Goal: Task Accomplishment & Management: Manage account settings

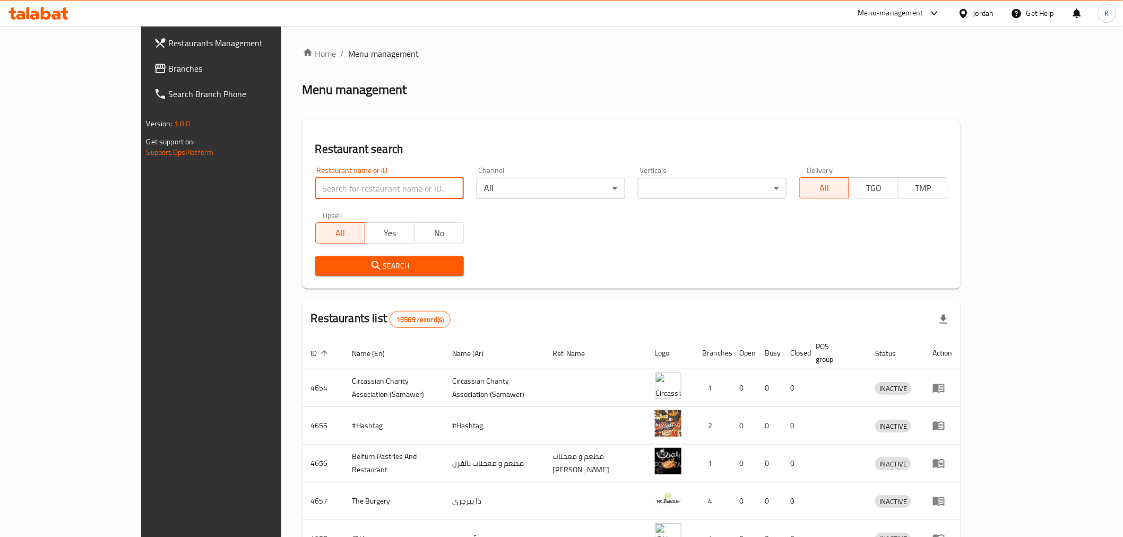
click at [356, 187] on input "search" at bounding box center [389, 188] width 149 height 21
type input "nabil"
click button "Search" at bounding box center [389, 266] width 149 height 20
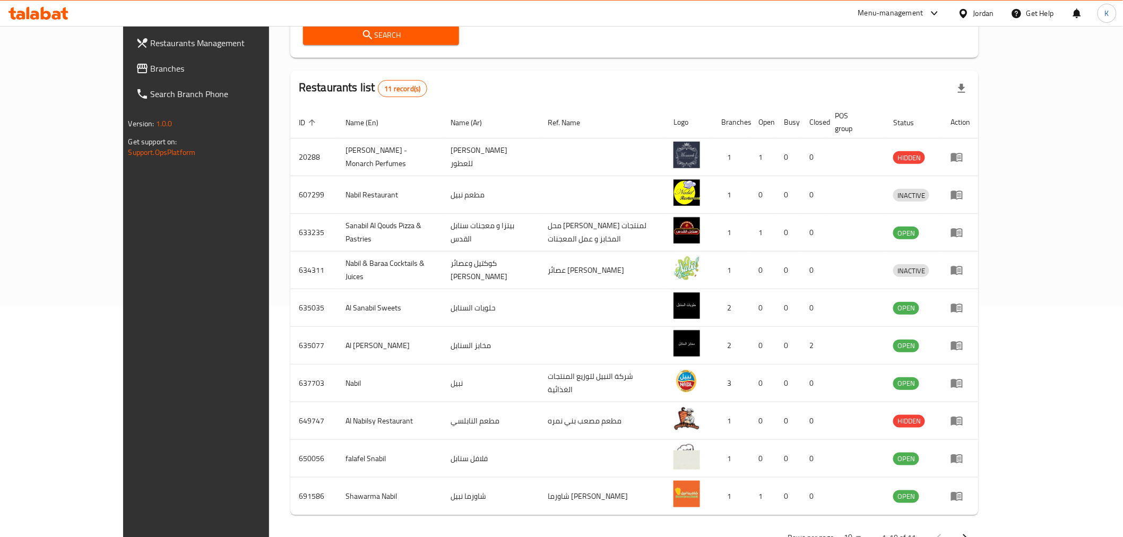
scroll to position [256, 0]
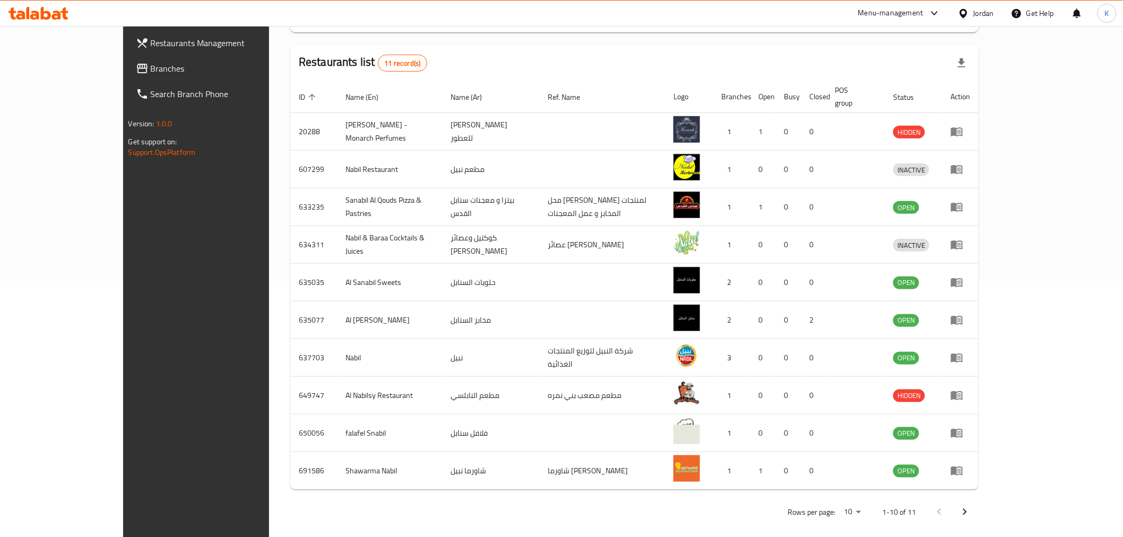
click at [971, 507] on icon "Next page" at bounding box center [964, 512] width 13 height 13
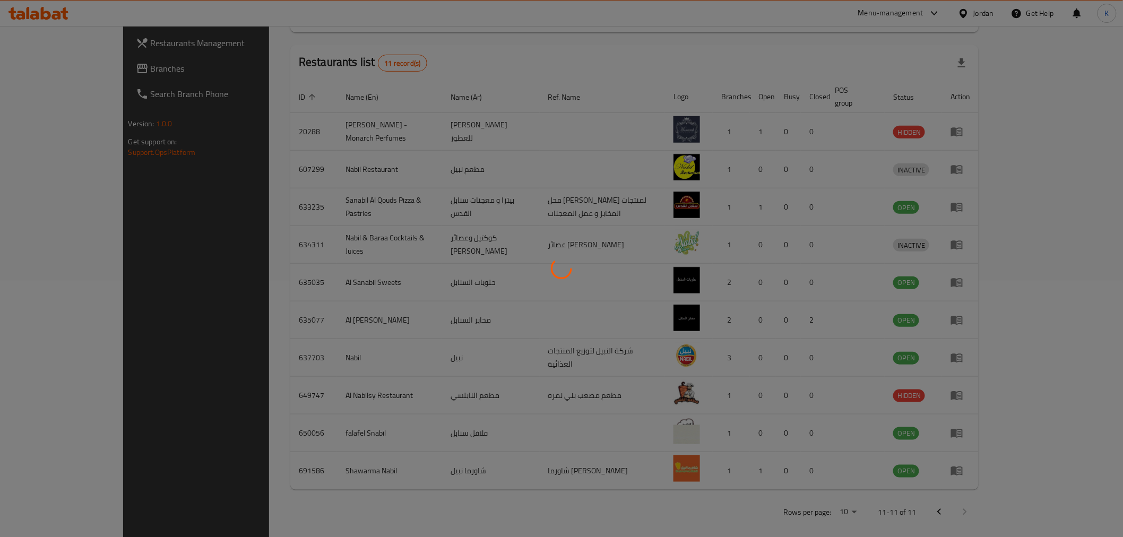
scroll to position [0, 0]
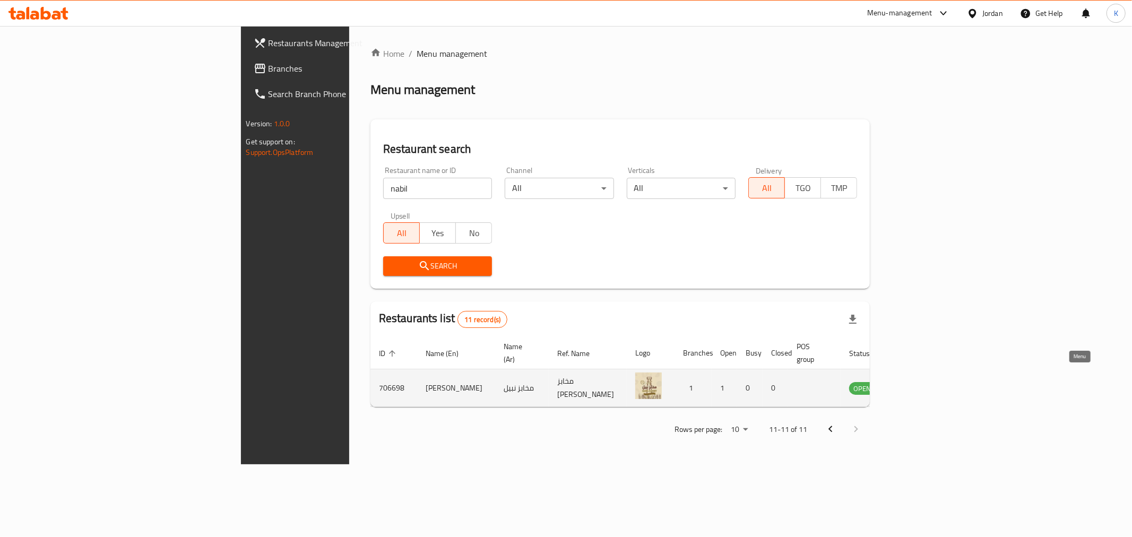
click at [915, 386] on icon "enhanced table" at bounding box center [913, 388] width 4 height 4
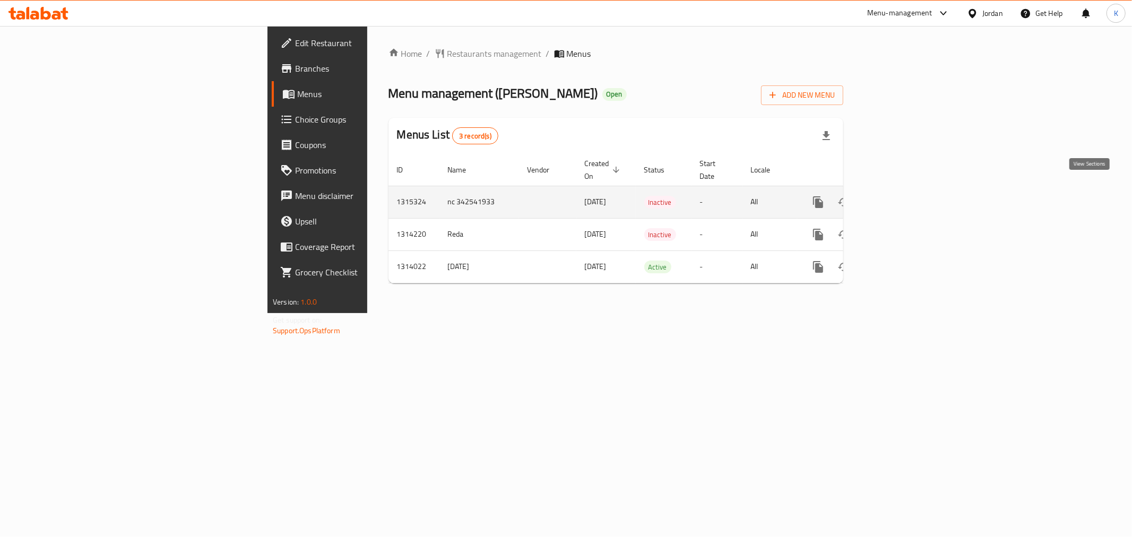
click at [899, 197] on icon "enhanced table" at bounding box center [895, 202] width 10 height 10
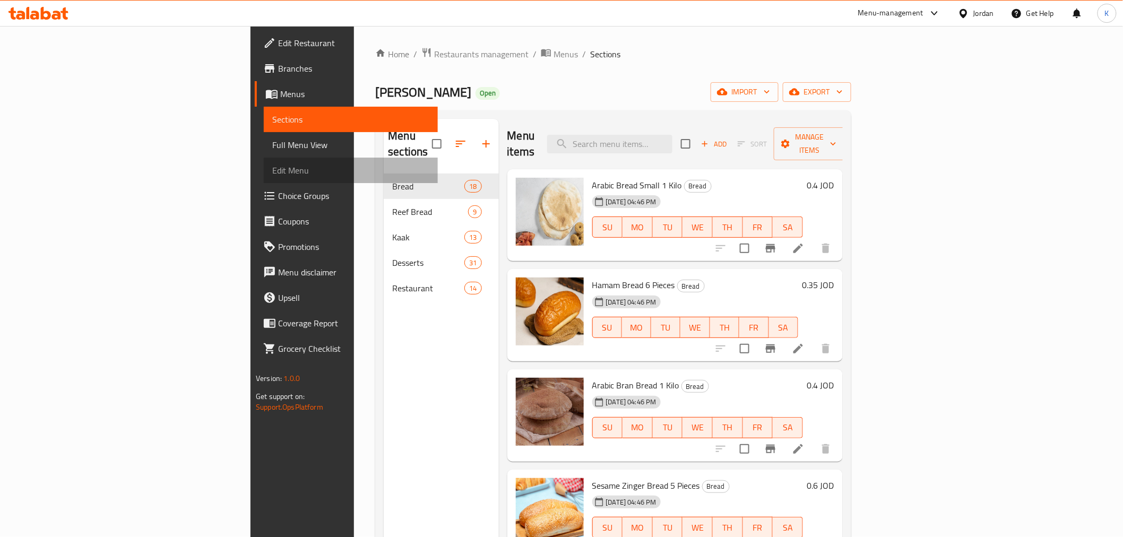
click at [272, 174] on span "Edit Menu" at bounding box center [350, 170] width 157 height 13
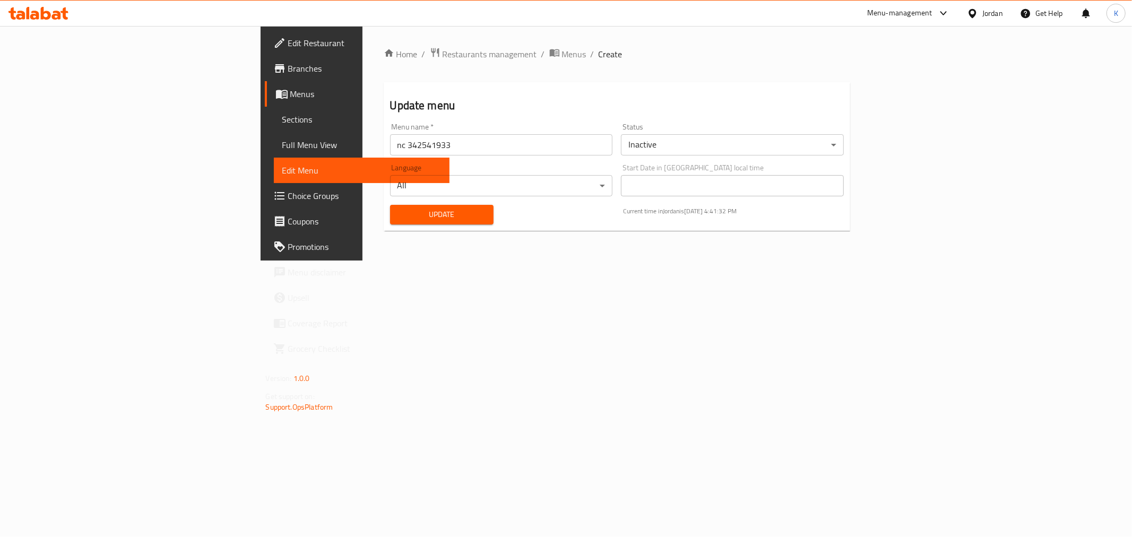
click at [765, 141] on body "​ Menu-management Jordan Get Help K Edit Restaurant Branches Menus Sections Ful…" at bounding box center [566, 281] width 1132 height 511
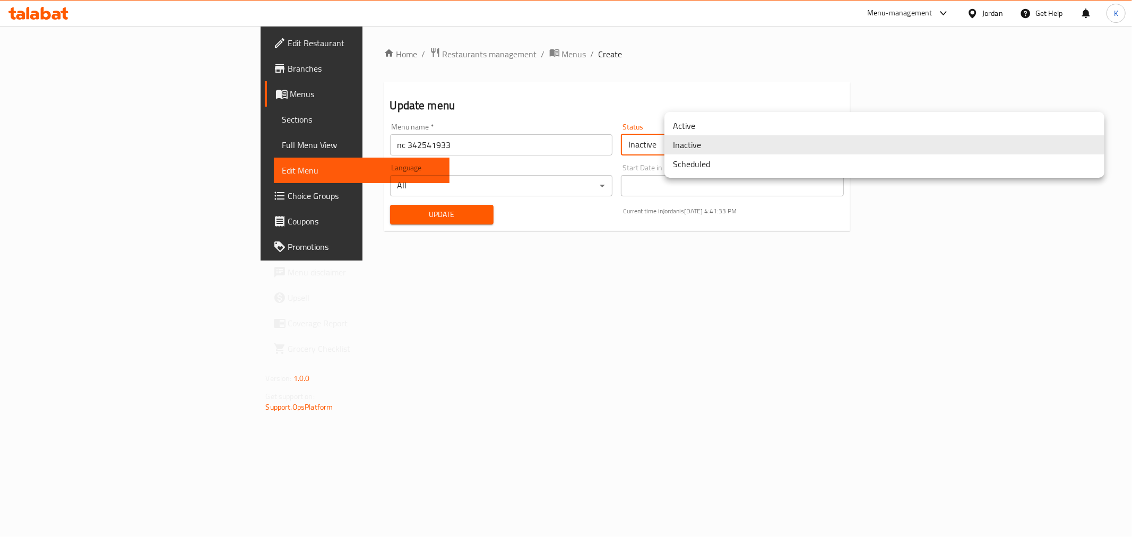
click at [717, 128] on li "Active" at bounding box center [884, 125] width 440 height 19
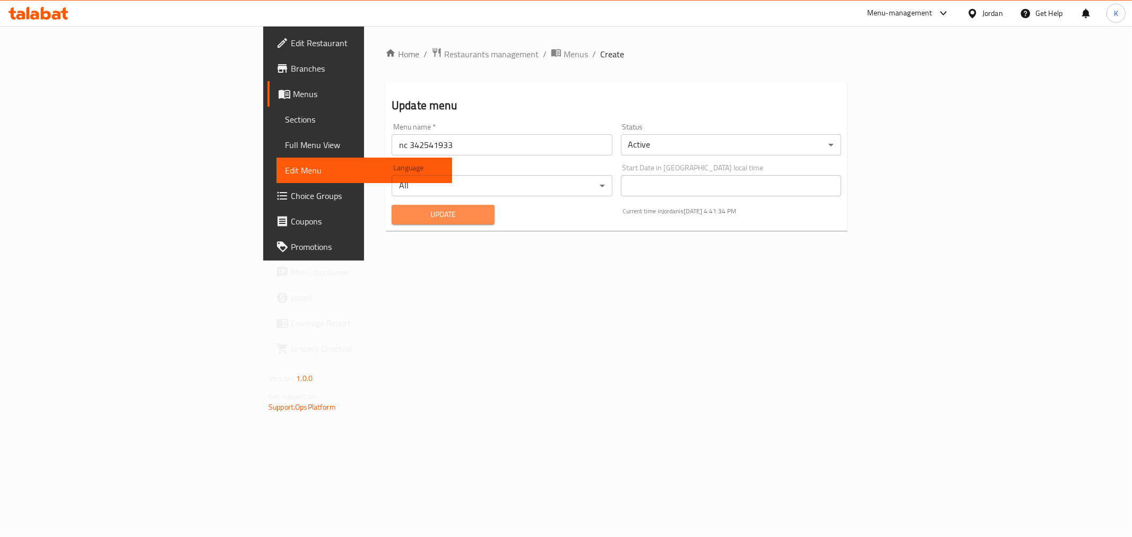
click at [400, 208] on span "Update" at bounding box center [443, 214] width 86 height 13
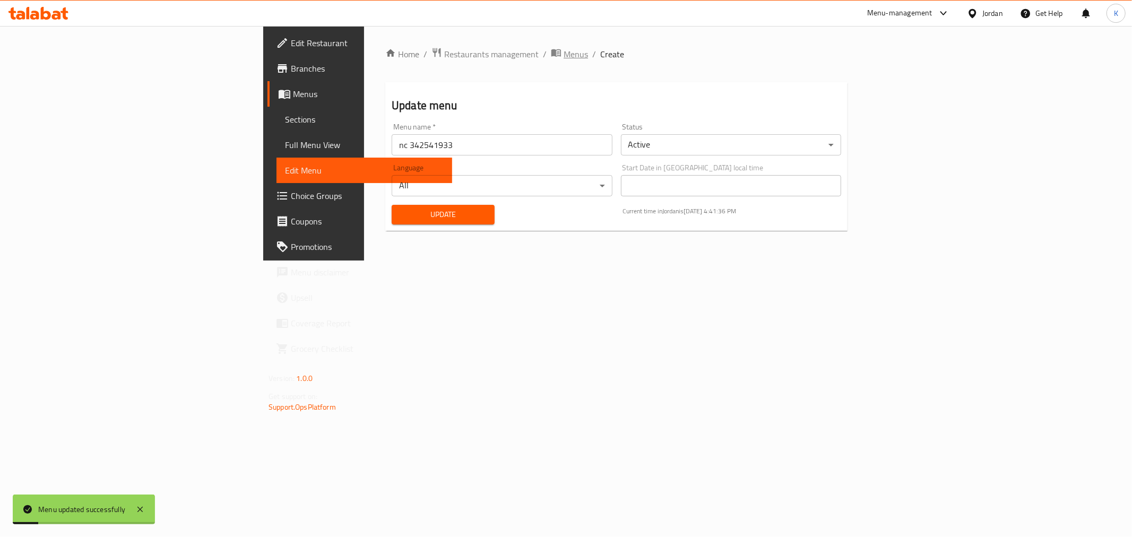
click at [563, 54] on span "Menus" at bounding box center [575, 54] width 24 height 13
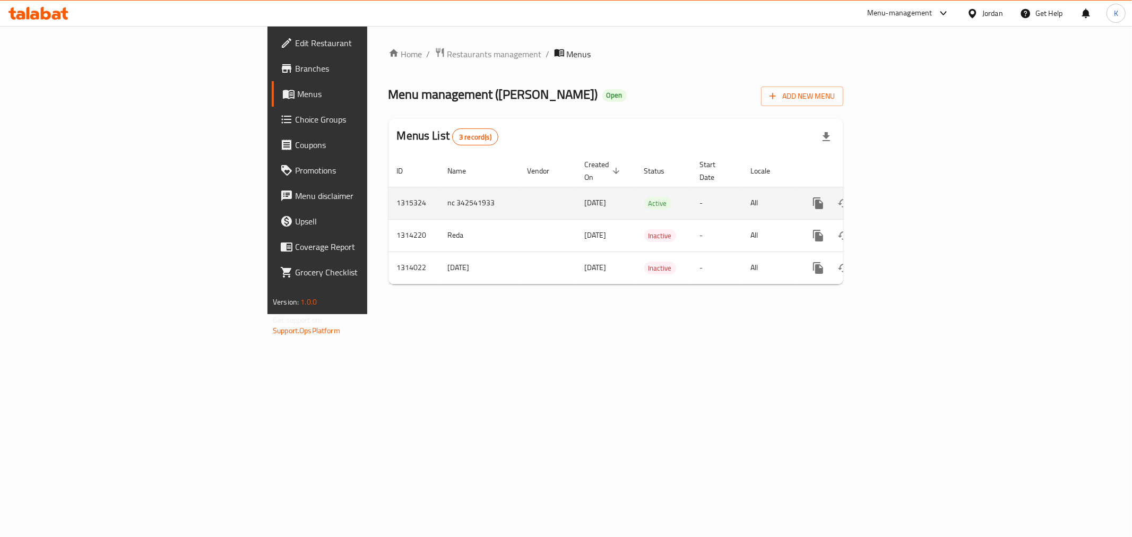
click at [901, 197] on icon "enhanced table" at bounding box center [894, 203] width 13 height 13
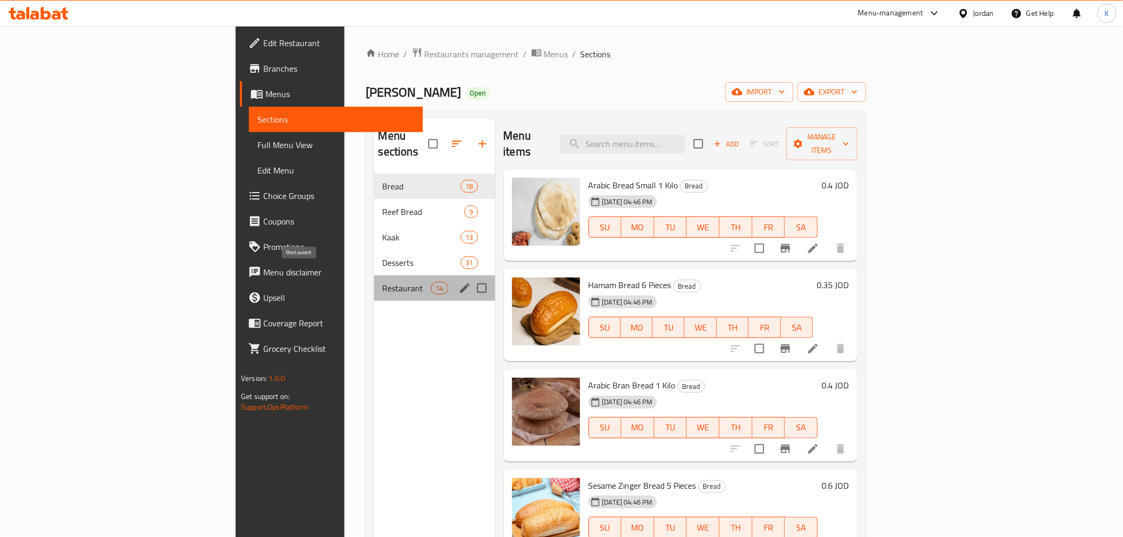
click at [382, 282] on span "Restaurant" at bounding box center [406, 288] width 48 height 13
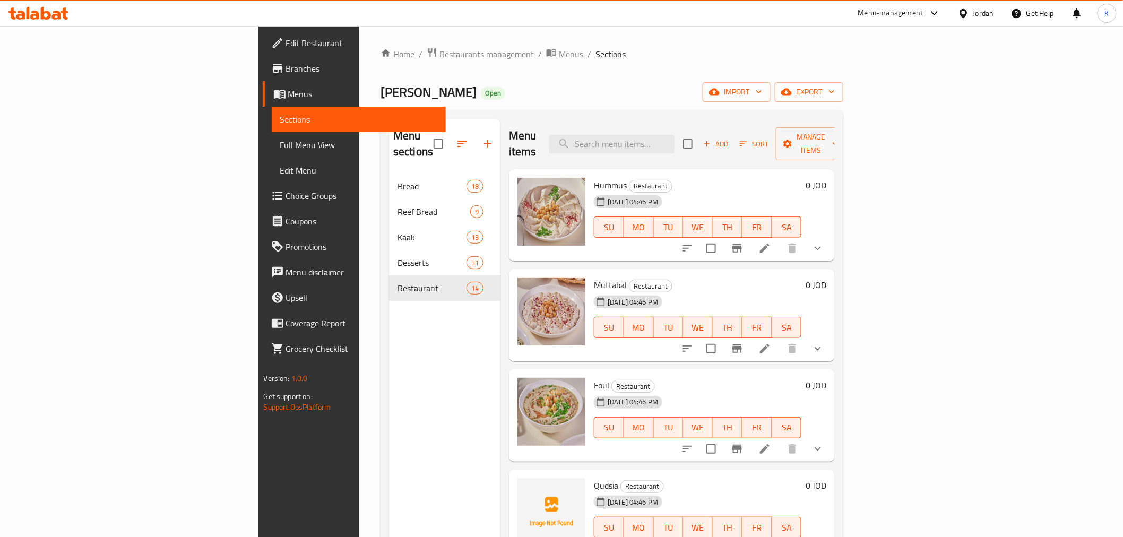
click at [559, 56] on span "Menus" at bounding box center [571, 54] width 24 height 13
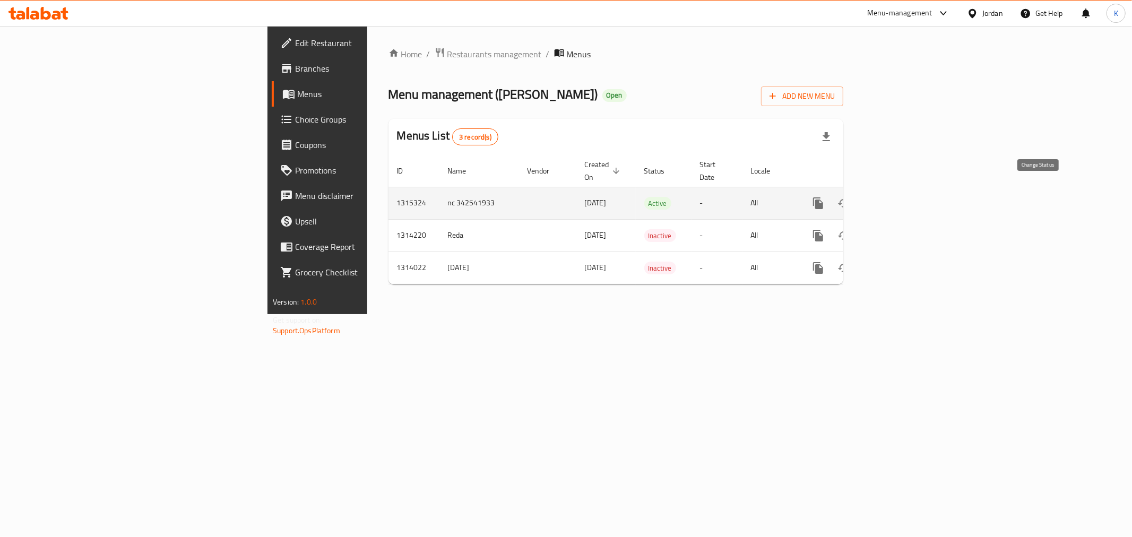
click at [849, 199] on icon "enhanced table" at bounding box center [844, 203] width 12 height 8
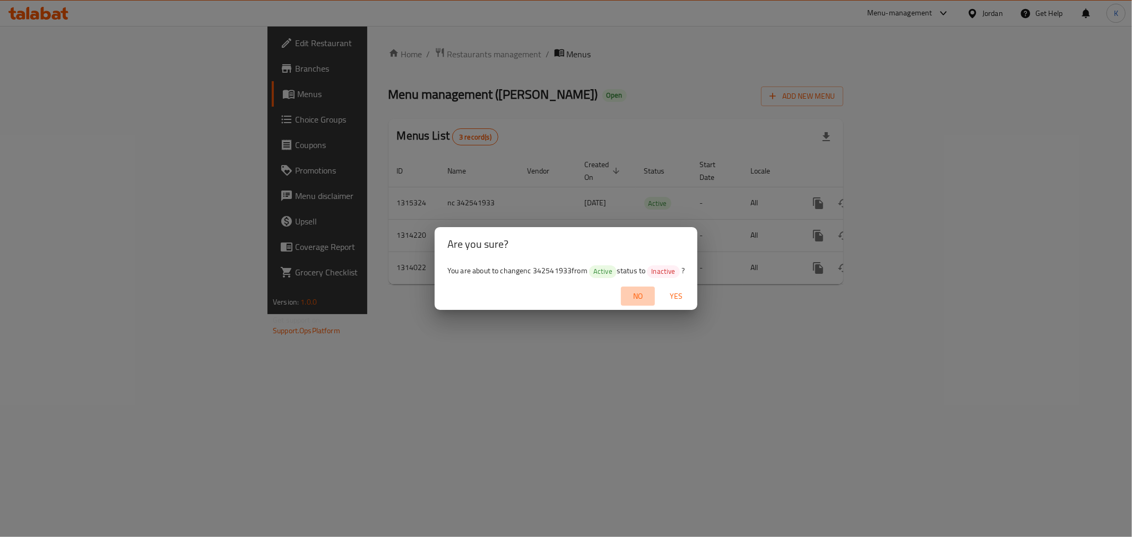
click at [635, 295] on span "No" at bounding box center [637, 296] width 25 height 13
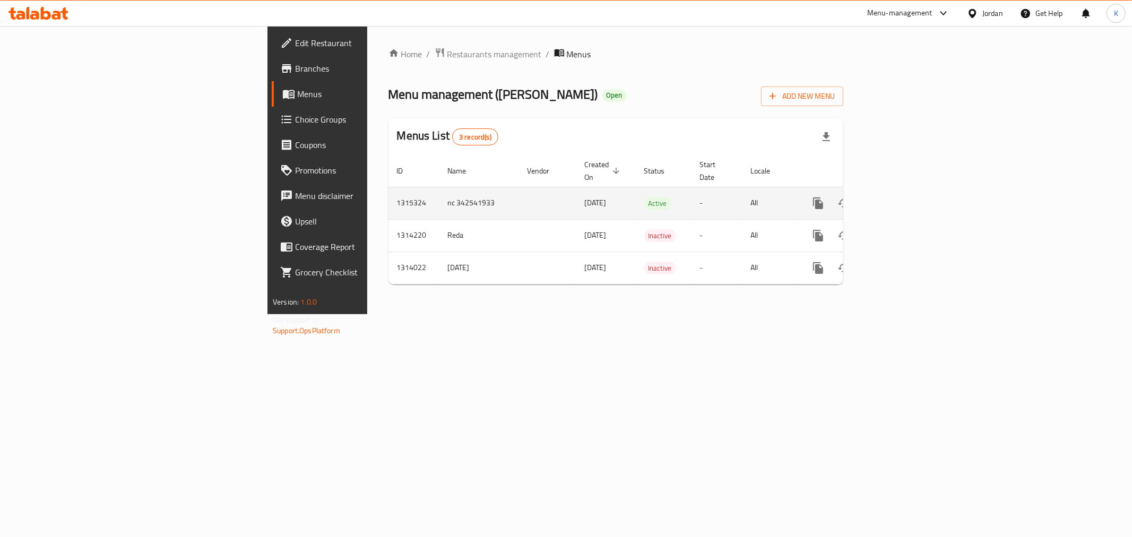
click at [901, 197] on icon "enhanced table" at bounding box center [894, 203] width 13 height 13
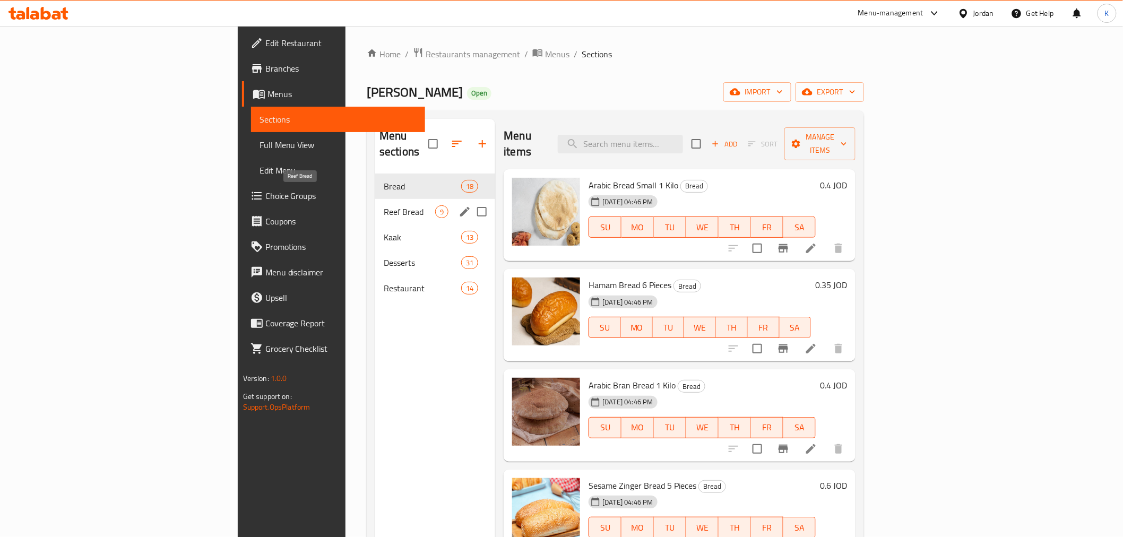
click at [384, 205] on span "Reef Bread" at bounding box center [409, 211] width 51 height 13
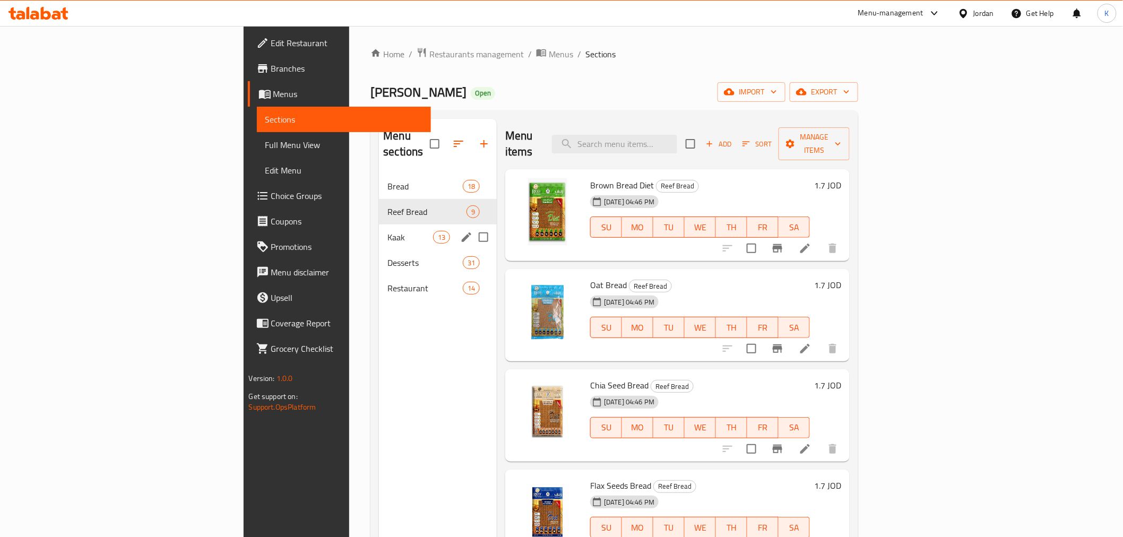
drag, startPoint x: 290, startPoint y: 231, endPoint x: 293, endPoint y: 223, distance: 8.1
click at [379, 231] on div "Kaak 13" at bounding box center [438, 236] width 118 height 25
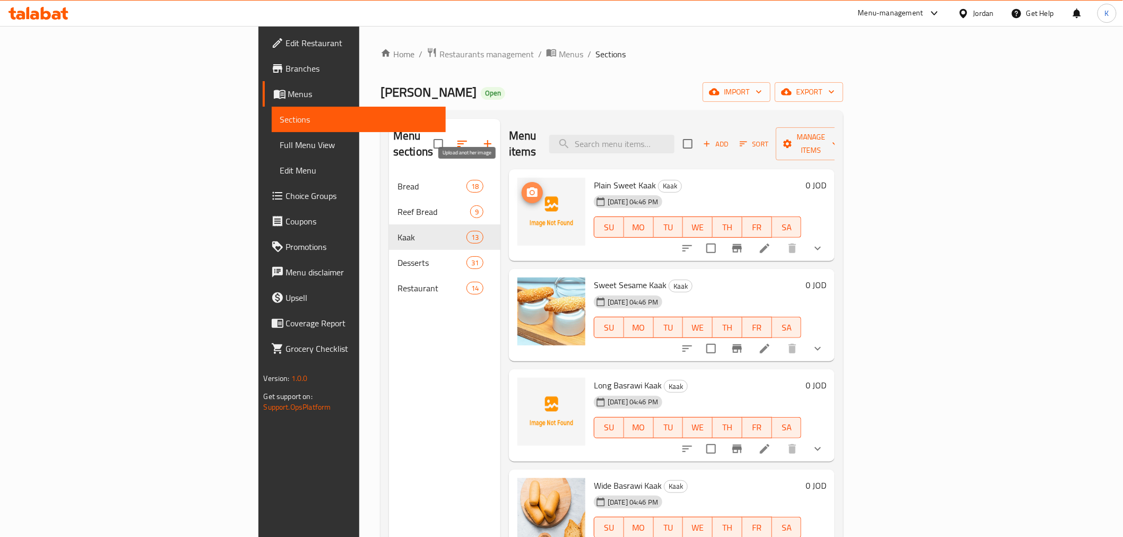
click at [526, 186] on icon "upload picture" at bounding box center [532, 192] width 13 height 13
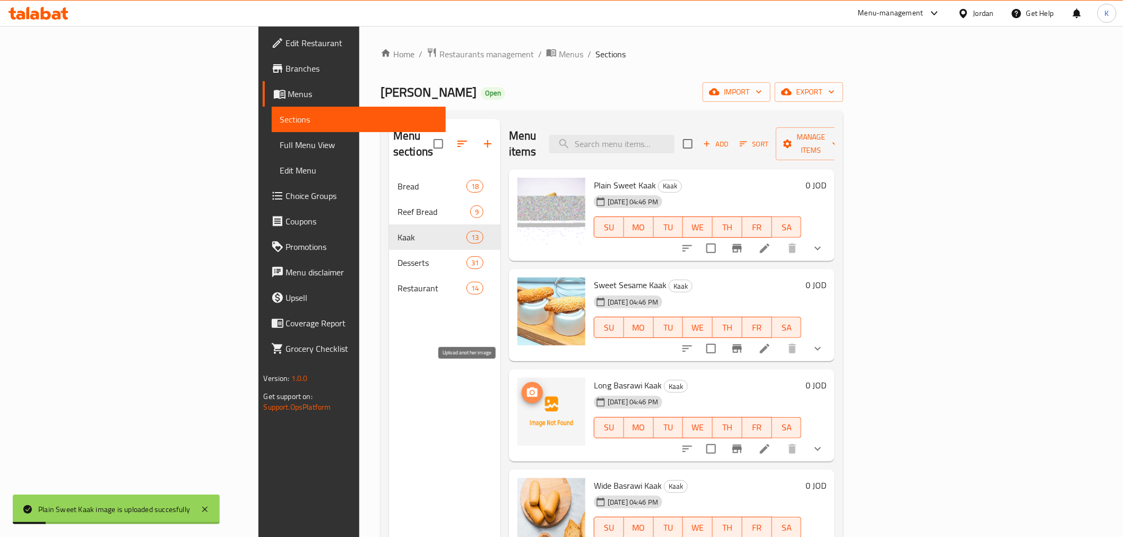
click at [526, 386] on icon "upload picture" at bounding box center [532, 392] width 13 height 13
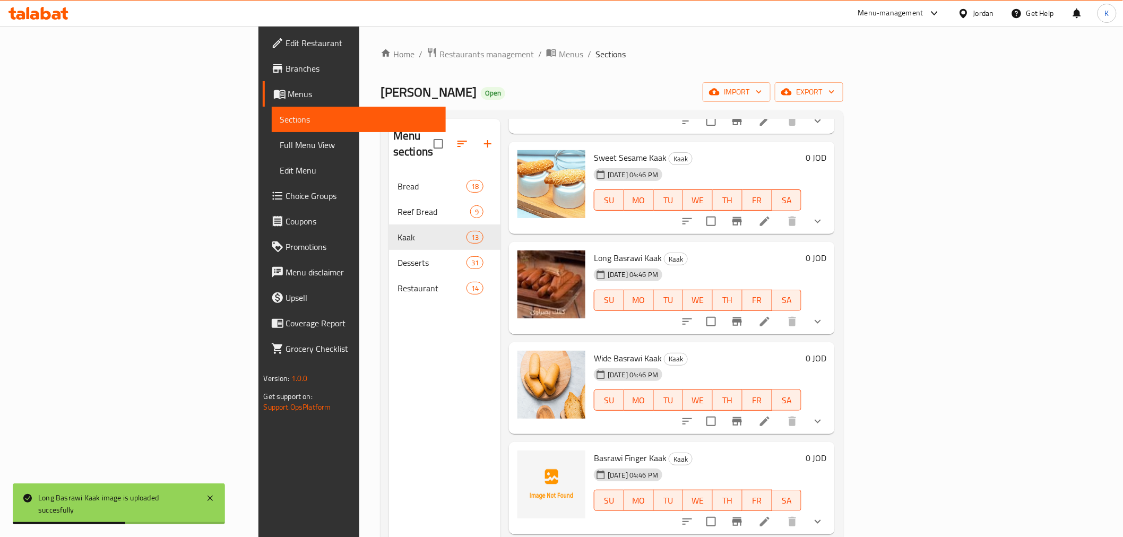
scroll to position [135, 0]
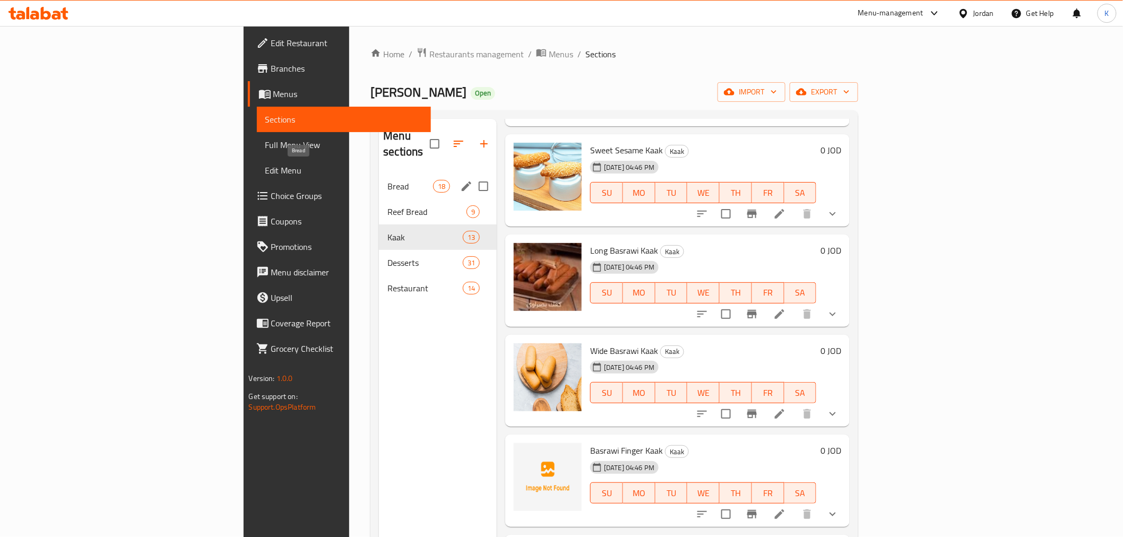
drag, startPoint x: 296, startPoint y: 169, endPoint x: 266, endPoint y: 162, distance: 30.9
click at [387, 180] on span "Bread" at bounding box center [409, 186] width 45 height 13
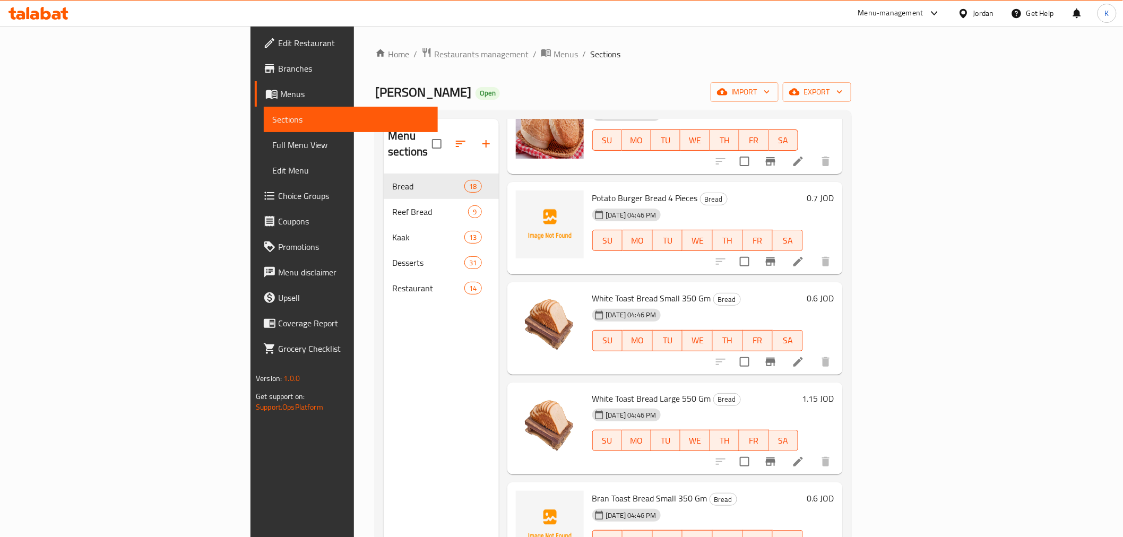
scroll to position [556, 0]
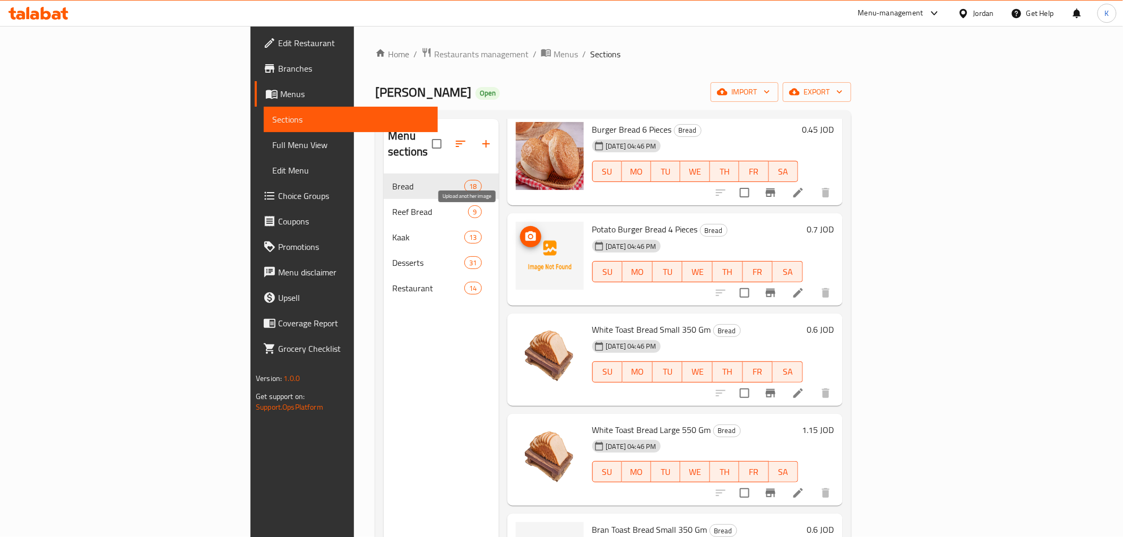
click at [524, 230] on icon "upload picture" at bounding box center [530, 236] width 13 height 13
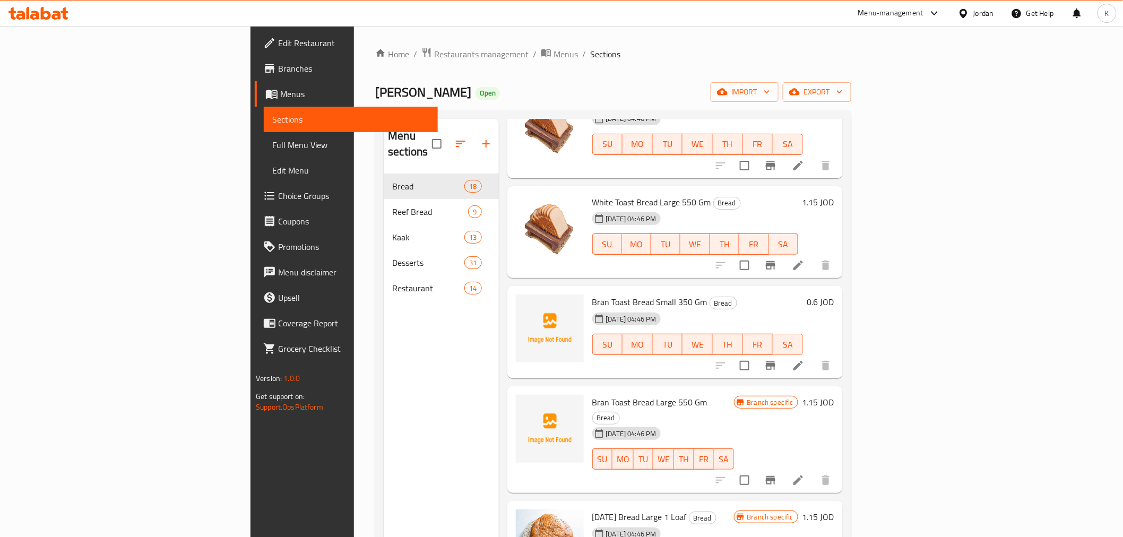
scroll to position [803, 0]
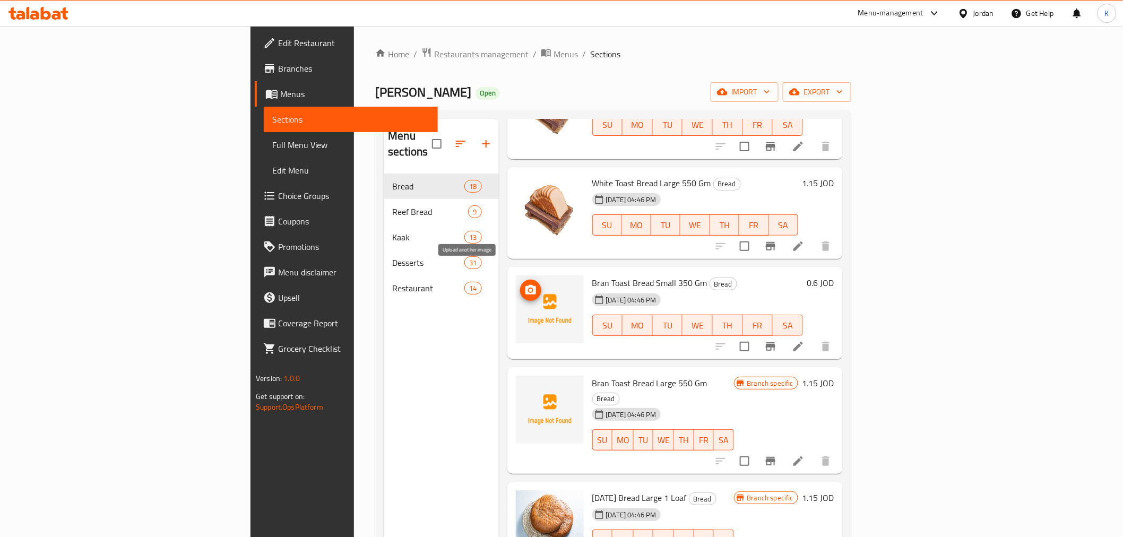
click at [528, 289] on circle "upload picture" at bounding box center [529, 290] width 3 height 3
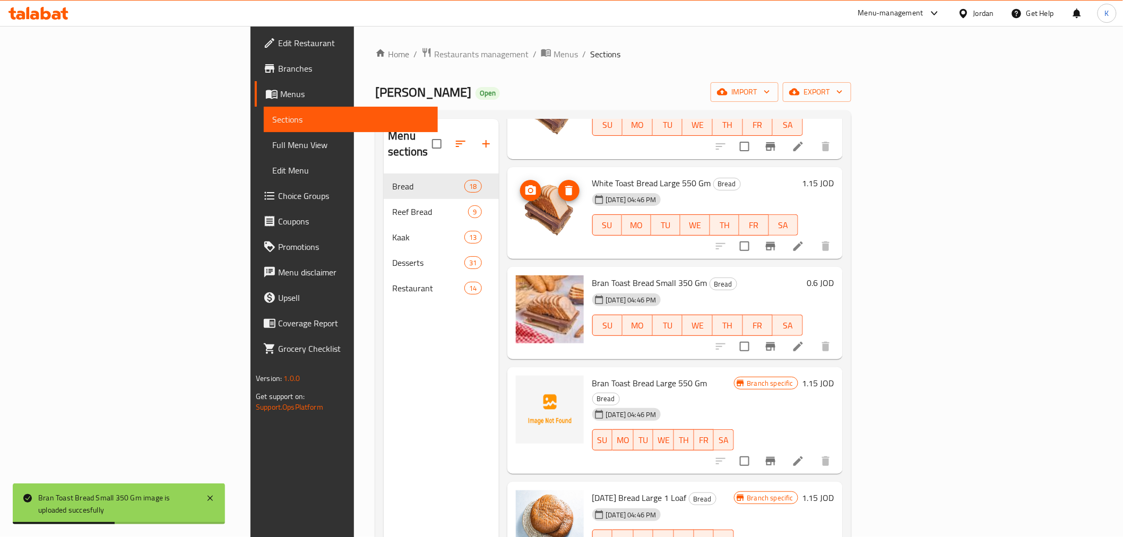
click at [520, 182] on button "upload picture" at bounding box center [530, 190] width 21 height 21
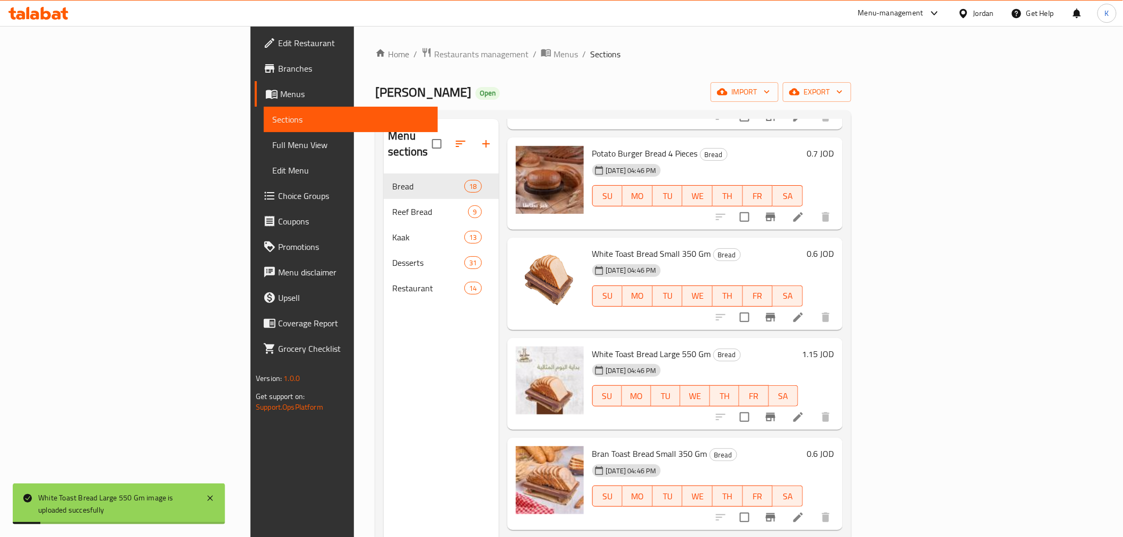
scroll to position [617, 0]
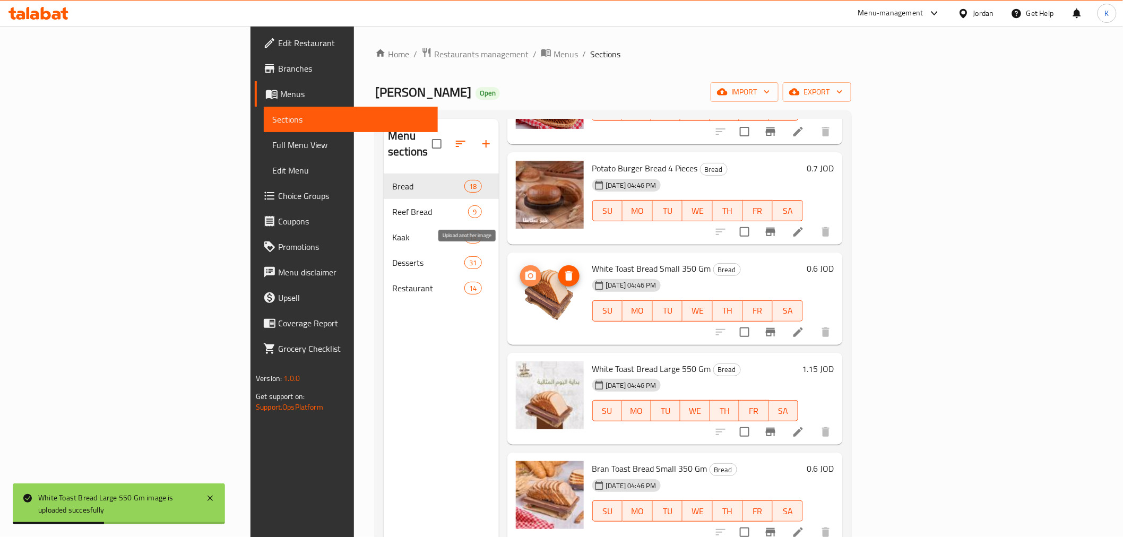
click at [524, 269] on icon "upload picture" at bounding box center [530, 275] width 13 height 13
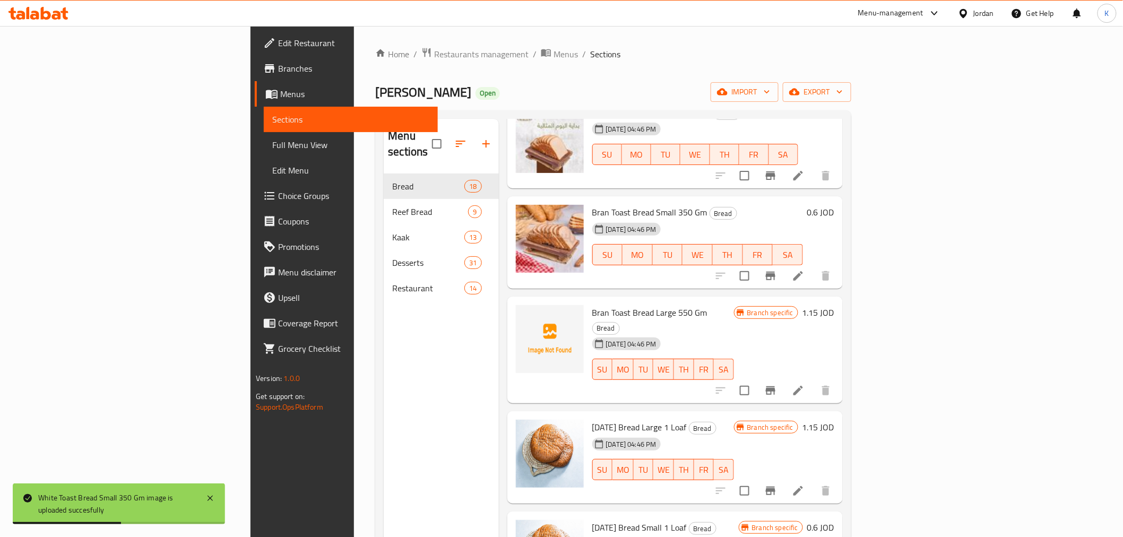
scroll to position [877, 0]
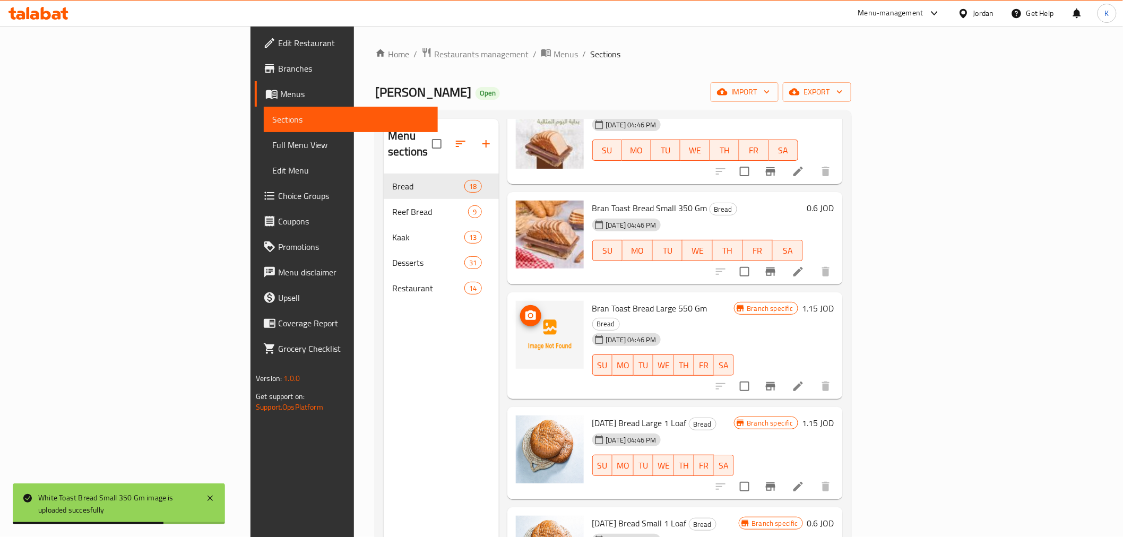
click at [528, 314] on circle "upload picture" at bounding box center [529, 315] width 3 height 3
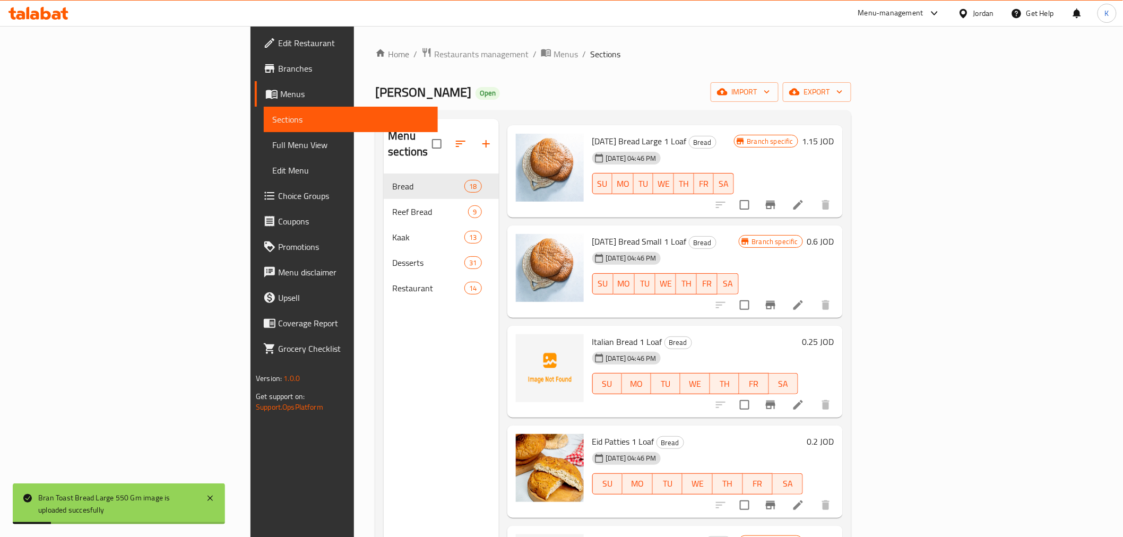
scroll to position [1197, 0]
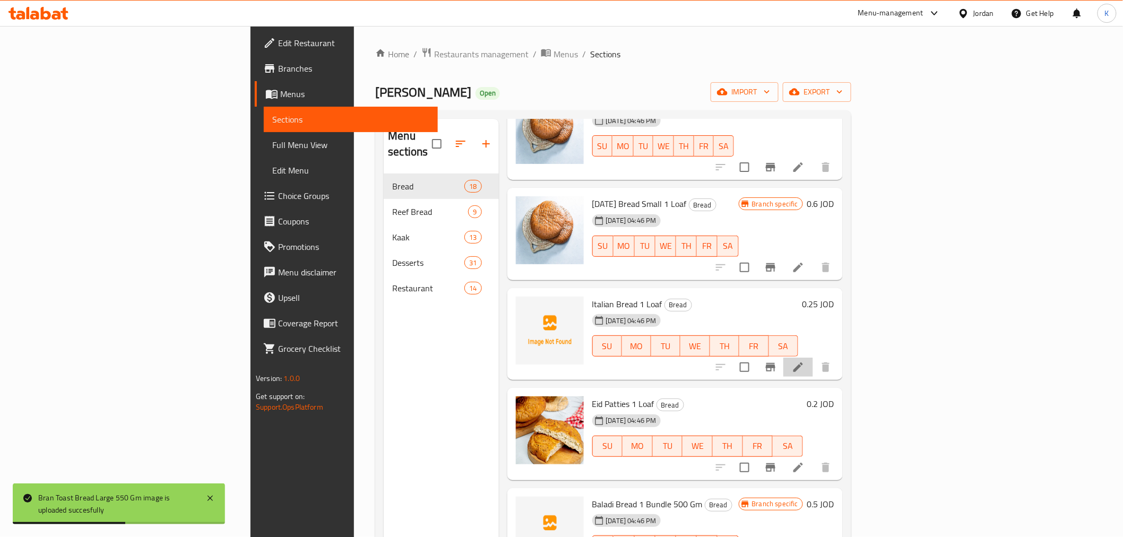
click at [813, 358] on li at bounding box center [798, 367] width 30 height 19
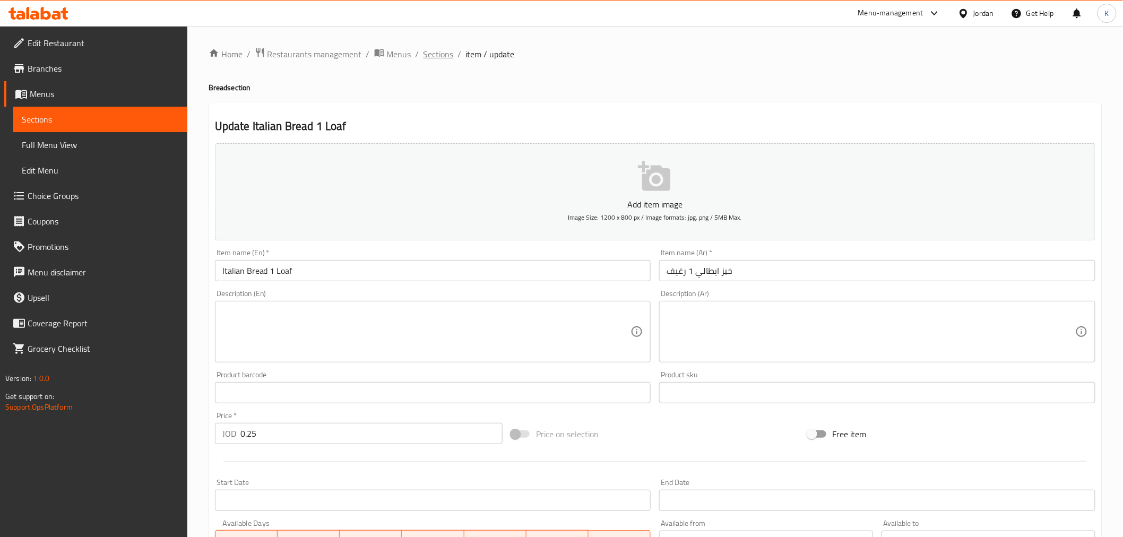
click at [429, 56] on span "Sections" at bounding box center [438, 54] width 30 height 13
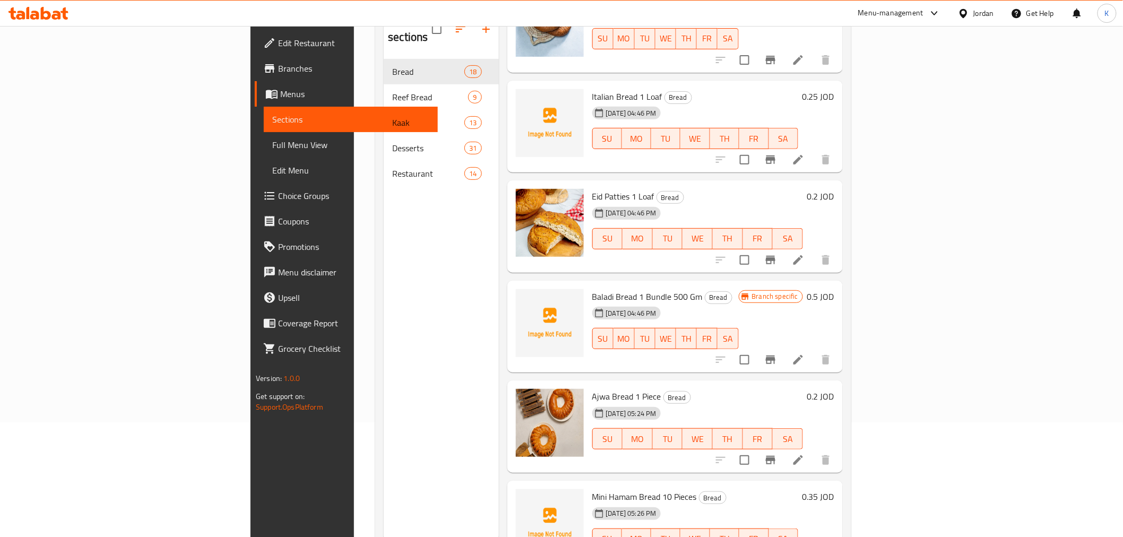
scroll to position [115, 0]
click at [525, 298] on icon "upload picture" at bounding box center [530, 303] width 11 height 10
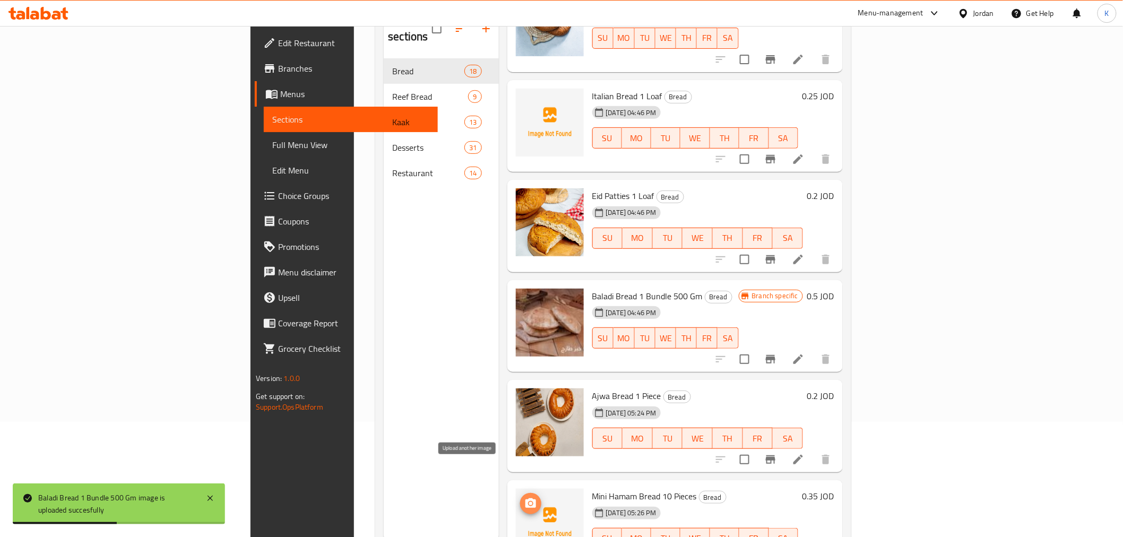
click at [528, 502] on circle "upload picture" at bounding box center [529, 503] width 3 height 3
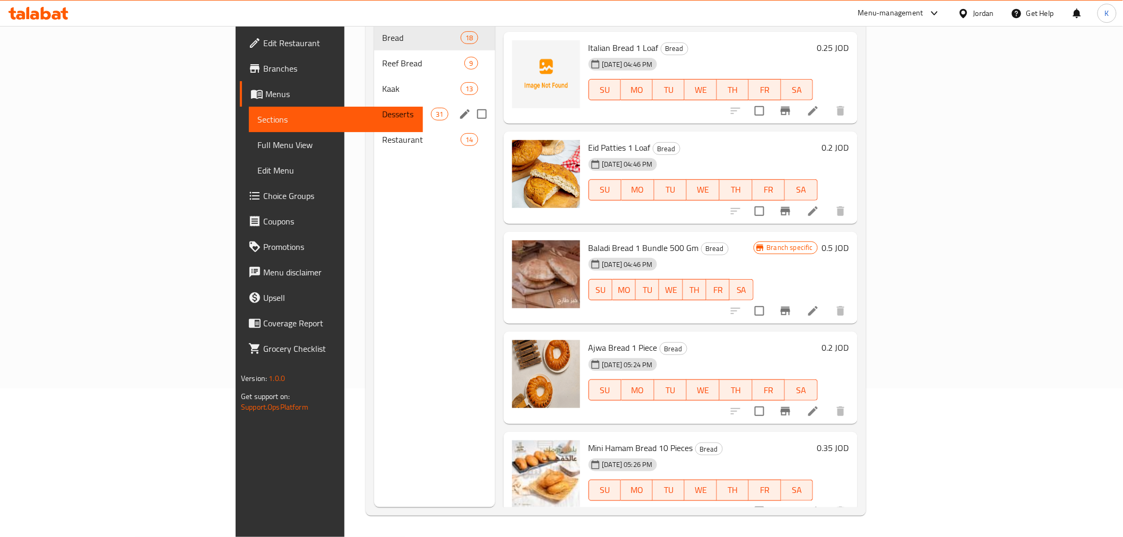
scroll to position [89, 0]
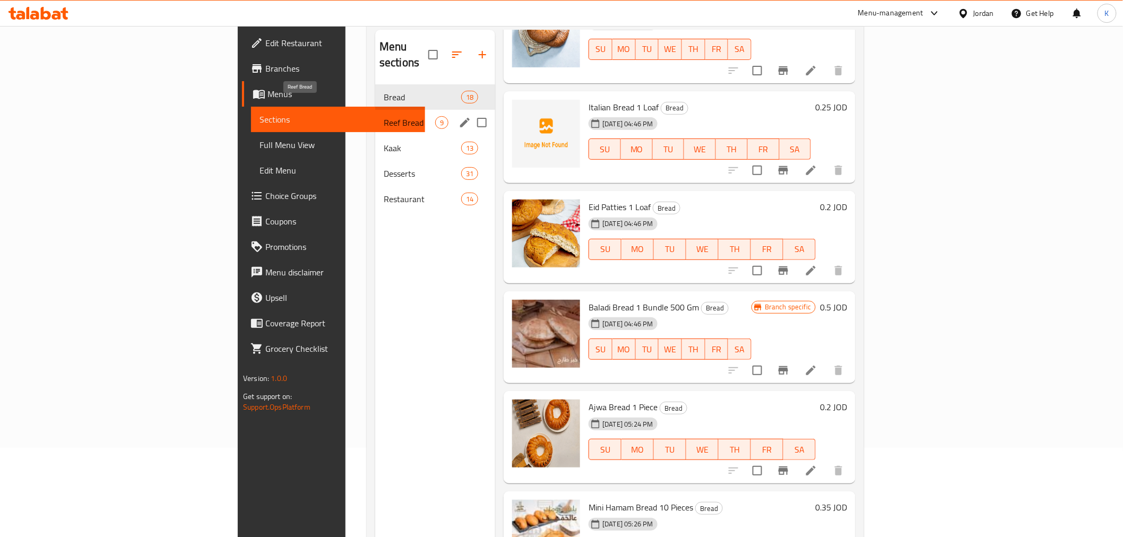
click at [384, 116] on span "Reef Bread" at bounding box center [409, 122] width 51 height 13
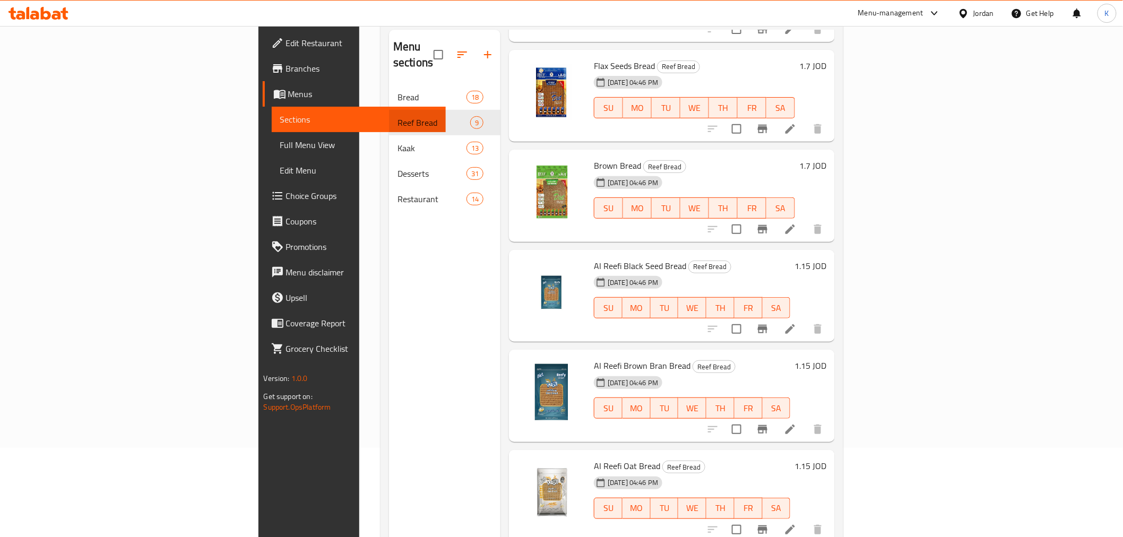
scroll to position [389, 0]
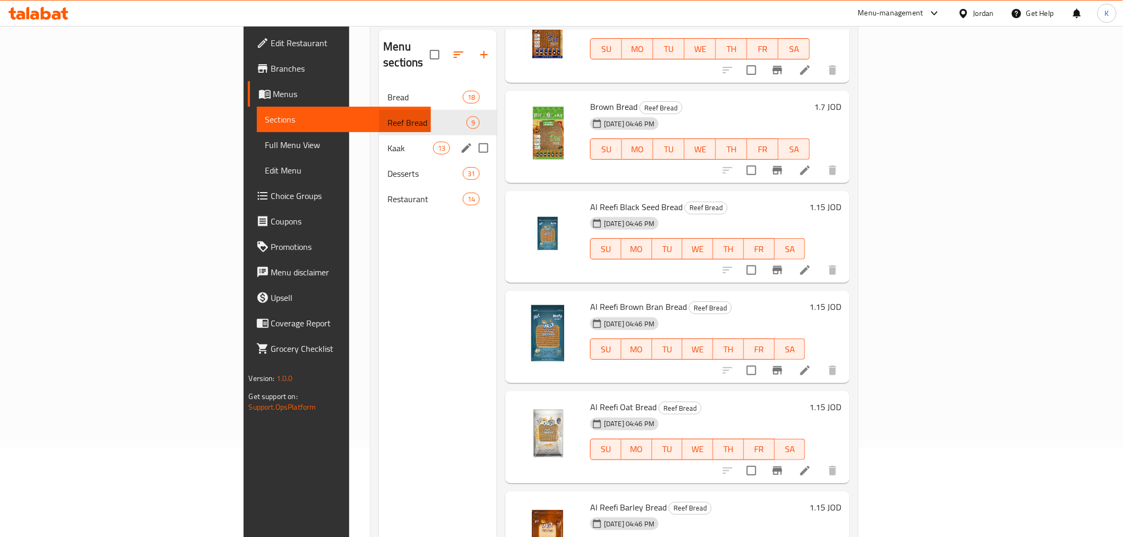
click at [387, 142] on span "Kaak" at bounding box center [409, 148] width 45 height 13
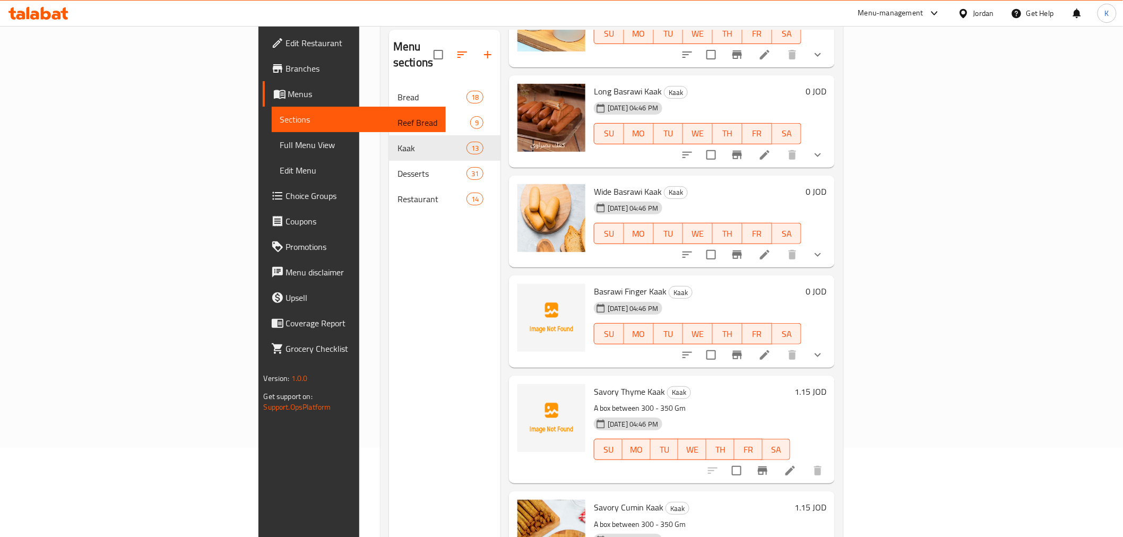
scroll to position [210, 0]
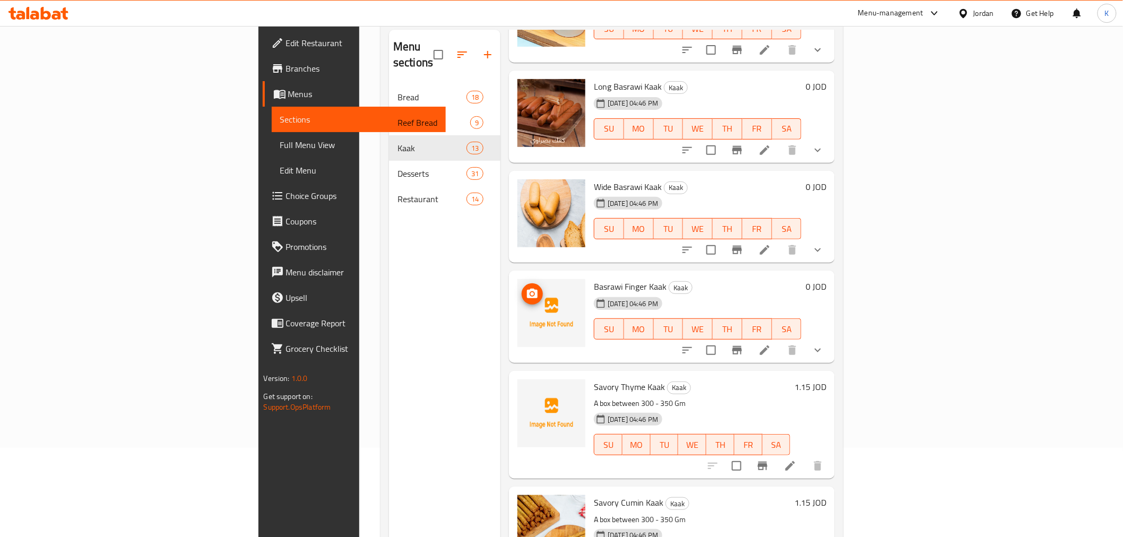
click at [526, 288] on icon "upload picture" at bounding box center [532, 294] width 13 height 13
click at [771, 344] on icon at bounding box center [764, 350] width 13 height 13
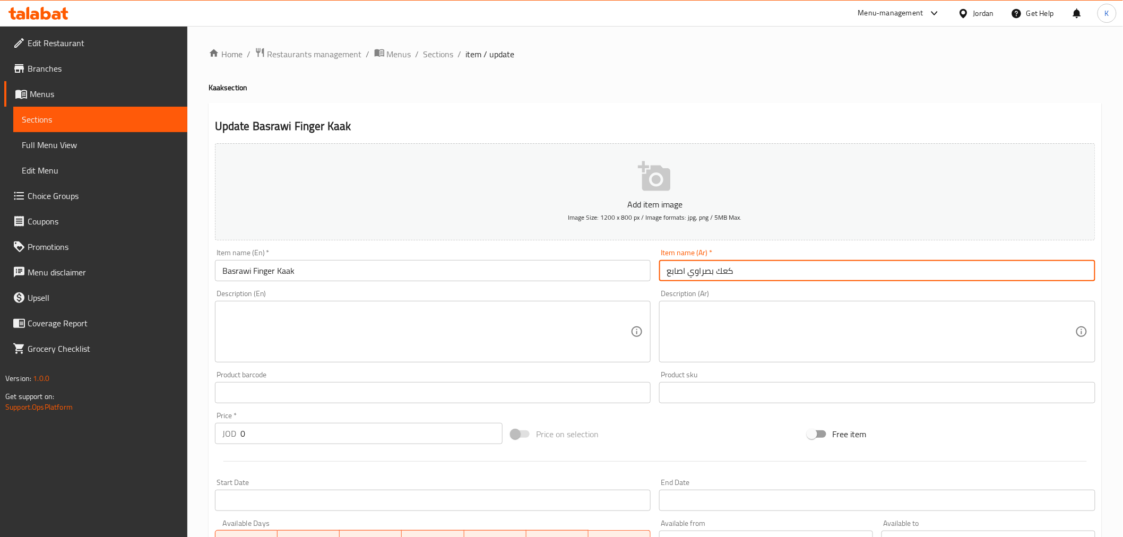
drag, startPoint x: 746, startPoint y: 273, endPoint x: 628, endPoint y: 269, distance: 118.4
click at [628, 269] on div "Add item image Image Size: 1200 x 800 px / Image formats: jpg, png / 5MB Max. I…" at bounding box center [655, 367] width 889 height 457
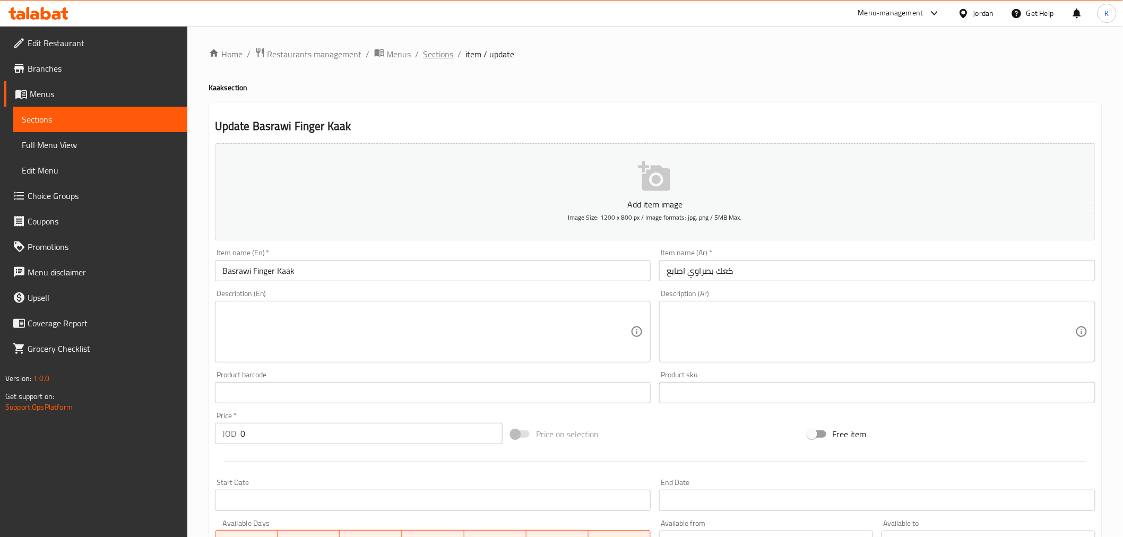
click at [436, 55] on span "Sections" at bounding box center [438, 54] width 30 height 13
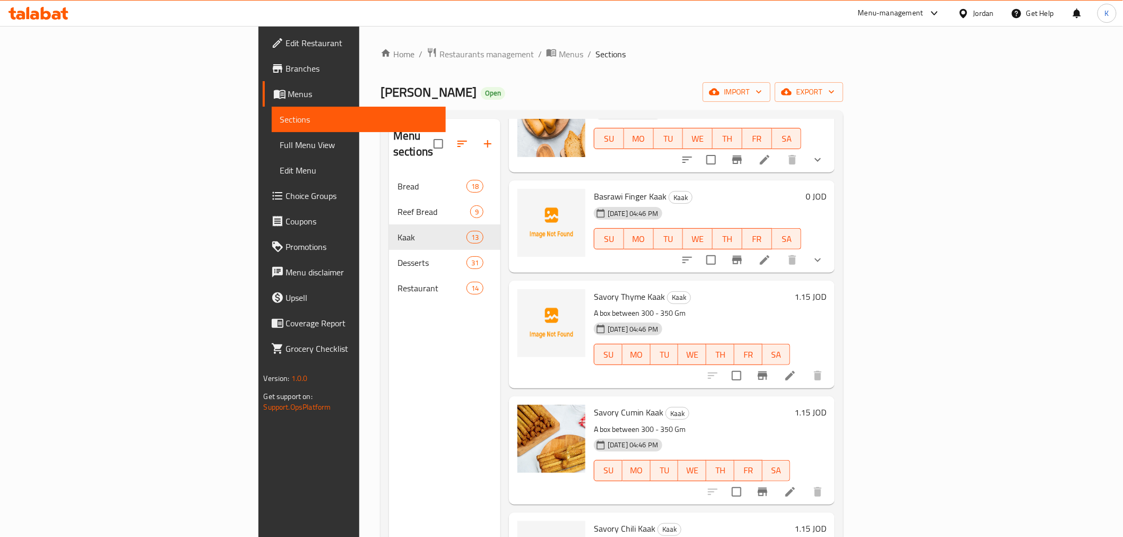
scroll to position [361, 0]
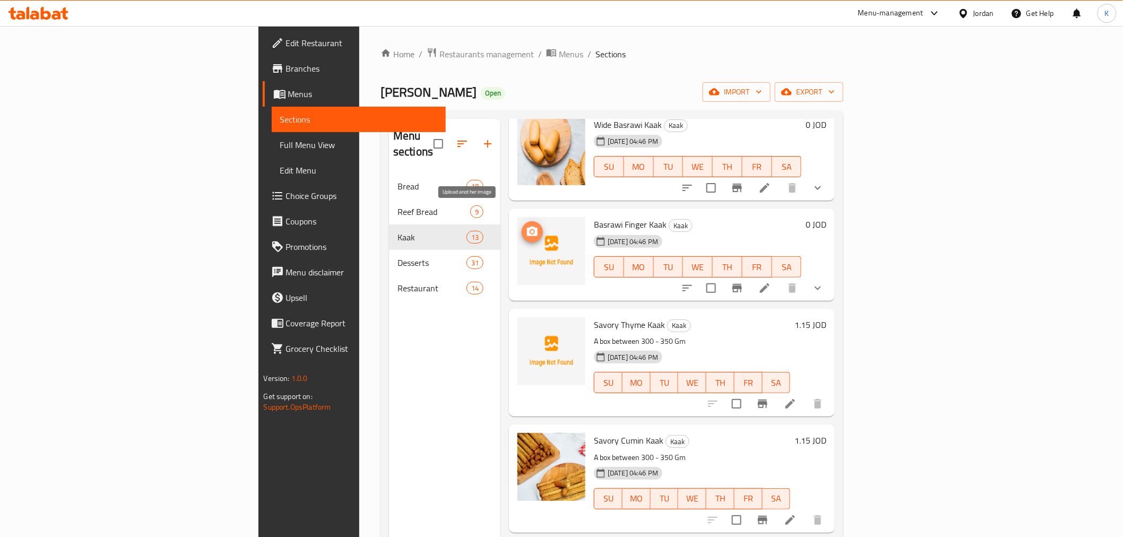
click at [526, 225] on icon "upload picture" at bounding box center [532, 231] width 13 height 13
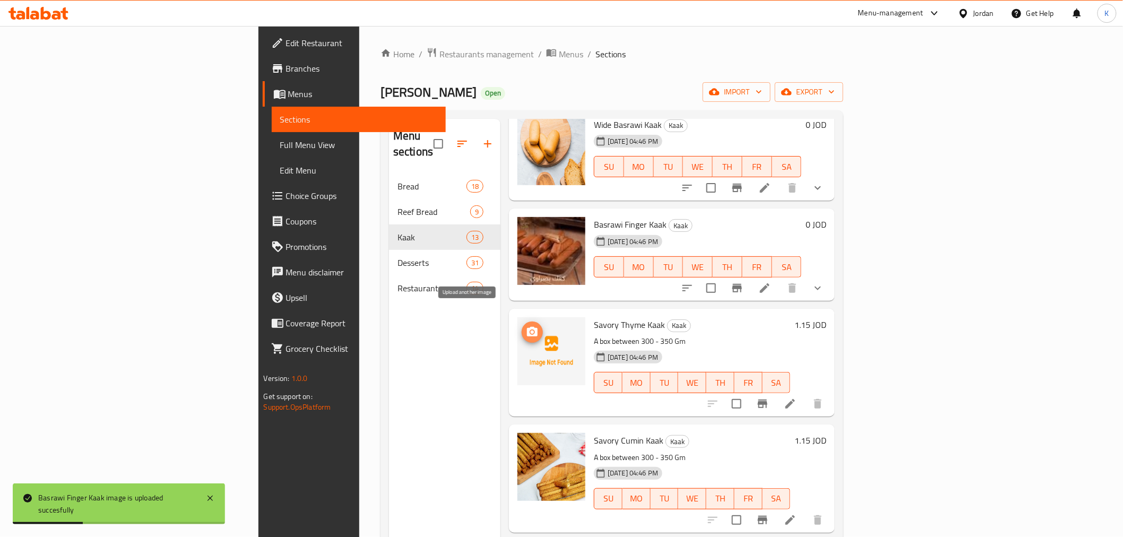
click at [521, 326] on span "upload picture" at bounding box center [531, 332] width 21 height 13
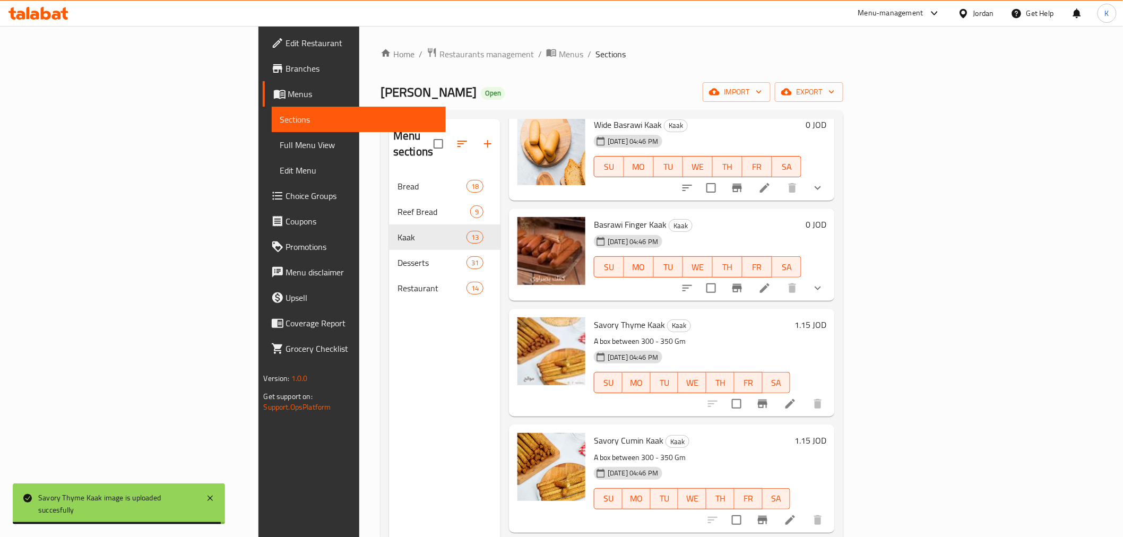
click at [805, 394] on li at bounding box center [790, 403] width 30 height 19
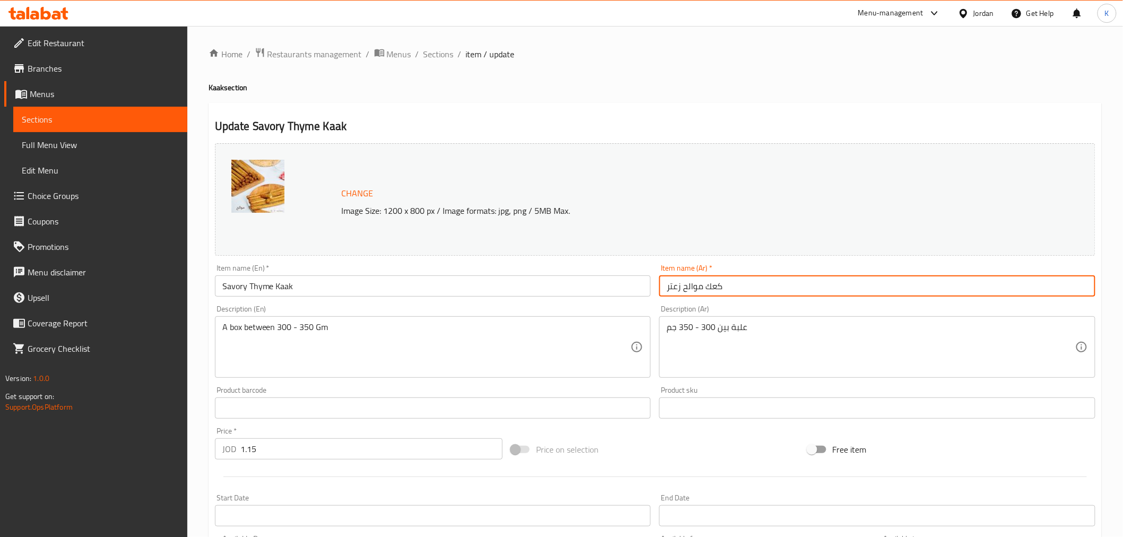
drag, startPoint x: 746, startPoint y: 284, endPoint x: 669, endPoint y: 289, distance: 77.6
click at [669, 289] on input "كعك موالح زعتر" at bounding box center [877, 285] width 436 height 21
click at [724, 286] on input "كعك موالح زعتر" at bounding box center [877, 285] width 436 height 21
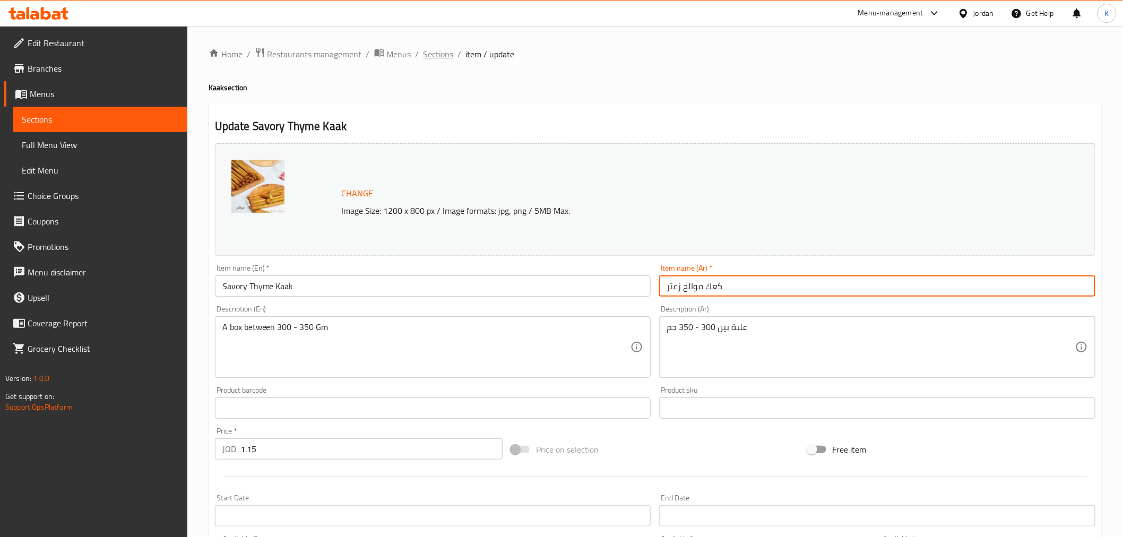
click at [439, 49] on span "Sections" at bounding box center [438, 54] width 30 height 13
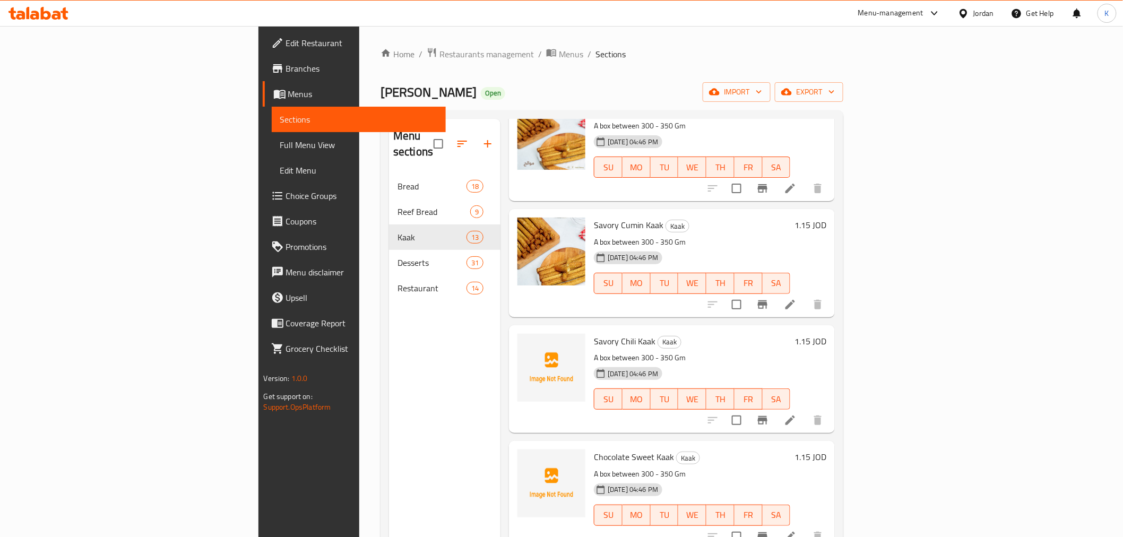
scroll to position [626, 0]
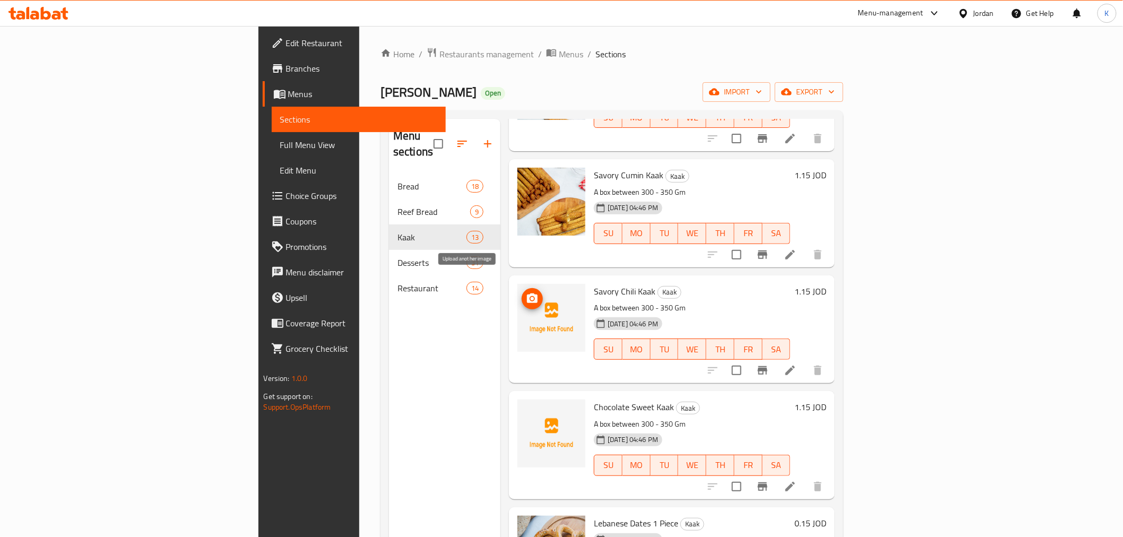
click at [527, 293] on icon "upload picture" at bounding box center [532, 298] width 11 height 10
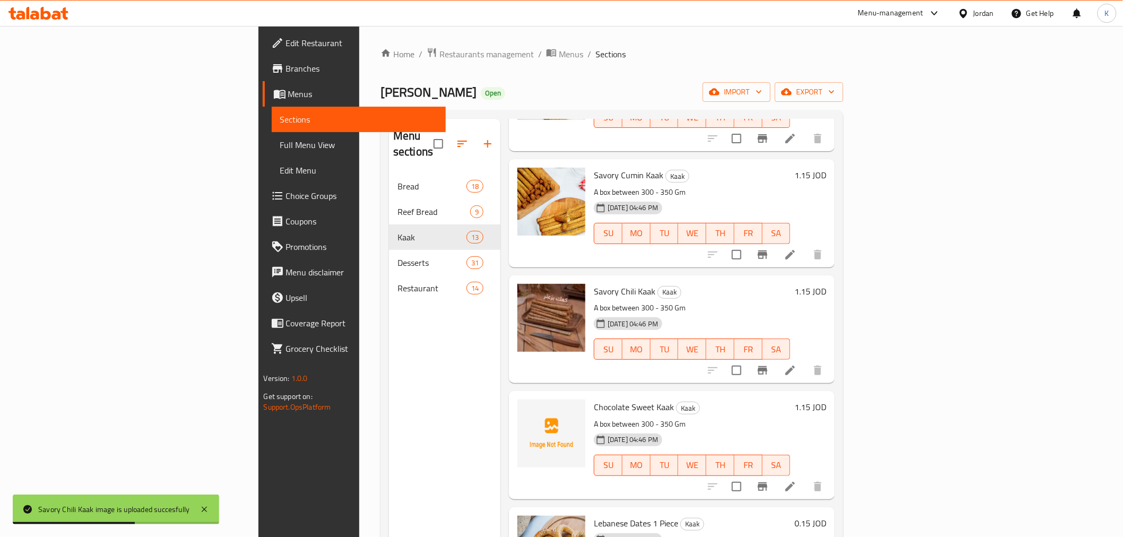
click at [796, 248] on icon at bounding box center [790, 254] width 13 height 13
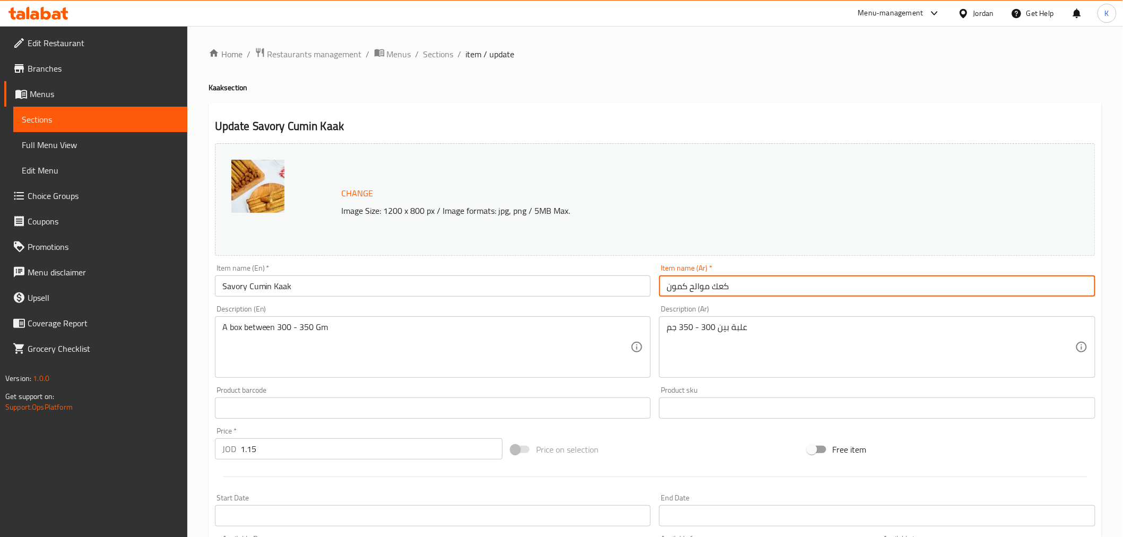
drag, startPoint x: 731, startPoint y: 290, endPoint x: 621, endPoint y: 290, distance: 109.8
click at [621, 290] on div "Change Image Size: 1200 x 800 px / Image formats: jpg, png / 5MB Max. Item name…" at bounding box center [655, 375] width 889 height 473
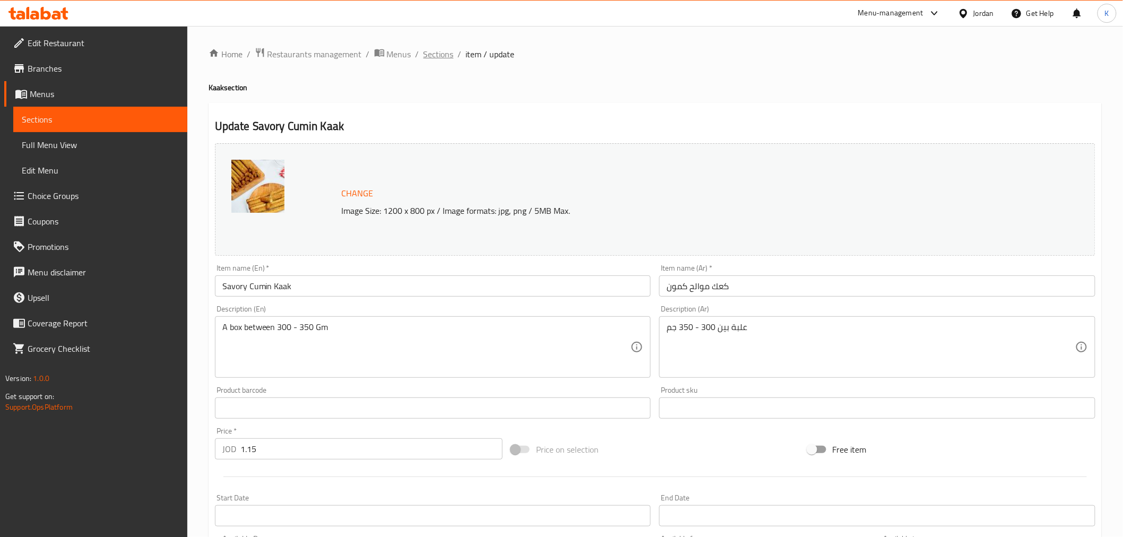
click at [437, 54] on span "Sections" at bounding box center [438, 54] width 30 height 13
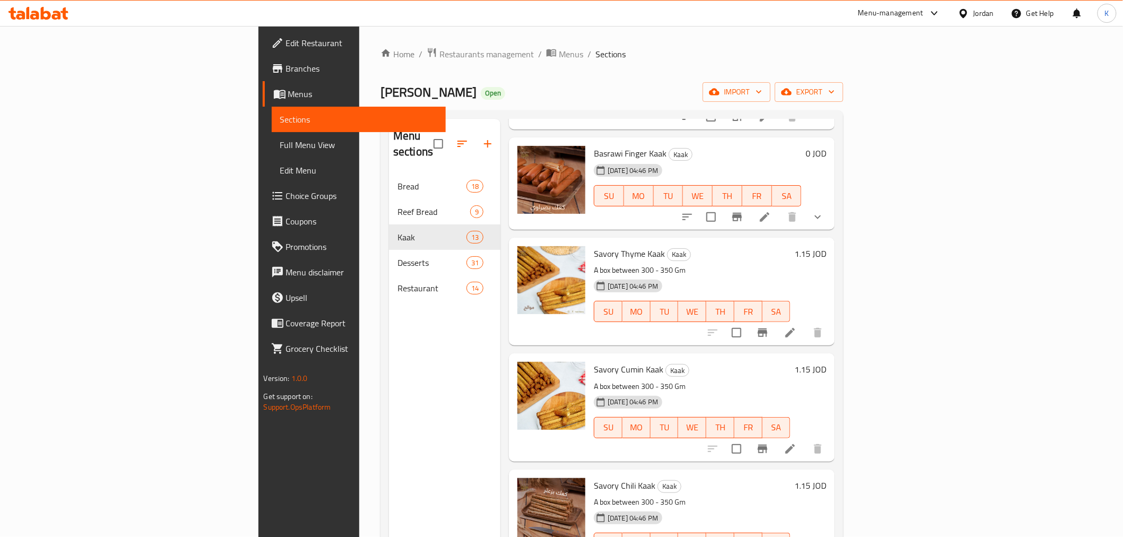
scroll to position [403, 0]
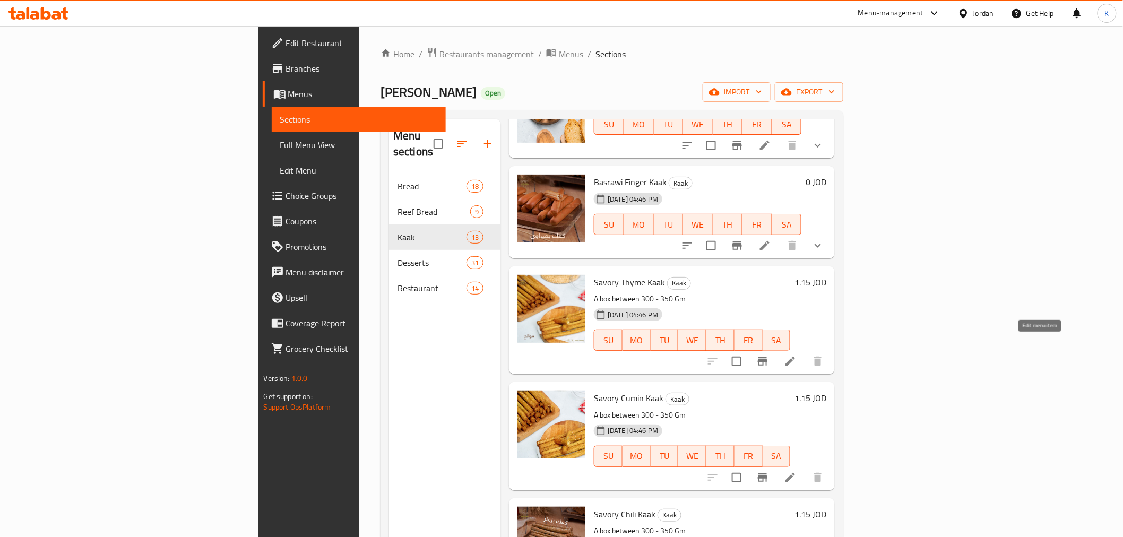
click at [796, 355] on icon at bounding box center [790, 361] width 13 height 13
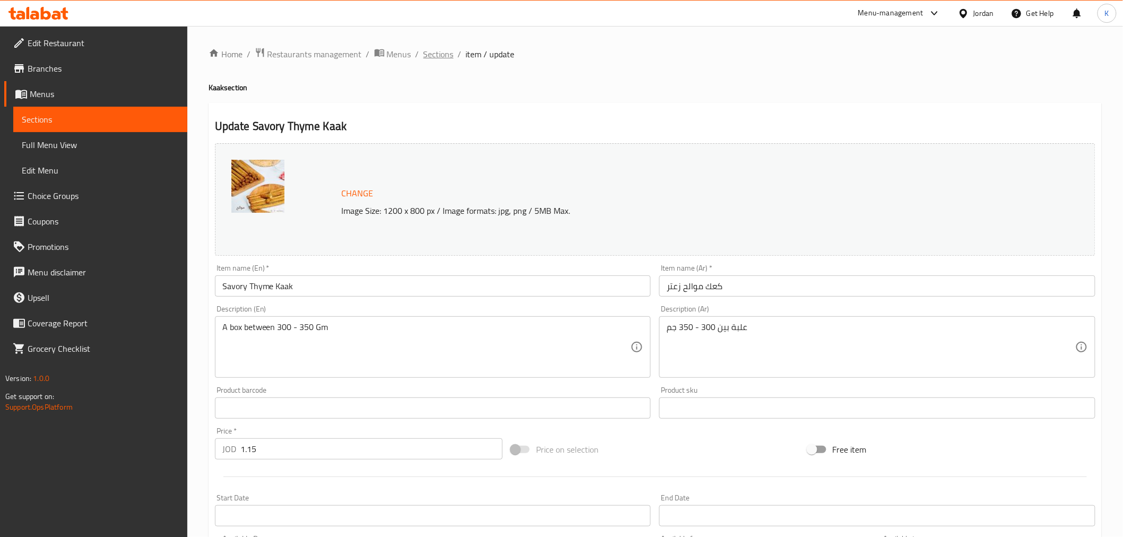
click at [440, 48] on span "Sections" at bounding box center [438, 54] width 30 height 13
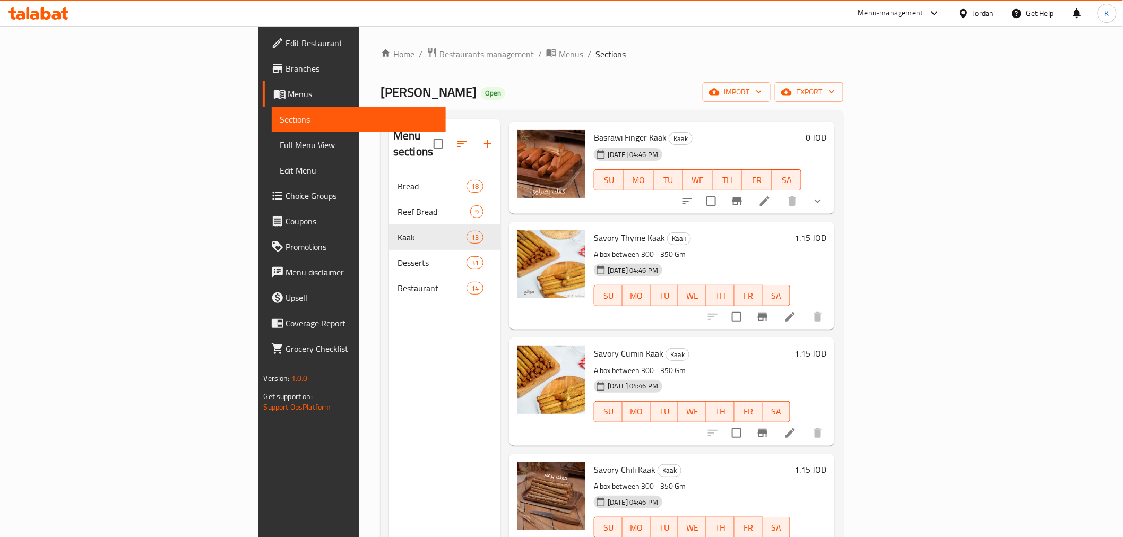
scroll to position [454, 0]
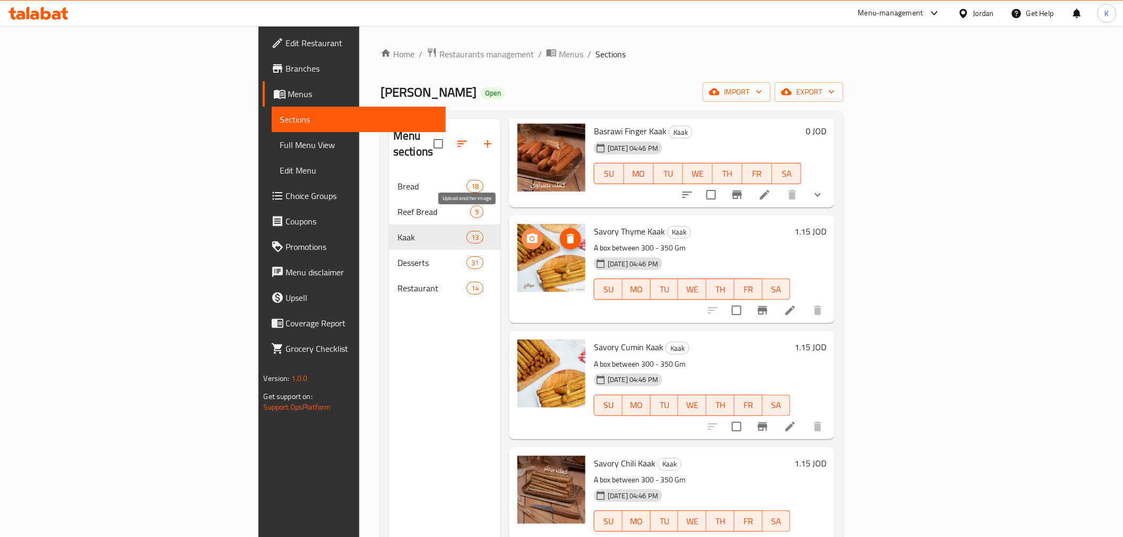
click at [526, 232] on icon "upload picture" at bounding box center [532, 238] width 13 height 13
click at [796, 536] on icon at bounding box center [790, 542] width 13 height 13
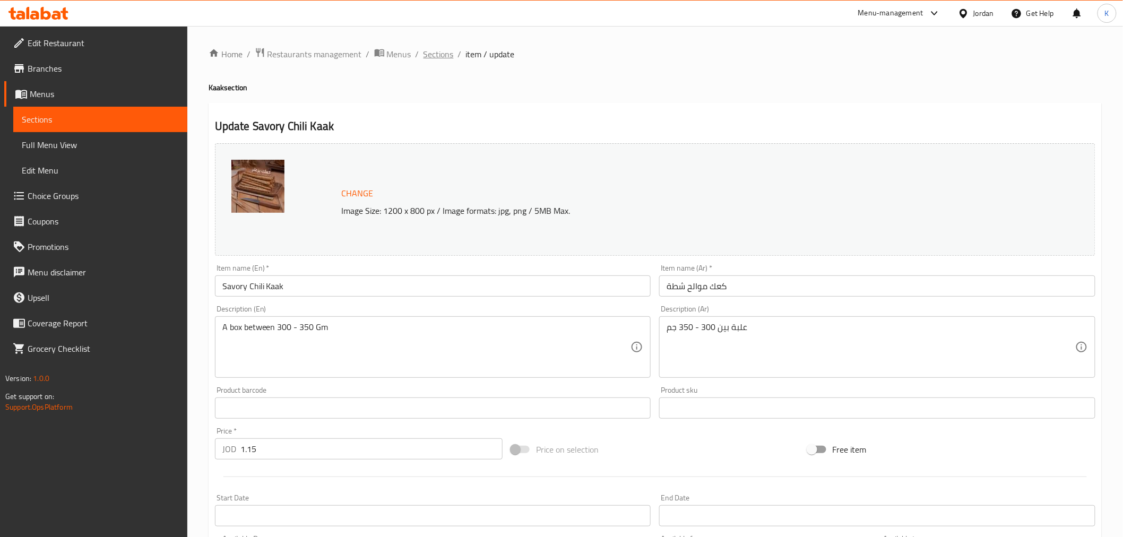
click at [437, 57] on span "Sections" at bounding box center [438, 54] width 30 height 13
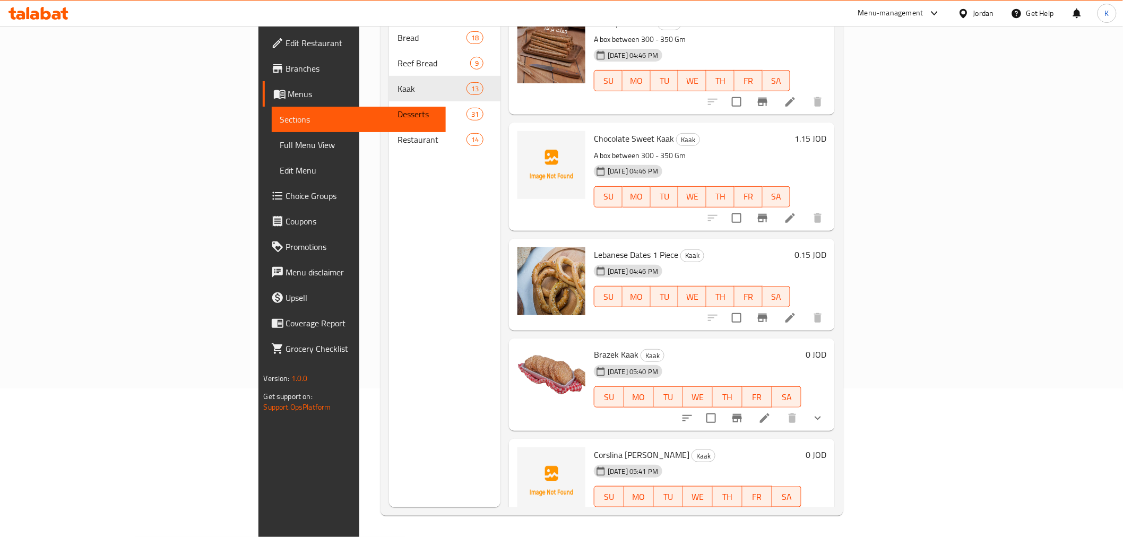
scroll to position [711, 0]
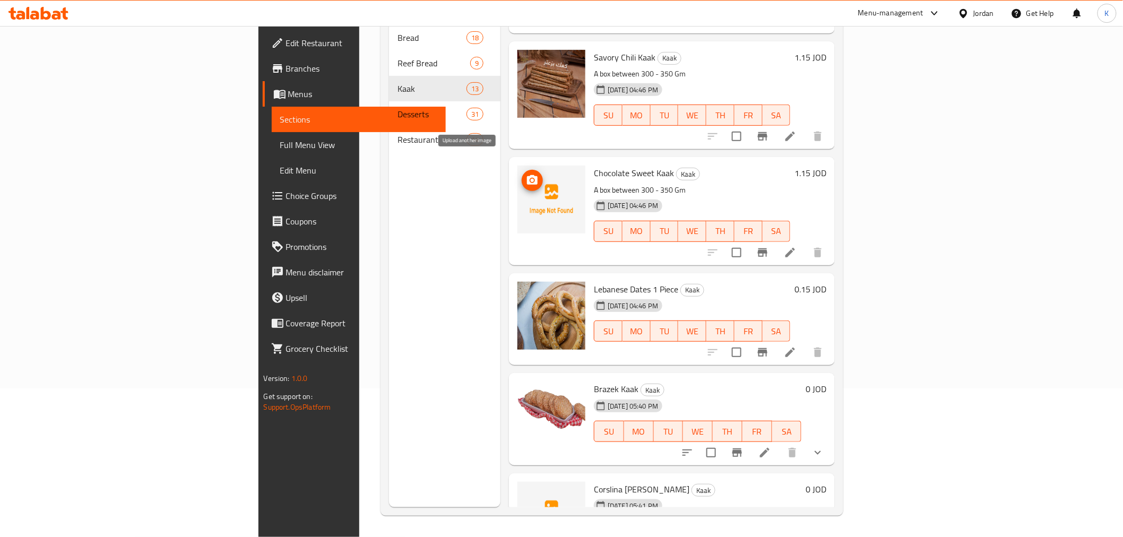
click at [527, 175] on icon "upload picture" at bounding box center [532, 180] width 11 height 10
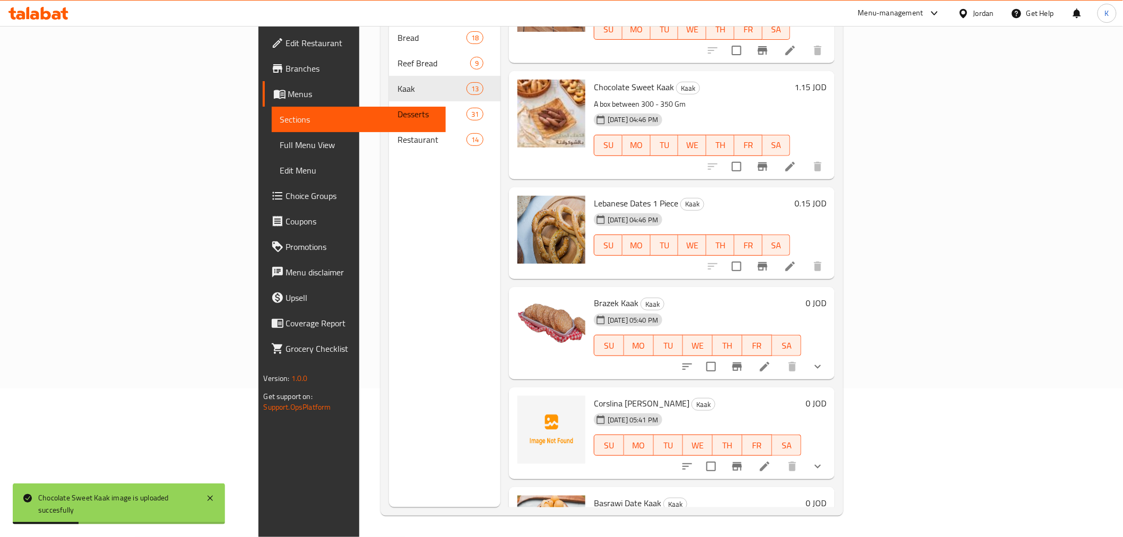
scroll to position [853, 0]
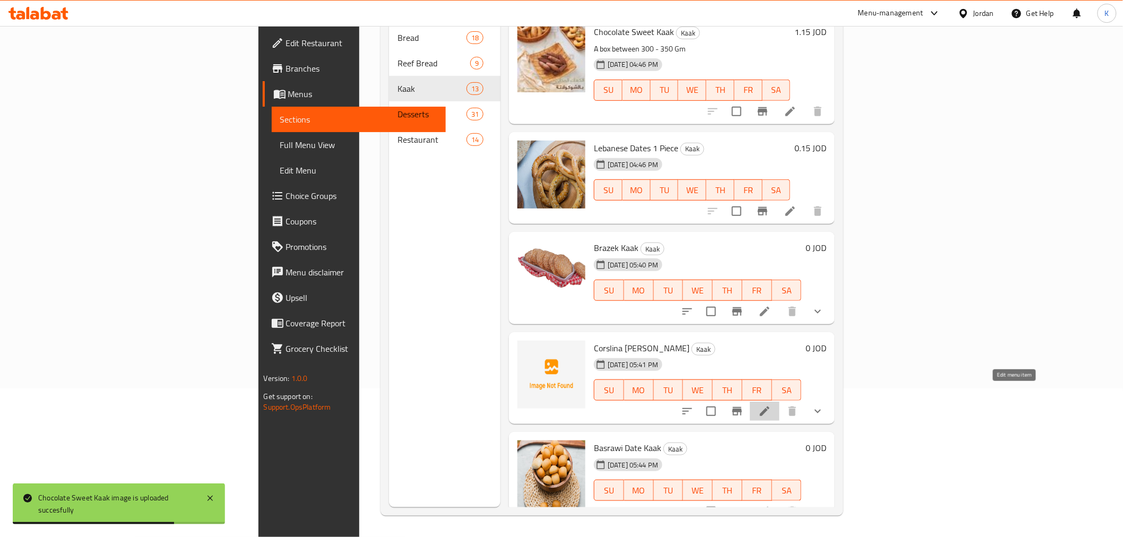
click at [769, 406] on icon at bounding box center [765, 411] width 10 height 10
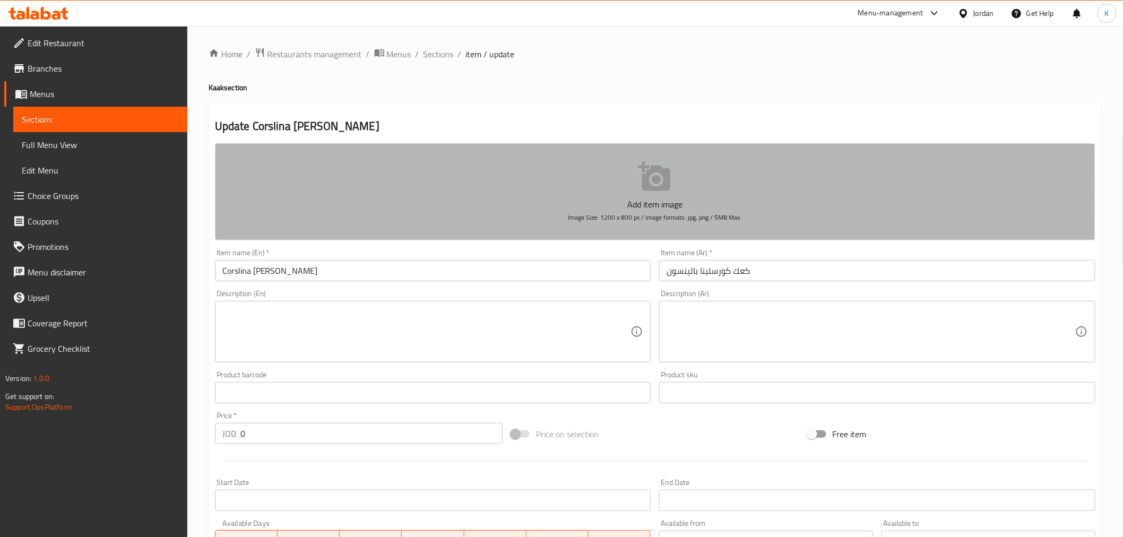
click at [589, 176] on button "Add item image Image Size: 1200 x 800 px / Image formats: jpg, png / 5MB Max." at bounding box center [655, 191] width 880 height 97
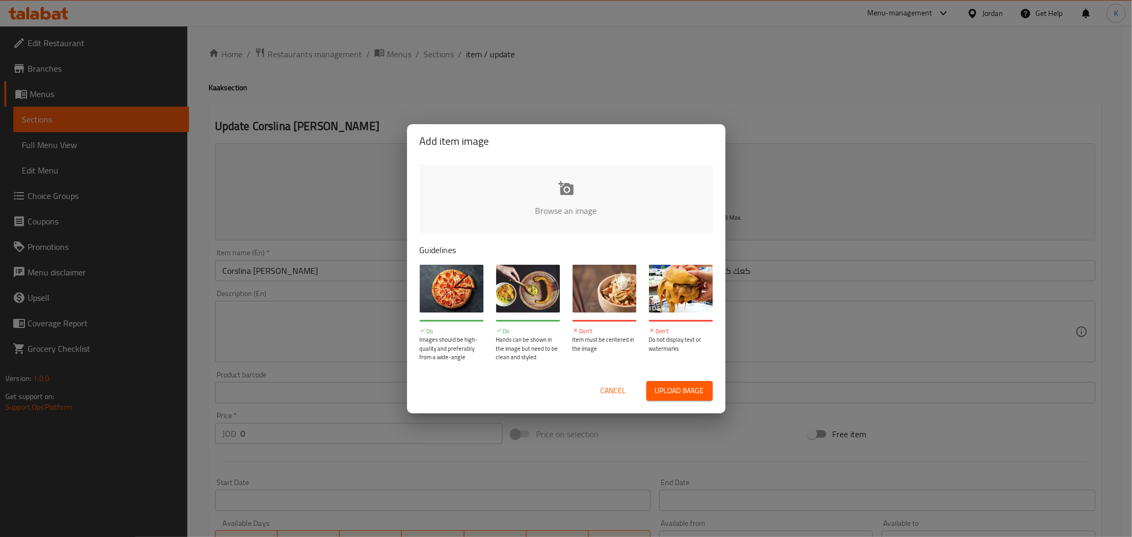
click at [586, 207] on input "file" at bounding box center [925, 213] width 1010 height 99
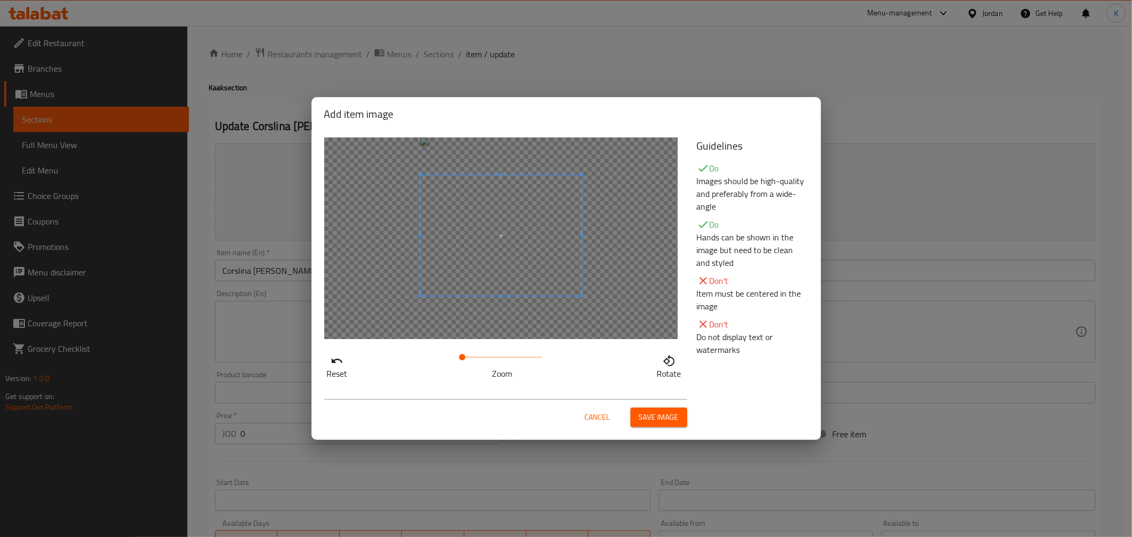
click at [523, 277] on span at bounding box center [500, 235] width 161 height 121
click at [656, 418] on span "Save image" at bounding box center [659, 417] width 40 height 13
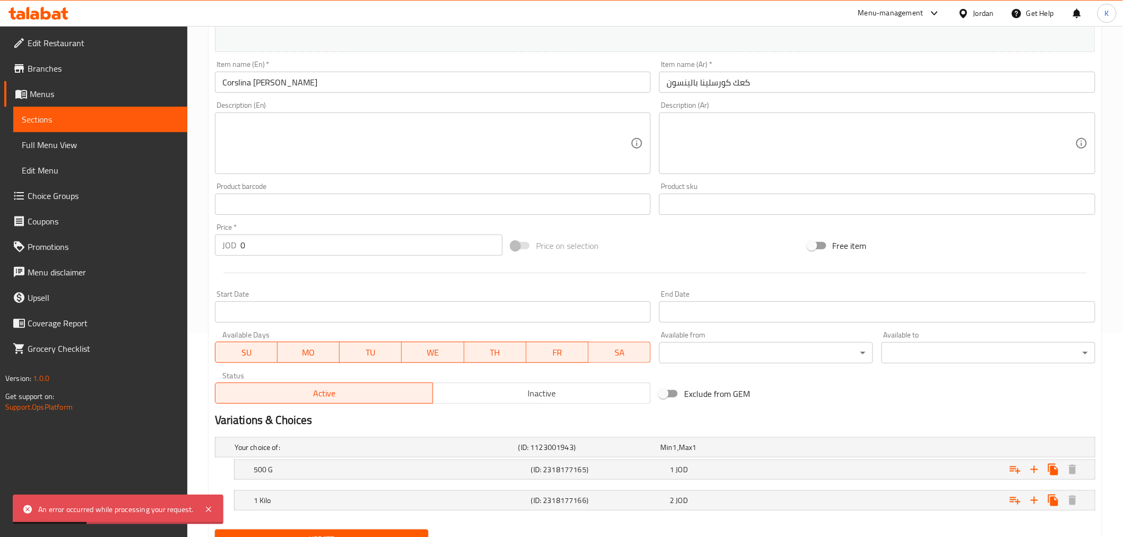
scroll to position [251, 0]
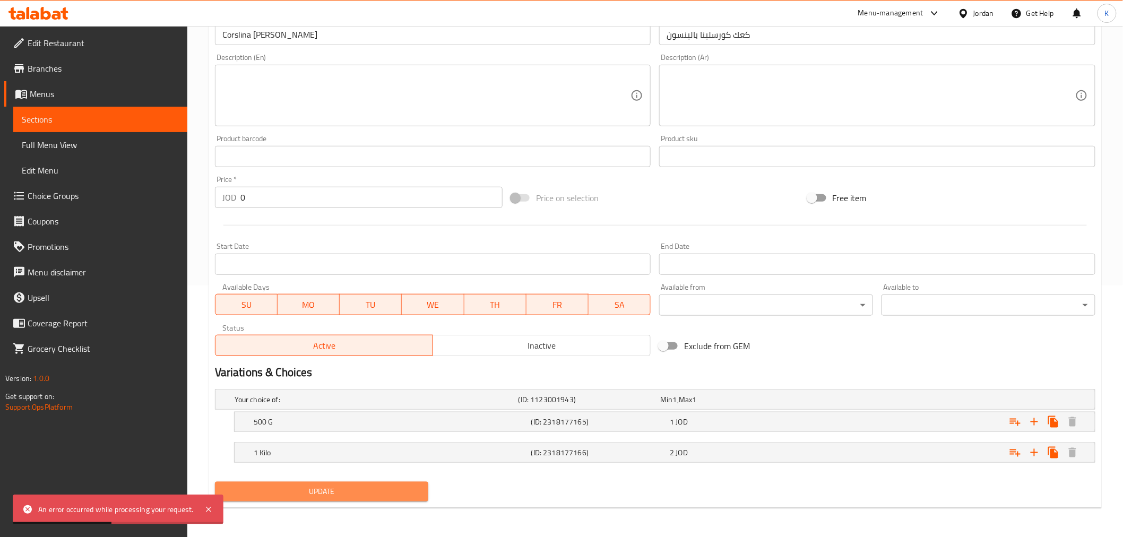
click at [386, 491] on span "Update" at bounding box center [321, 491] width 197 height 13
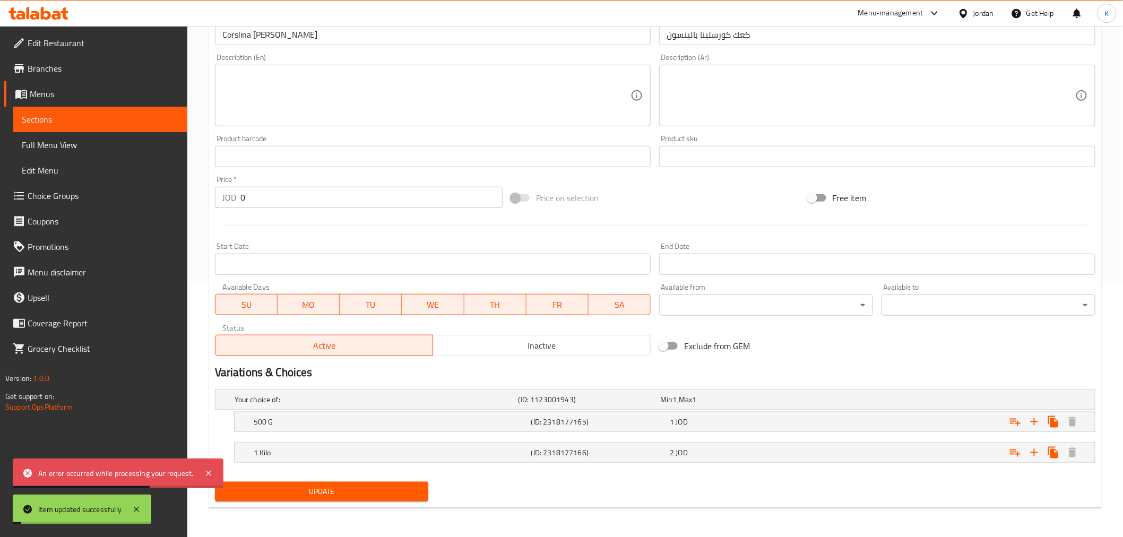
click at [215, 482] on button "Update" at bounding box center [322, 492] width 214 height 20
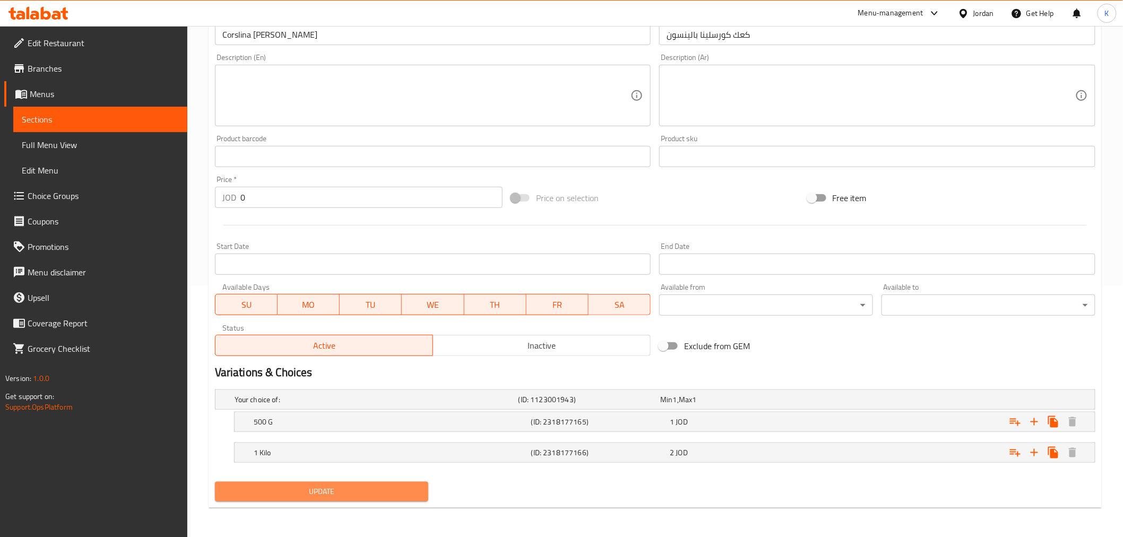
click at [326, 490] on span "Update" at bounding box center [321, 491] width 197 height 13
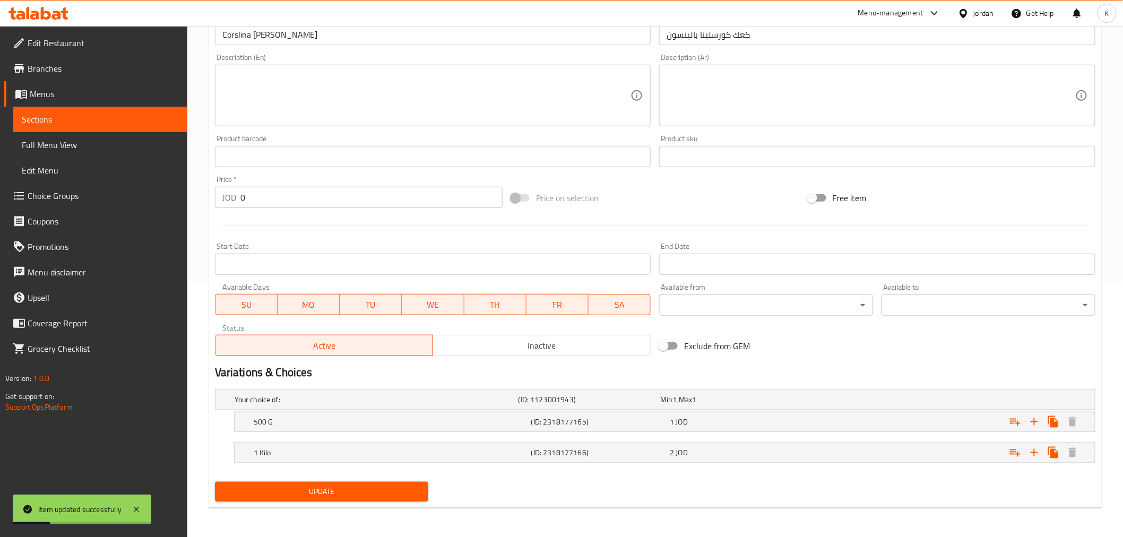
scroll to position [0, 0]
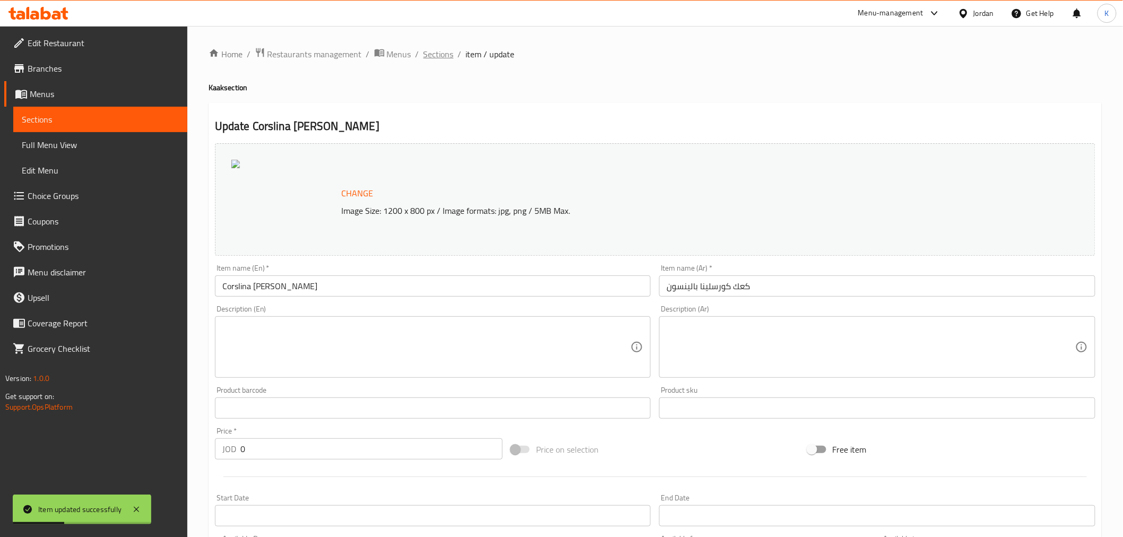
click at [446, 48] on span "Sections" at bounding box center [438, 54] width 30 height 13
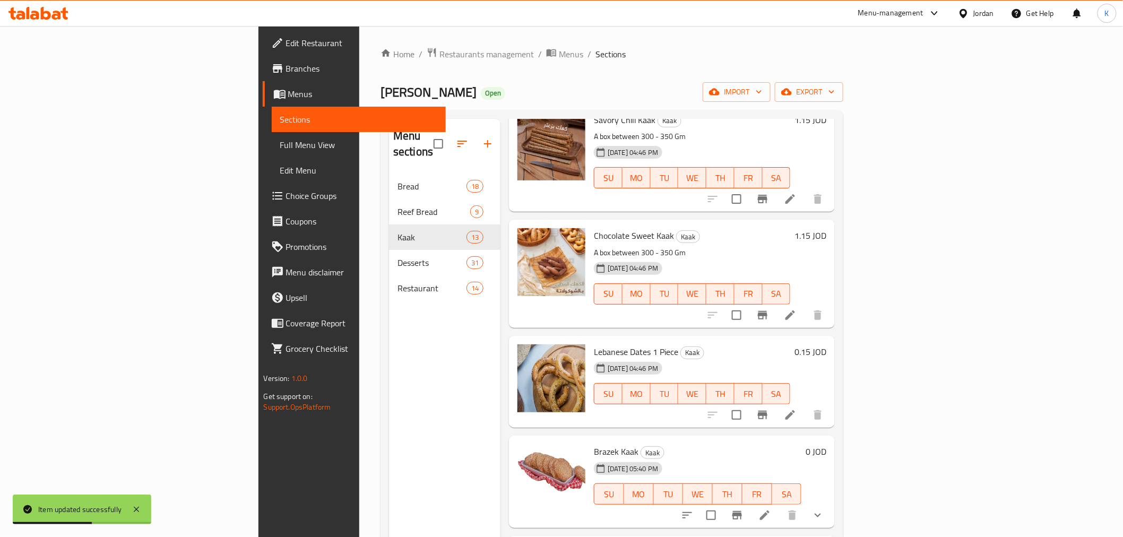
scroll to position [853, 0]
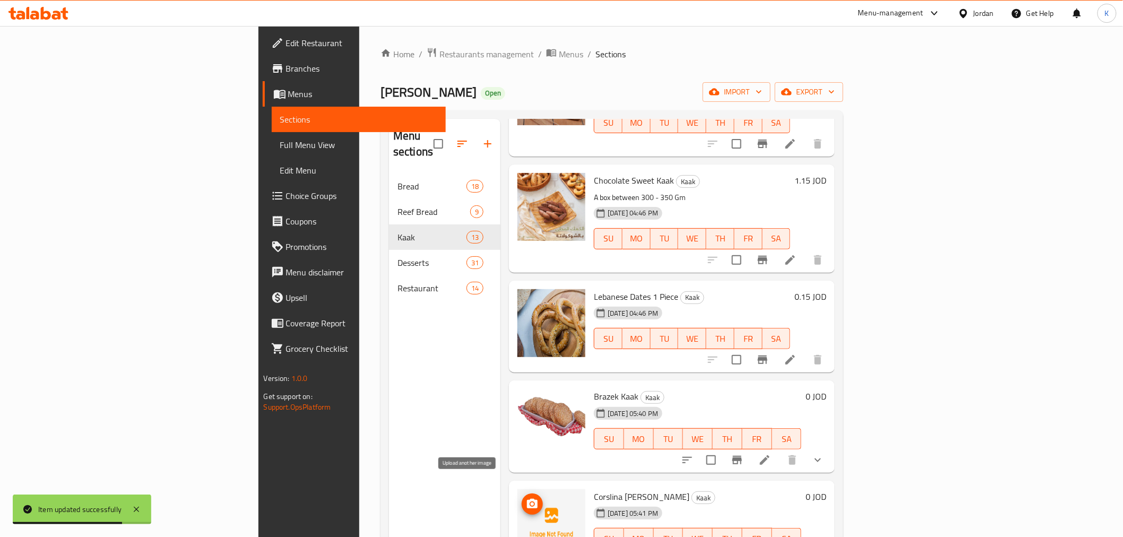
click at [526, 498] on icon "upload picture" at bounding box center [532, 504] width 13 height 13
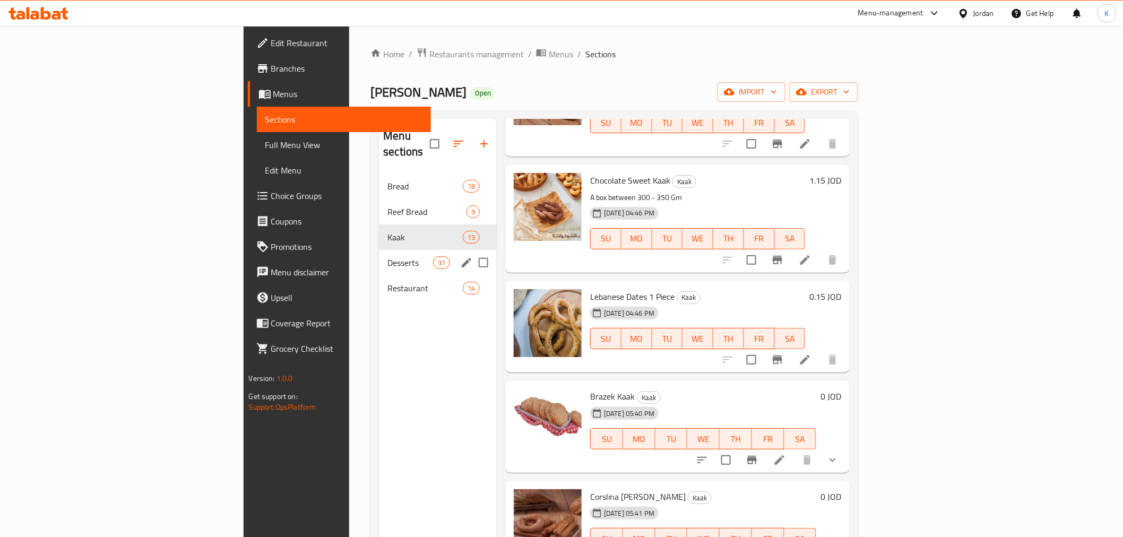
click at [387, 256] on span "Desserts" at bounding box center [409, 262] width 45 height 13
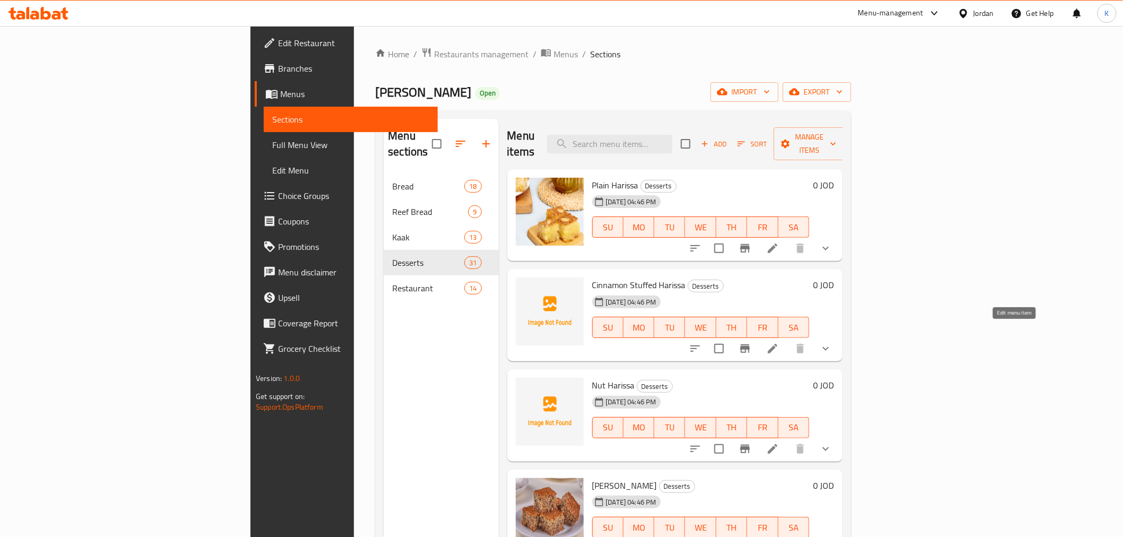
click at [779, 342] on icon at bounding box center [772, 348] width 13 height 13
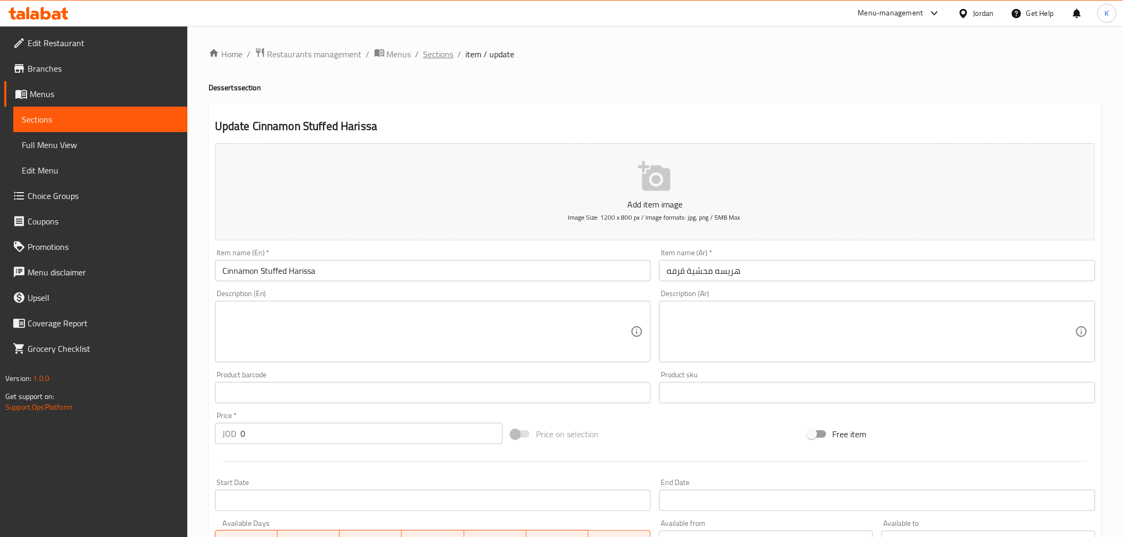
click at [433, 57] on span "Sections" at bounding box center [438, 54] width 30 height 13
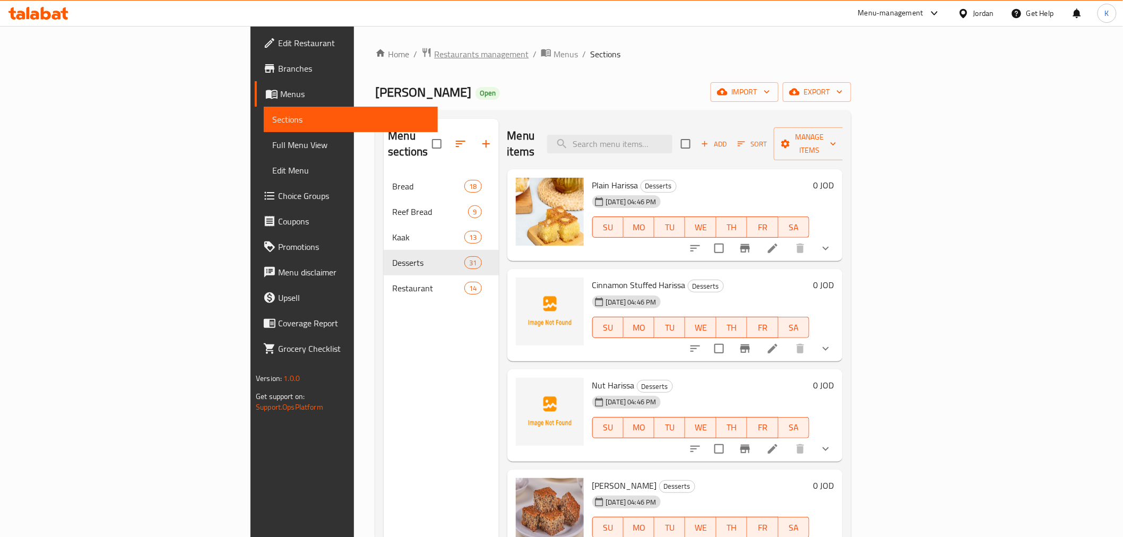
click at [434, 48] on span "Restaurants management" at bounding box center [481, 54] width 94 height 13
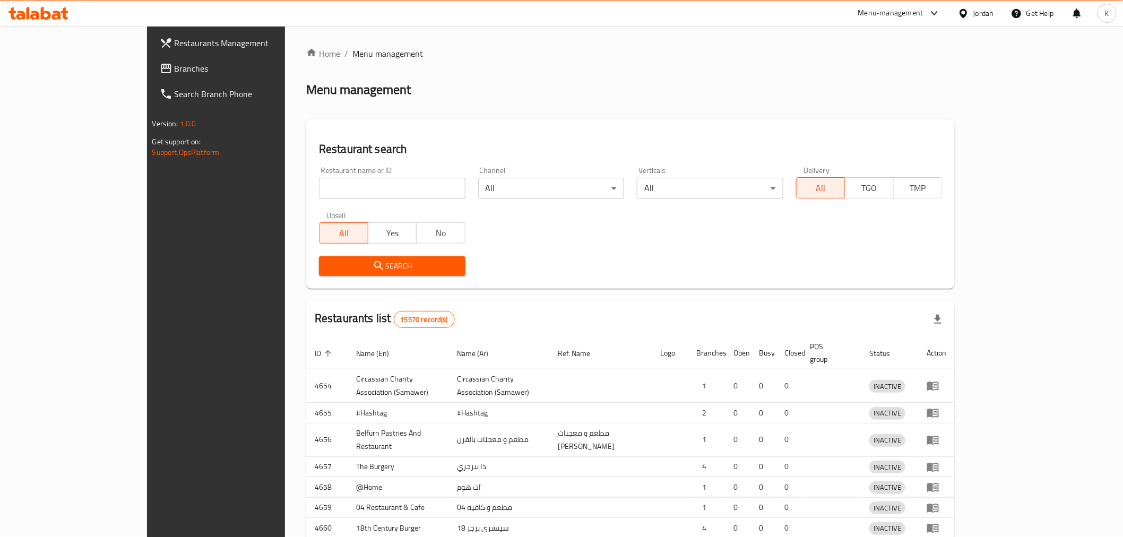
click at [338, 186] on div "Home / Menu management Menu management Restaurant search Restaurant name or ID …" at bounding box center [630, 341] width 648 height 588
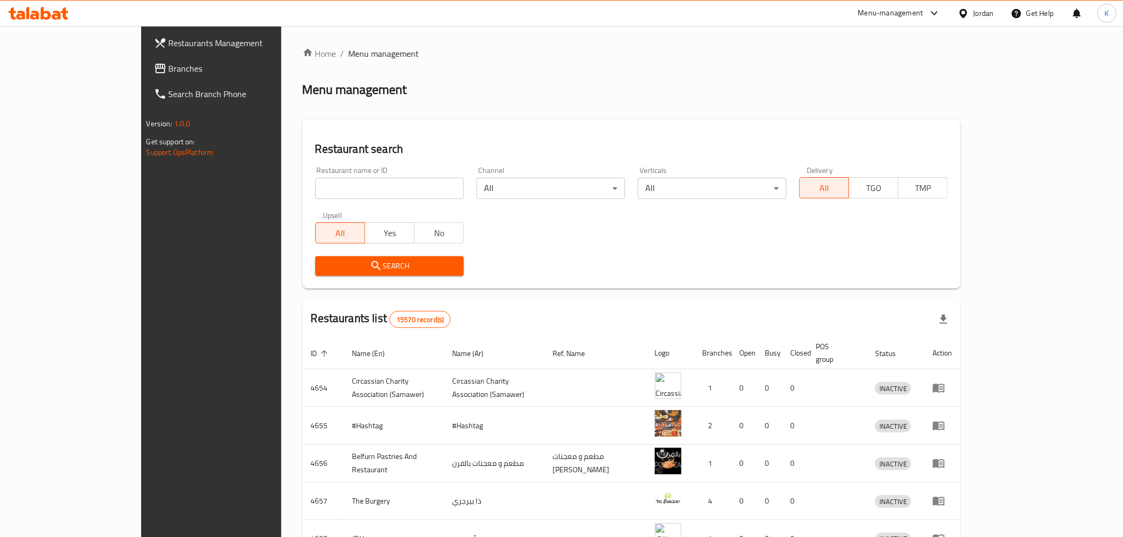
click at [338, 186] on input "search" at bounding box center [389, 188] width 149 height 21
paste input "Candy Zone"
type input "Candy Zone"
click at [382, 266] on span "Search" at bounding box center [390, 265] width 132 height 13
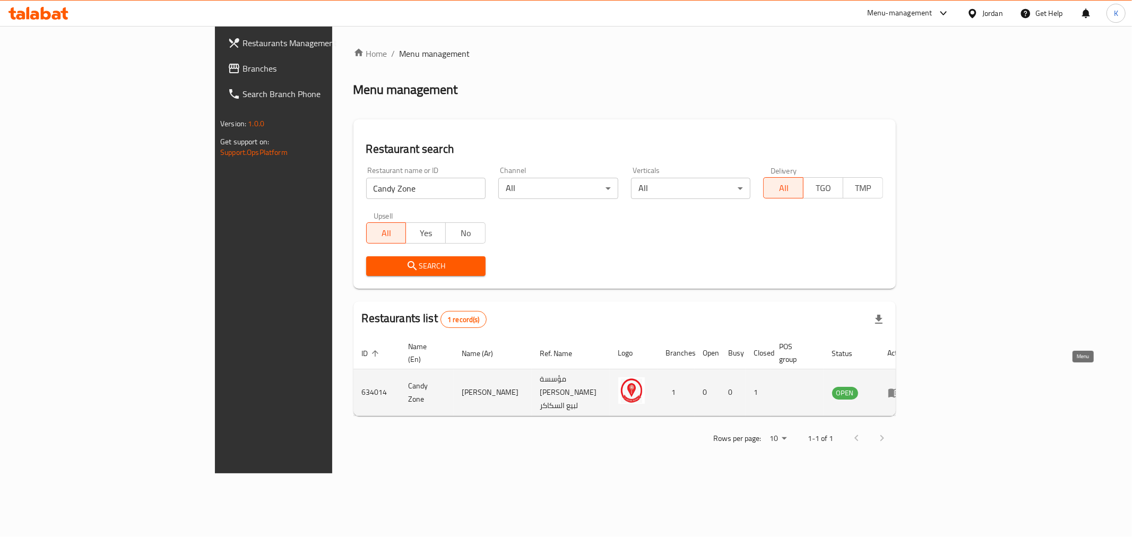
click at [900, 388] on icon "enhanced table" at bounding box center [894, 392] width 12 height 9
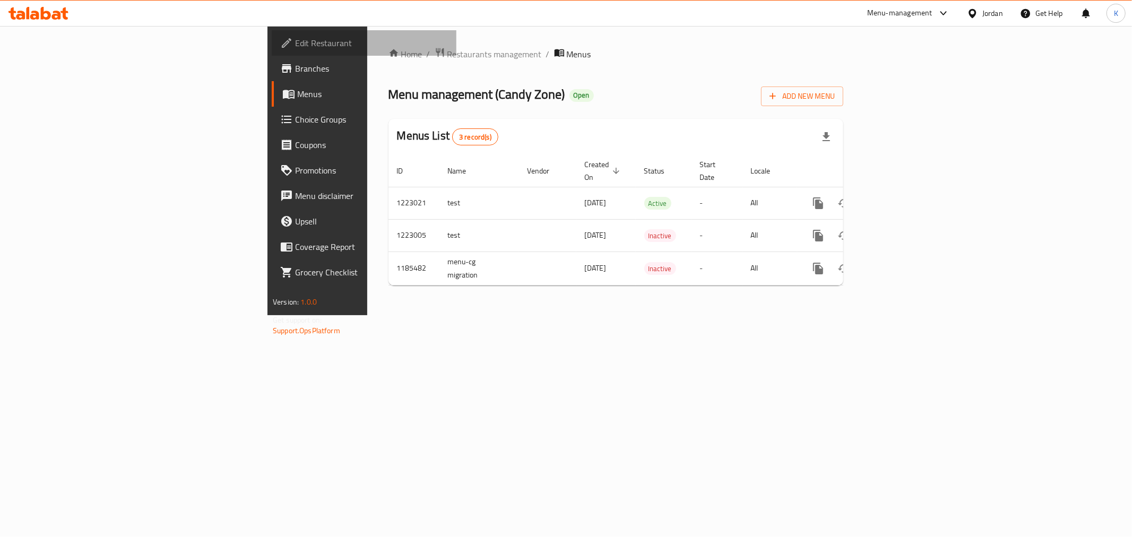
click at [295, 37] on span "Edit Restaurant" at bounding box center [371, 43] width 153 height 13
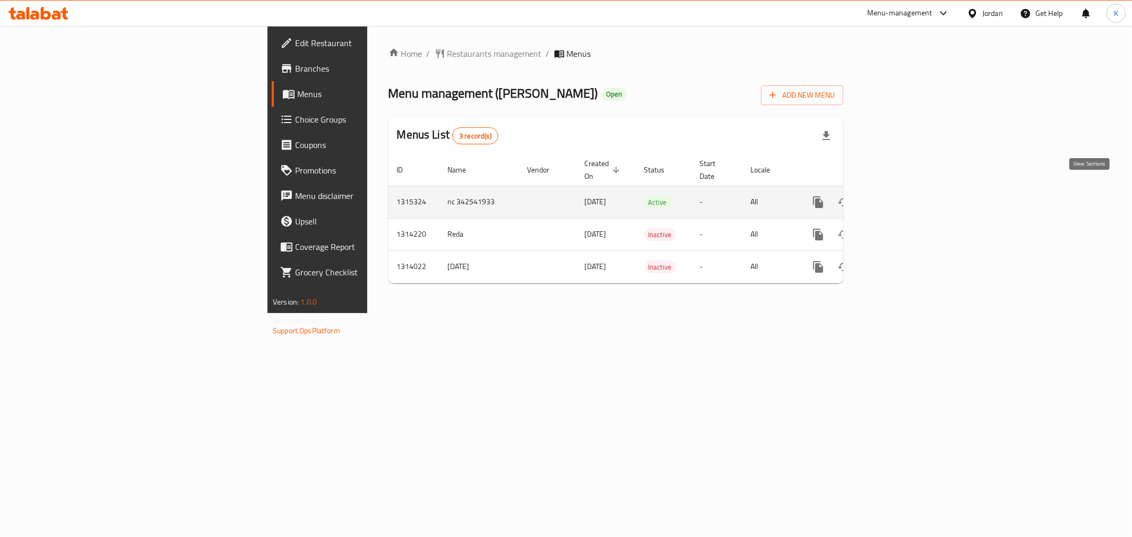
click at [901, 196] on icon "enhanced table" at bounding box center [894, 202] width 13 height 13
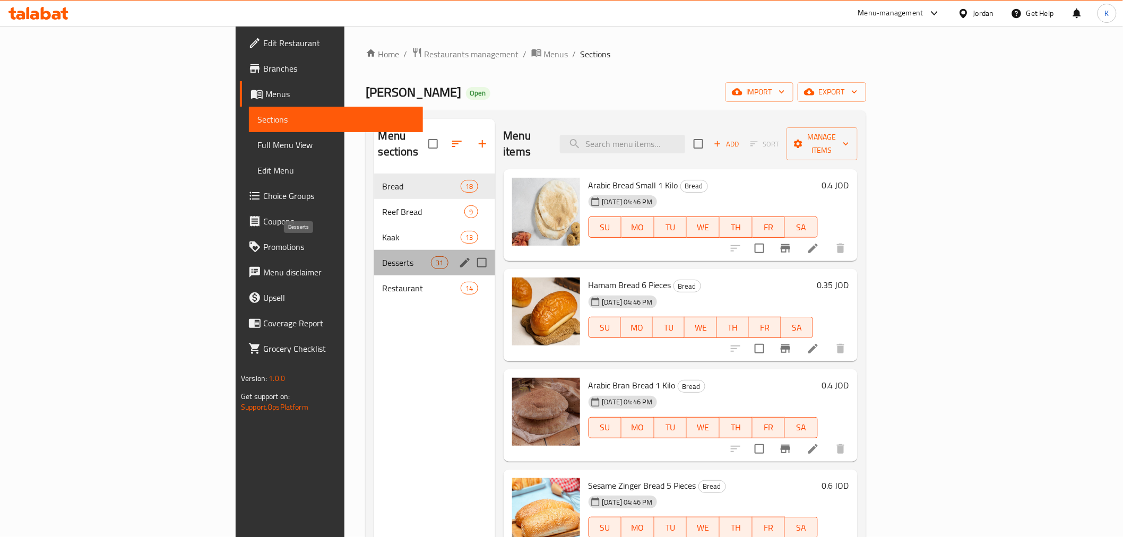
click at [382, 256] on span "Desserts" at bounding box center [406, 262] width 48 height 13
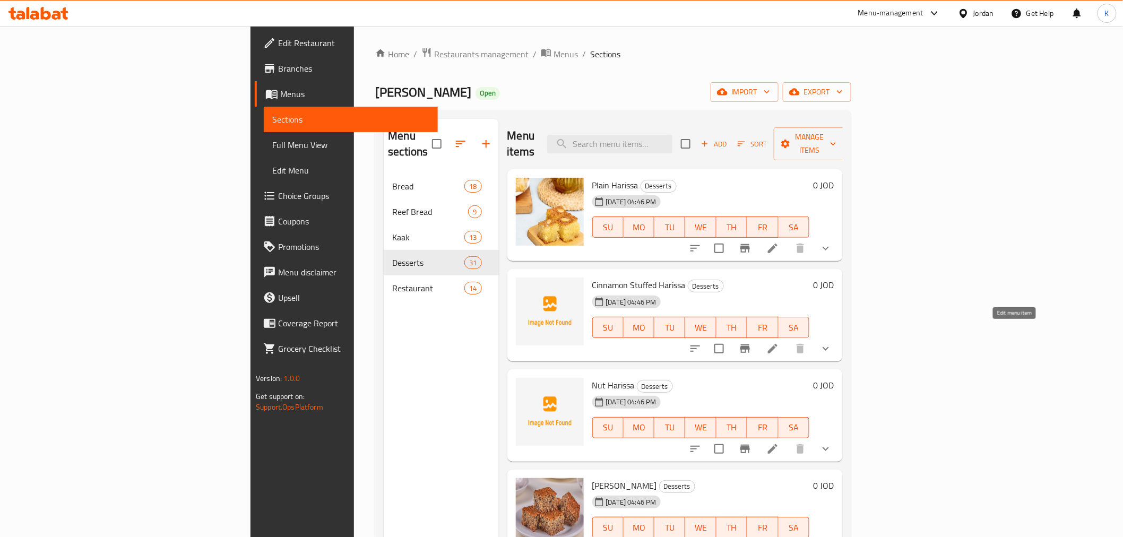
click at [779, 342] on icon at bounding box center [772, 348] width 13 height 13
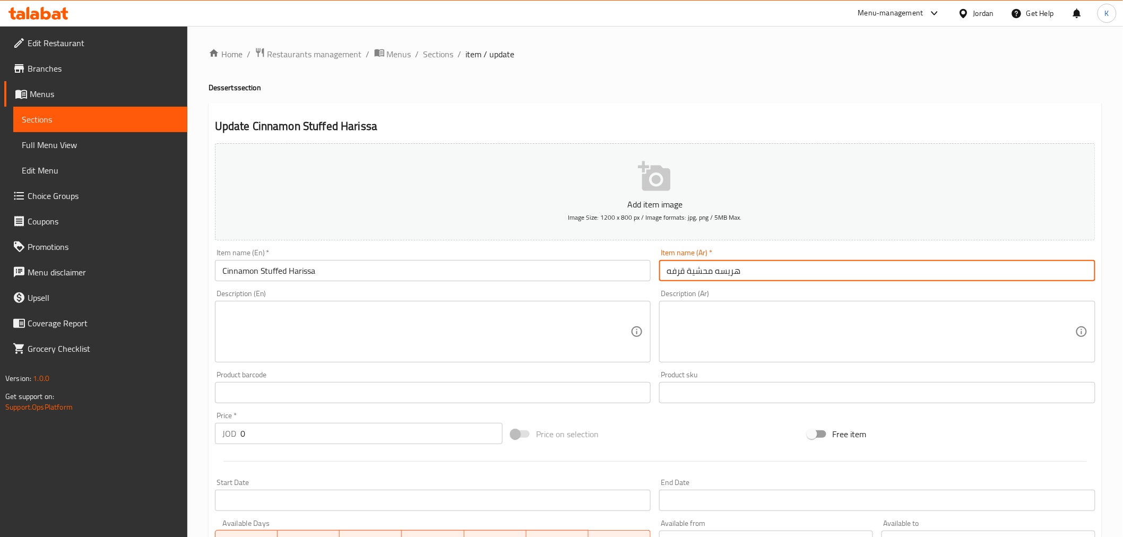
drag, startPoint x: 754, startPoint y: 273, endPoint x: 655, endPoint y: 276, distance: 99.3
click at [655, 276] on div "Item name (Ar)   * هريسه محشية قرفه Item name (Ar) *" at bounding box center [877, 265] width 445 height 41
click at [589, 194] on button "Add item image Image Size: 1200 x 800 px / Image formats: jpg, png / 5MB Max." at bounding box center [655, 191] width 880 height 97
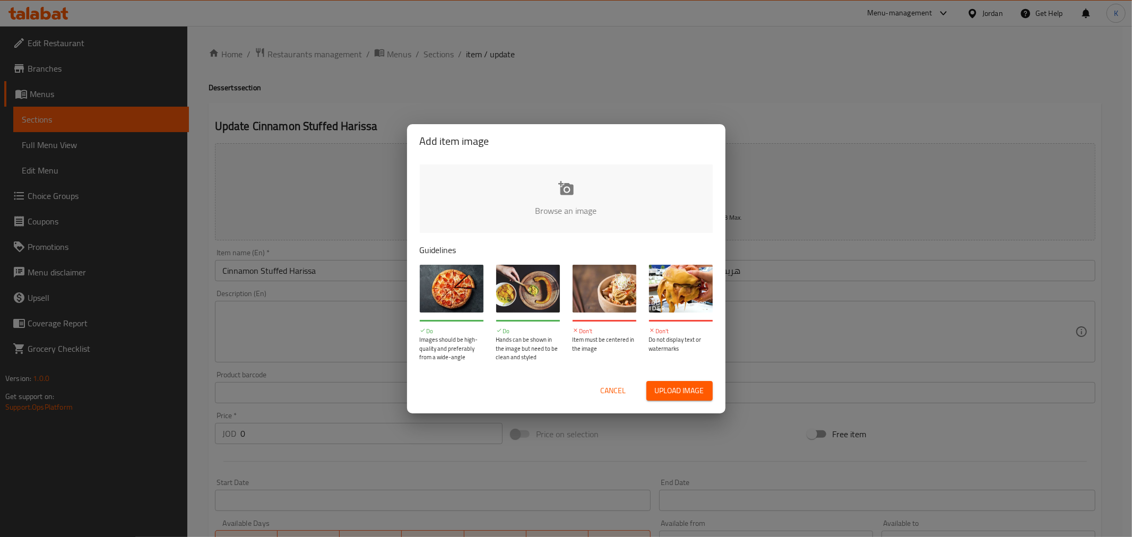
click at [558, 185] on input "file" at bounding box center [925, 213] width 1010 height 99
type input "C:\fakepath\هريسه محشية قرفه.jpg"
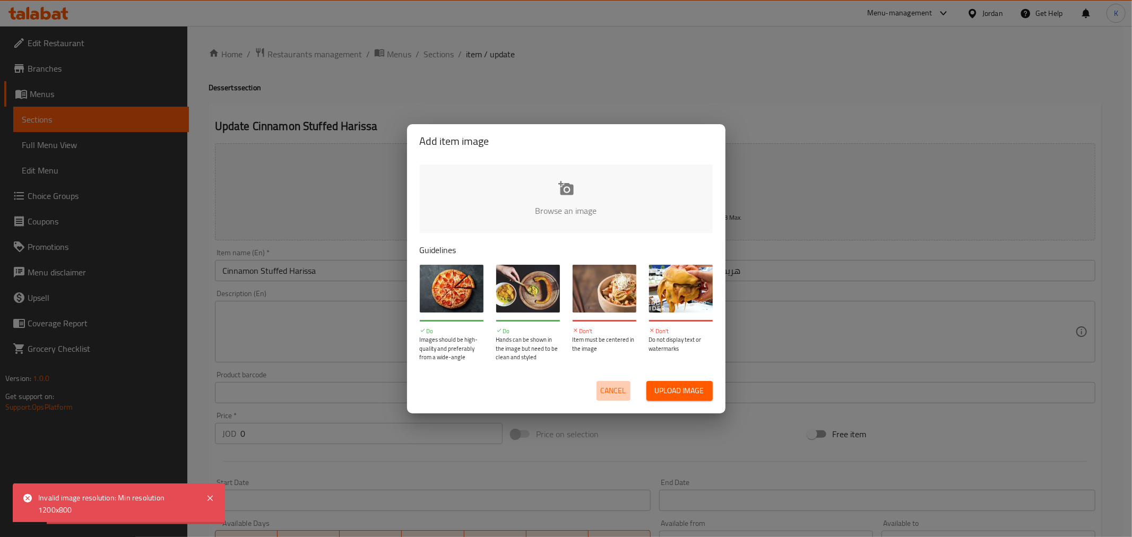
drag, startPoint x: 606, startPoint y: 392, endPoint x: 459, endPoint y: 197, distance: 243.9
click at [606, 391] on span "Cancel" at bounding box center [613, 390] width 25 height 13
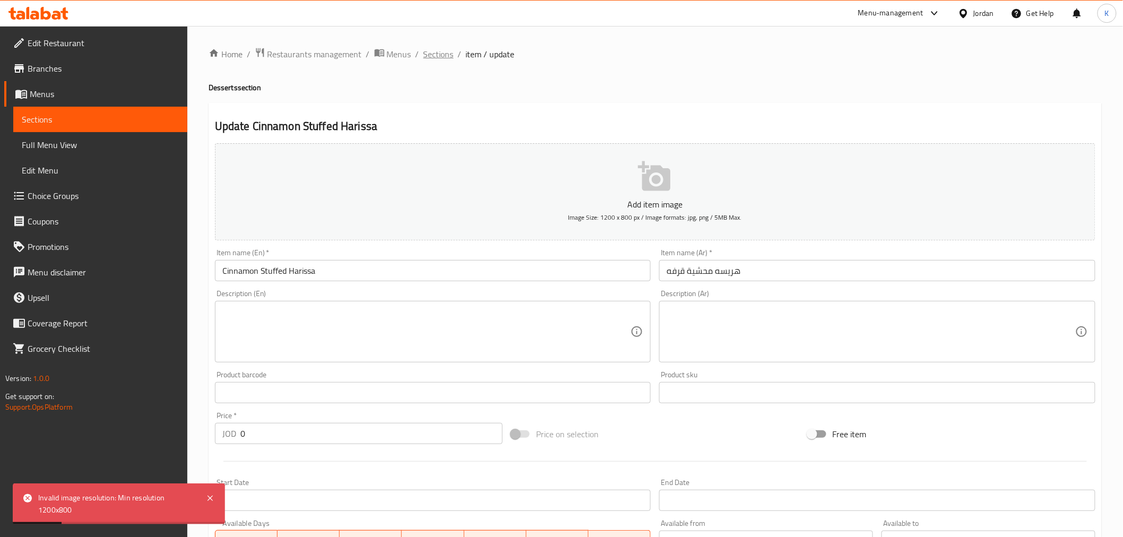
click at [439, 55] on span "Sections" at bounding box center [438, 54] width 30 height 13
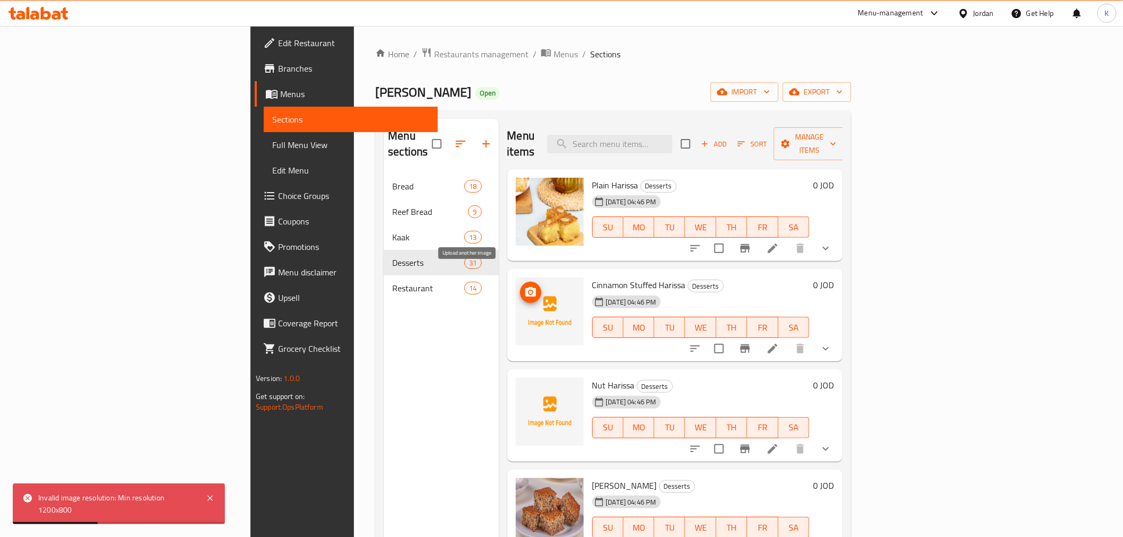
click at [525, 287] on icon "upload picture" at bounding box center [530, 292] width 11 height 10
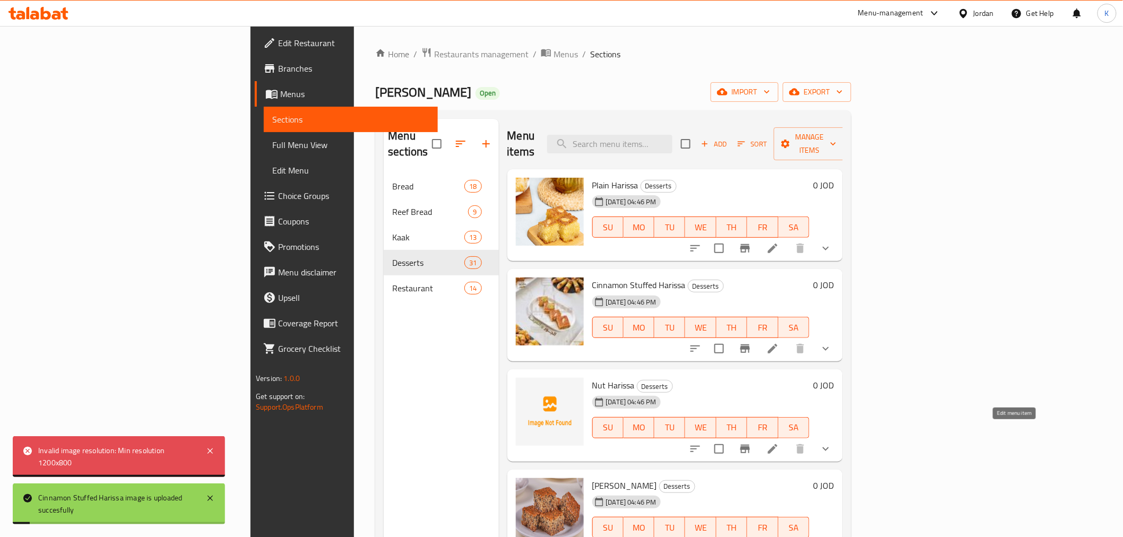
click at [777, 444] on icon at bounding box center [773, 449] width 10 height 10
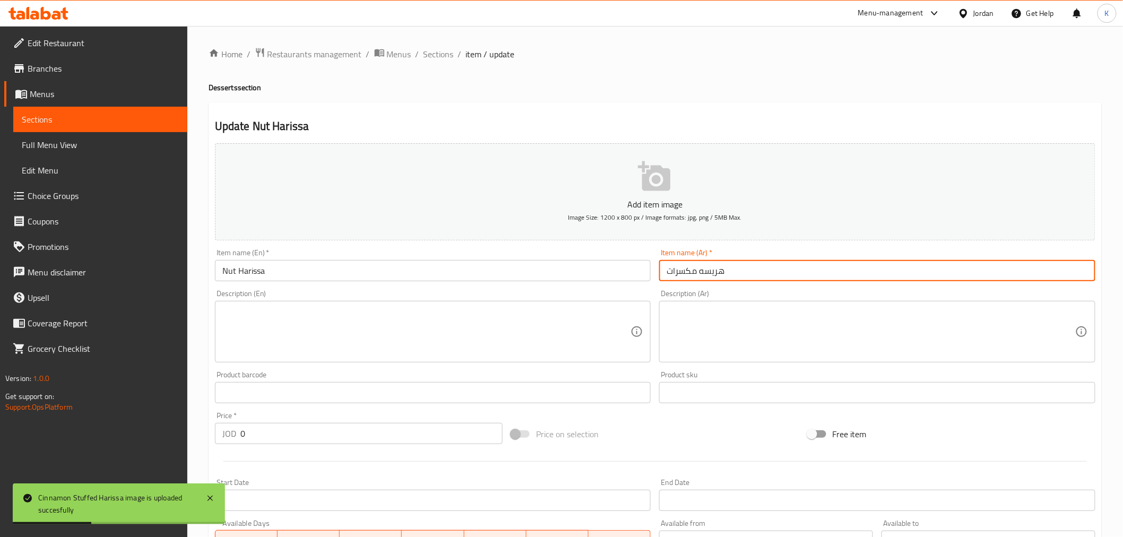
drag, startPoint x: 719, startPoint y: 267, endPoint x: 616, endPoint y: 268, distance: 102.9
click at [616, 268] on div "Add item image Image Size: 1200 x 800 px / Image formats: jpg, png / 5MB Max. I…" at bounding box center [655, 367] width 889 height 457
click at [624, 205] on p "Add item image" at bounding box center [654, 204] width 847 height 13
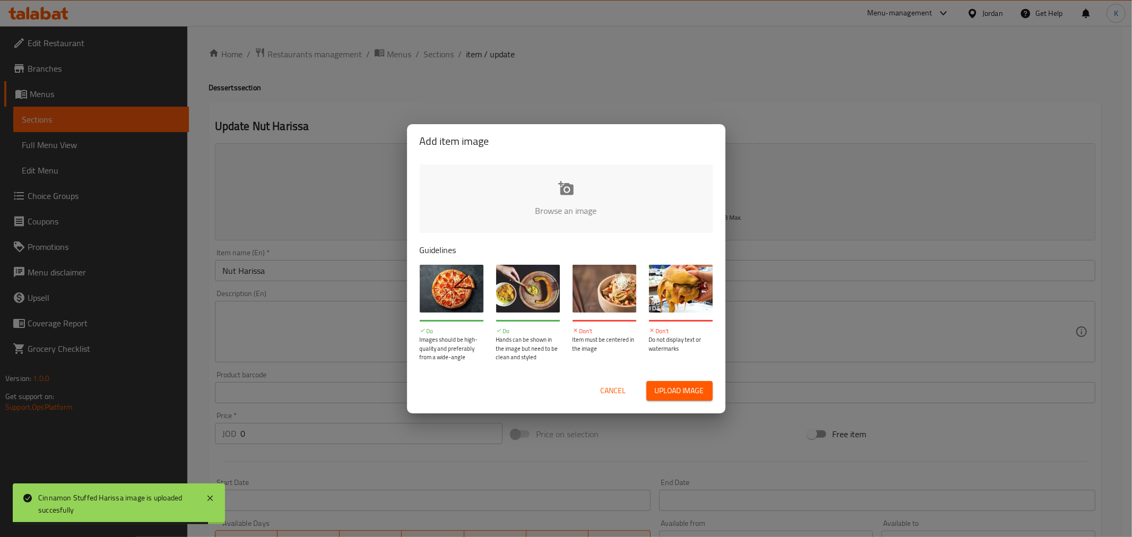
click at [542, 211] on input "file" at bounding box center [925, 213] width 1010 height 99
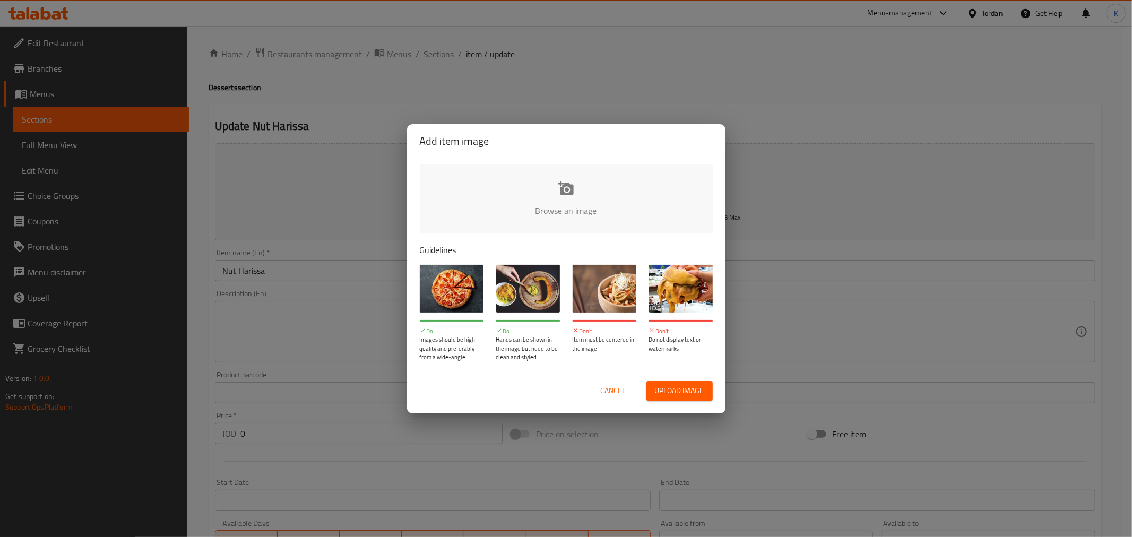
type input "C:\fakepath\هريسه مكسرات.jpg"
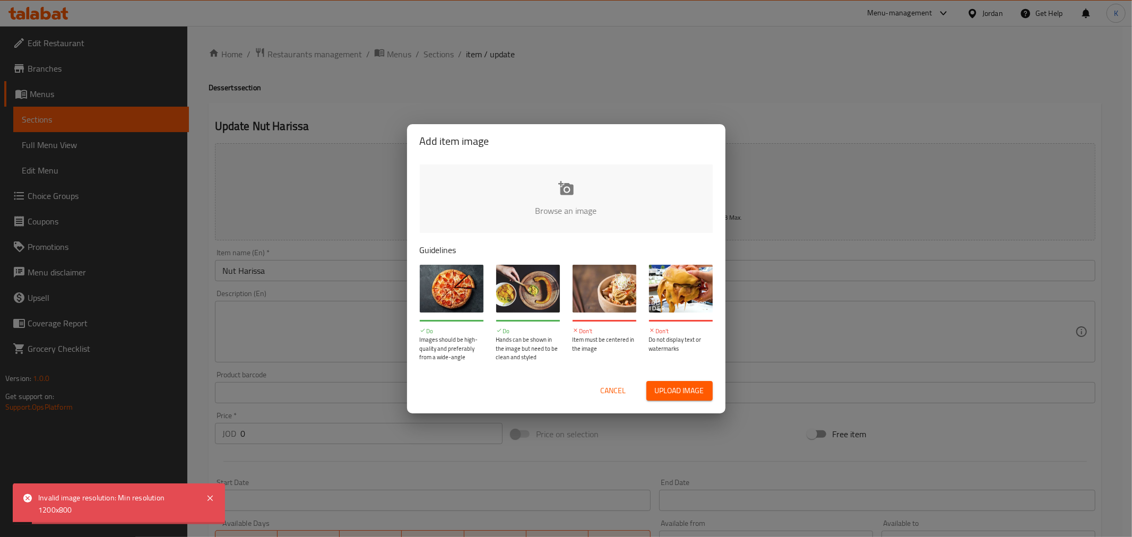
click at [625, 386] on span "Cancel" at bounding box center [613, 390] width 25 height 13
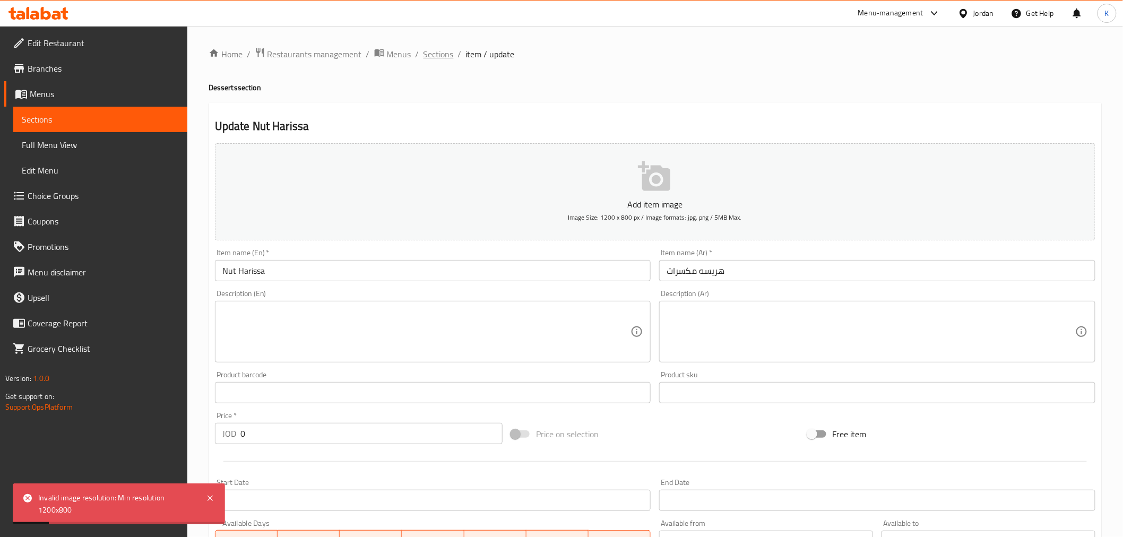
click at [436, 53] on span "Sections" at bounding box center [438, 54] width 30 height 13
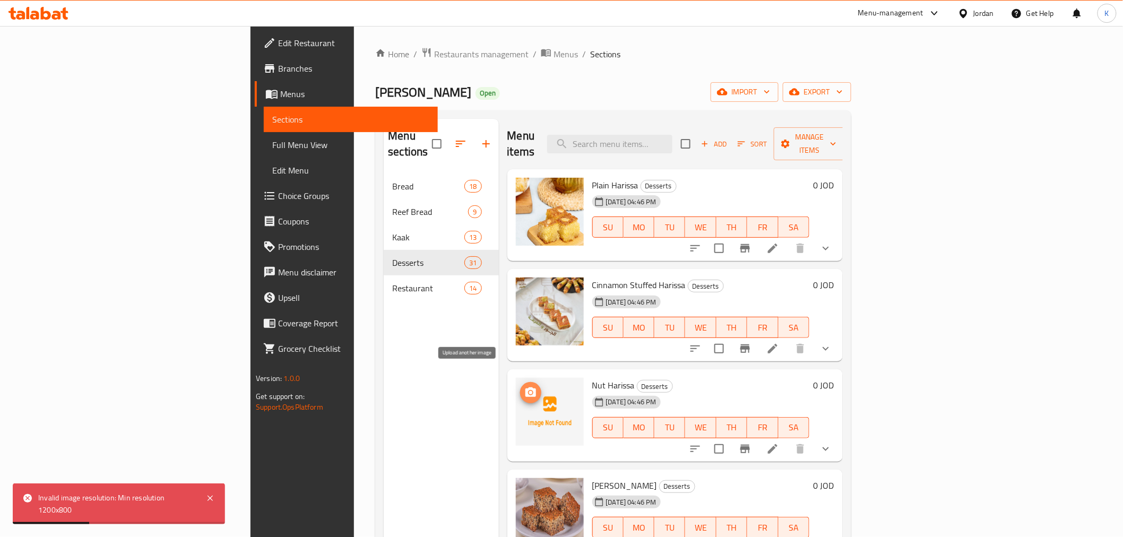
click at [525, 387] on icon "upload picture" at bounding box center [530, 392] width 11 height 10
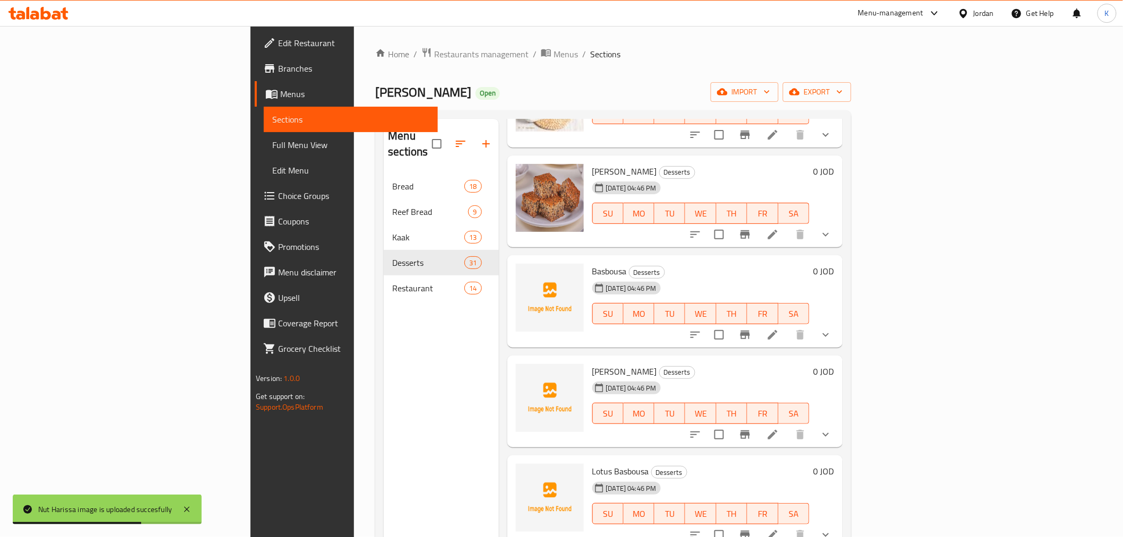
scroll to position [340, 0]
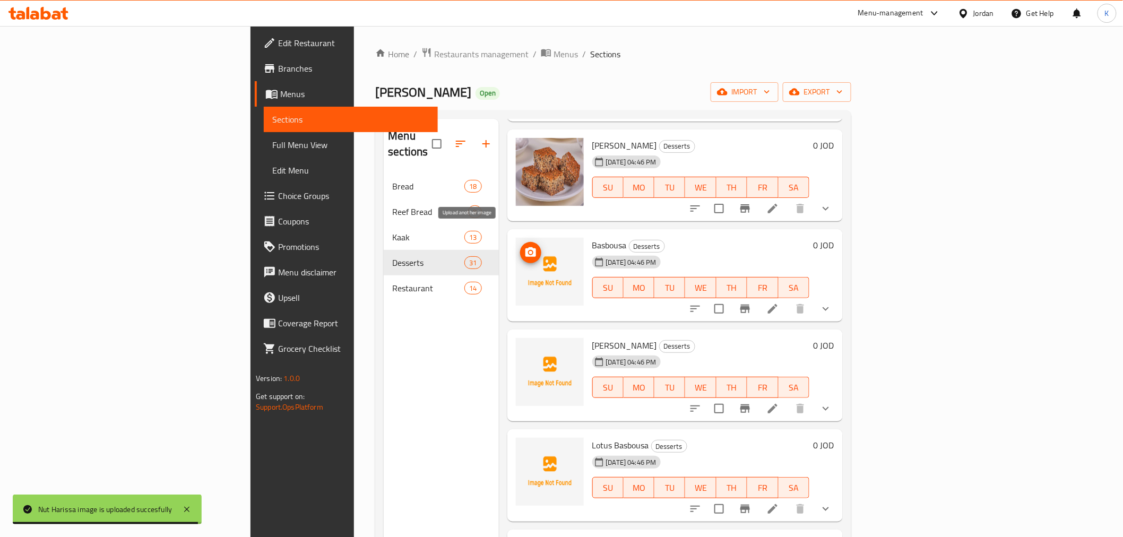
click at [520, 246] on span "upload picture" at bounding box center [530, 252] width 21 height 13
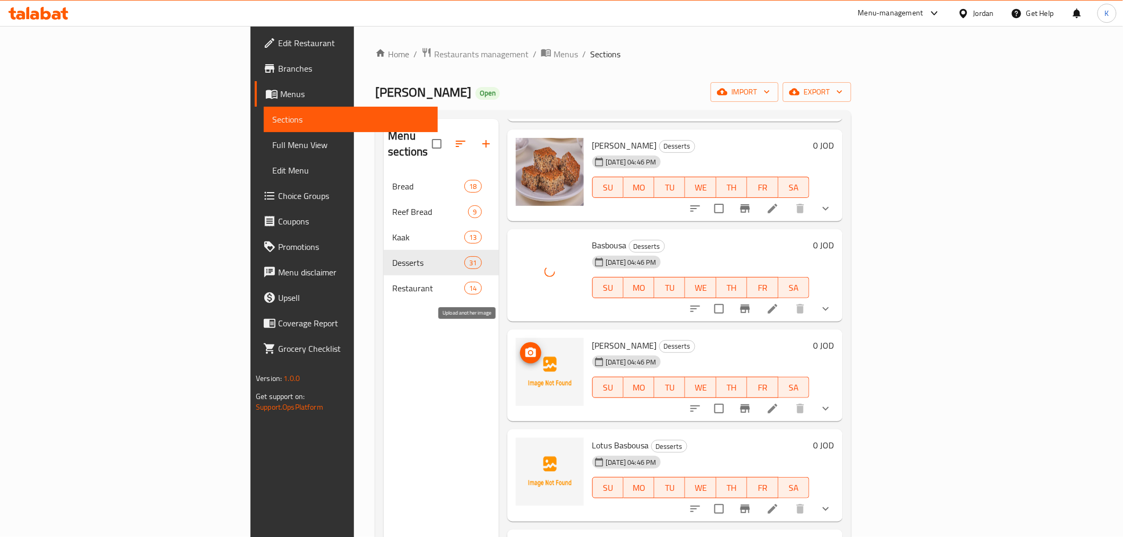
click at [525, 347] on icon "upload picture" at bounding box center [530, 352] width 11 height 10
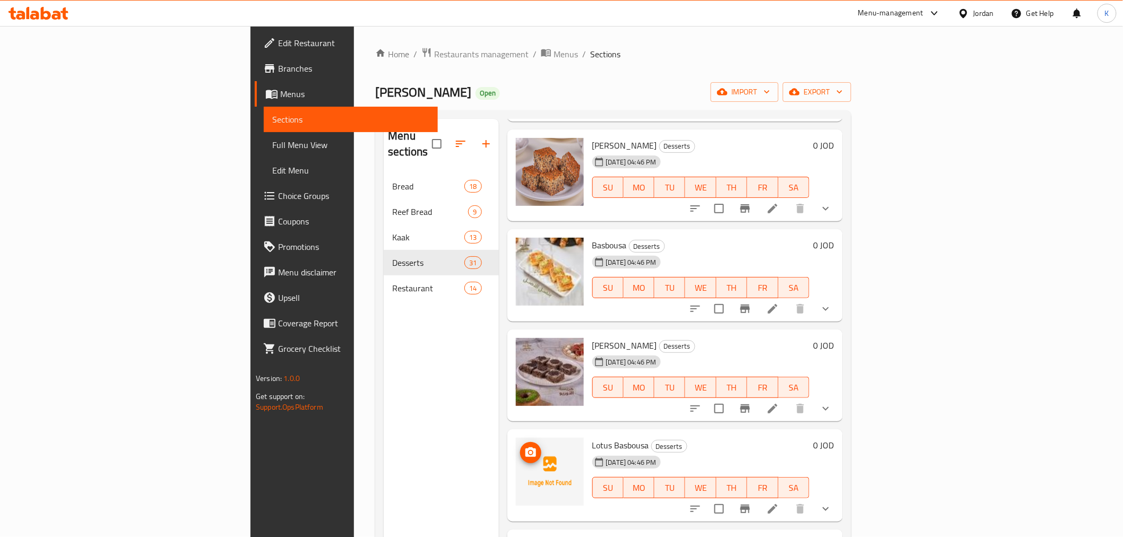
click at [525, 447] on icon "upload picture" at bounding box center [530, 452] width 11 height 10
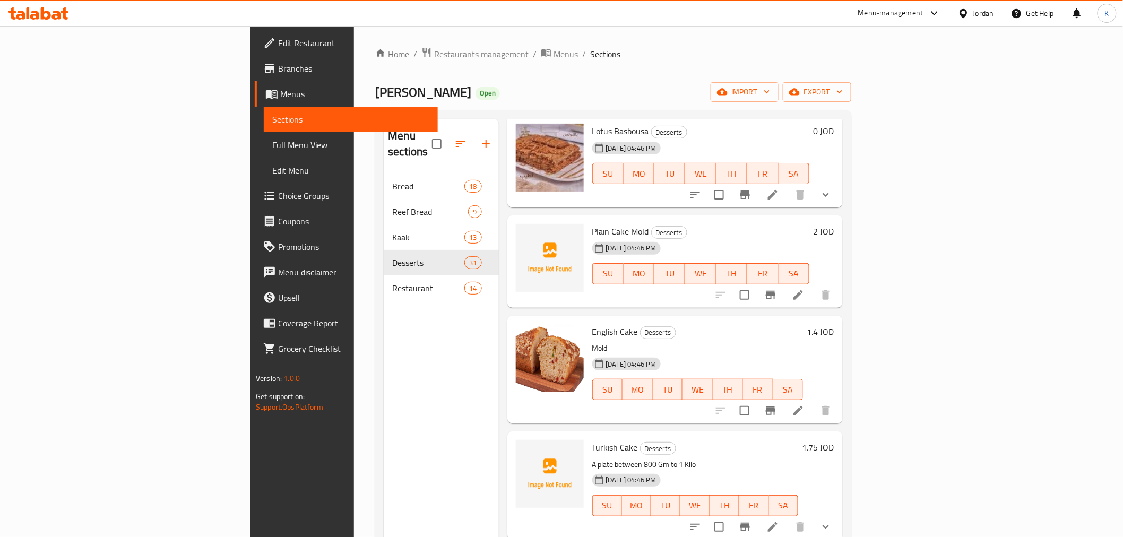
scroll to position [639, 0]
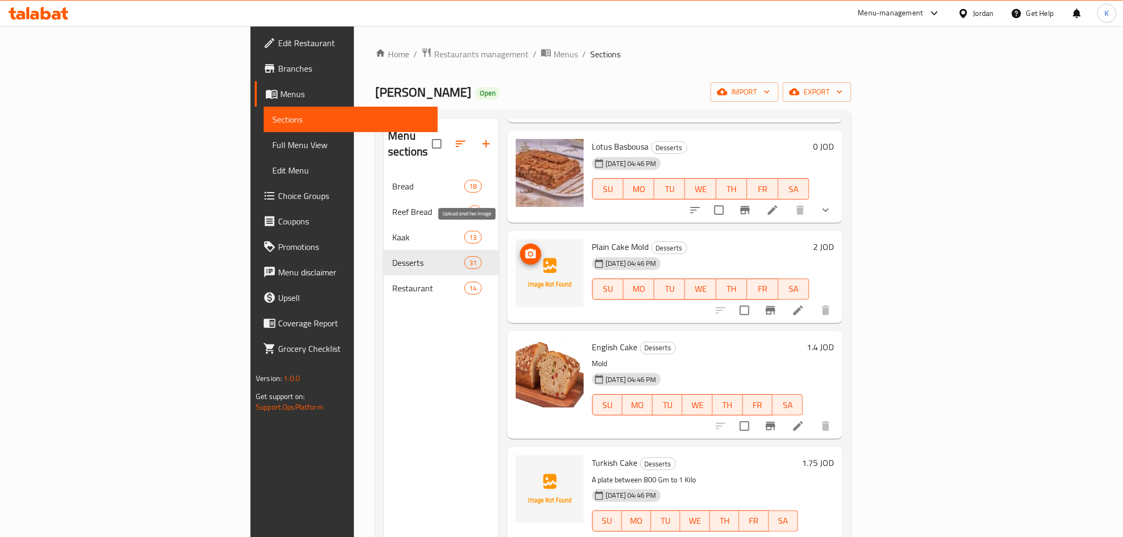
click at [520, 248] on span "upload picture" at bounding box center [530, 254] width 21 height 13
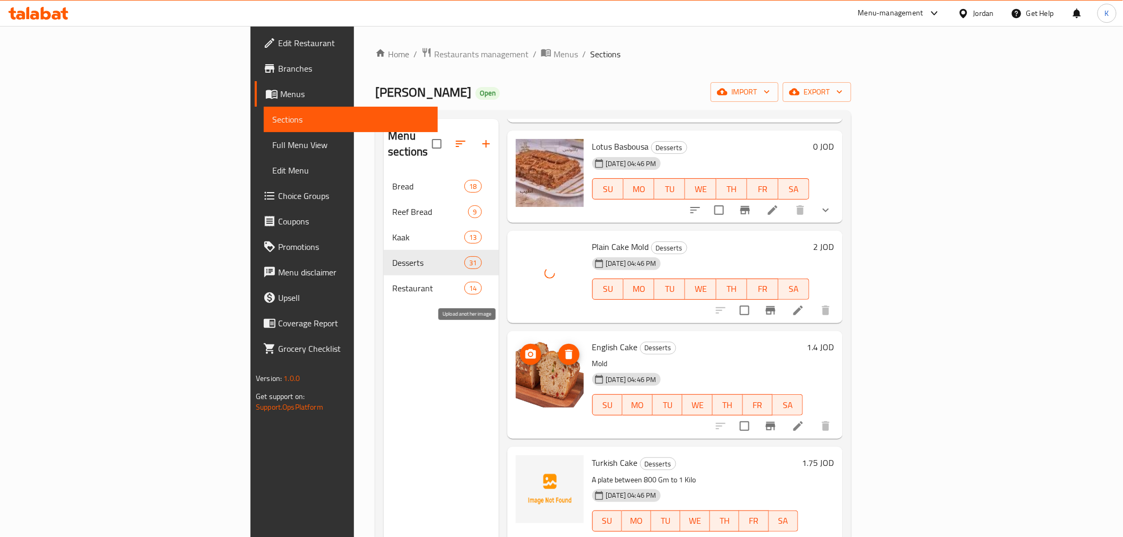
click at [524, 348] on icon "upload picture" at bounding box center [530, 354] width 13 height 13
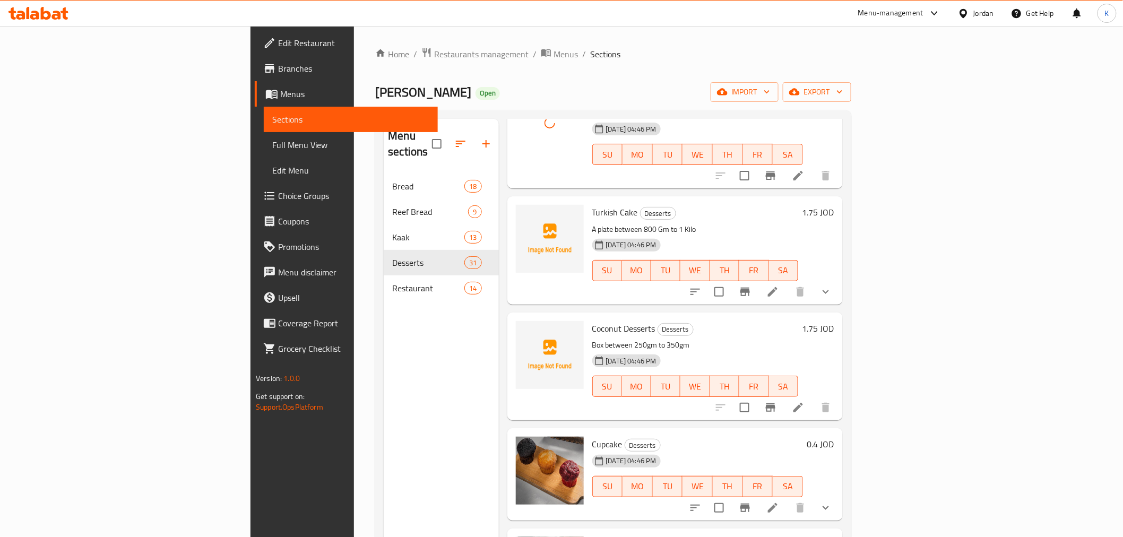
scroll to position [908, 0]
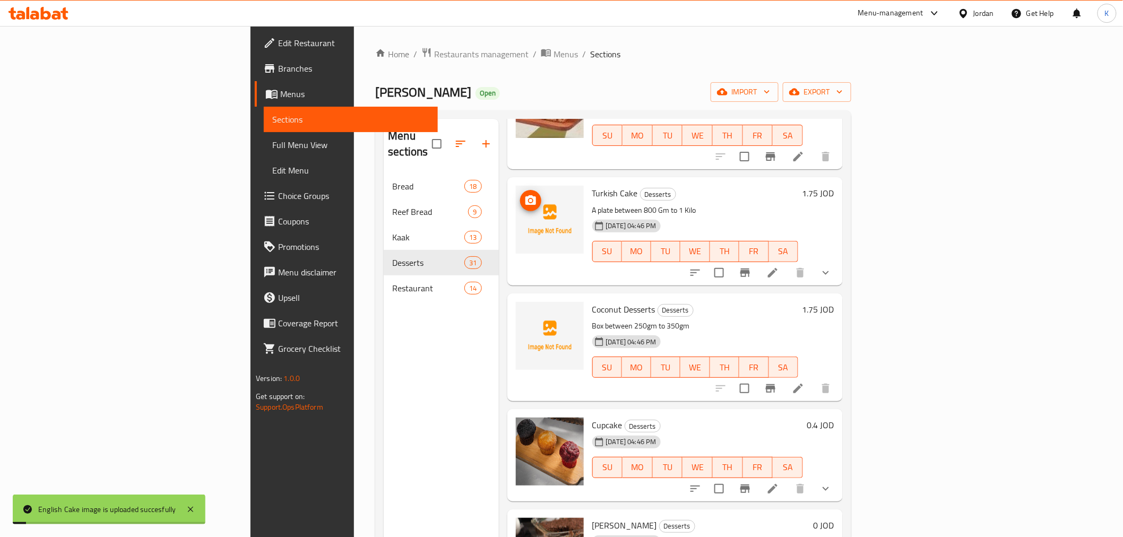
click at [524, 194] on icon "upload picture" at bounding box center [530, 200] width 13 height 13
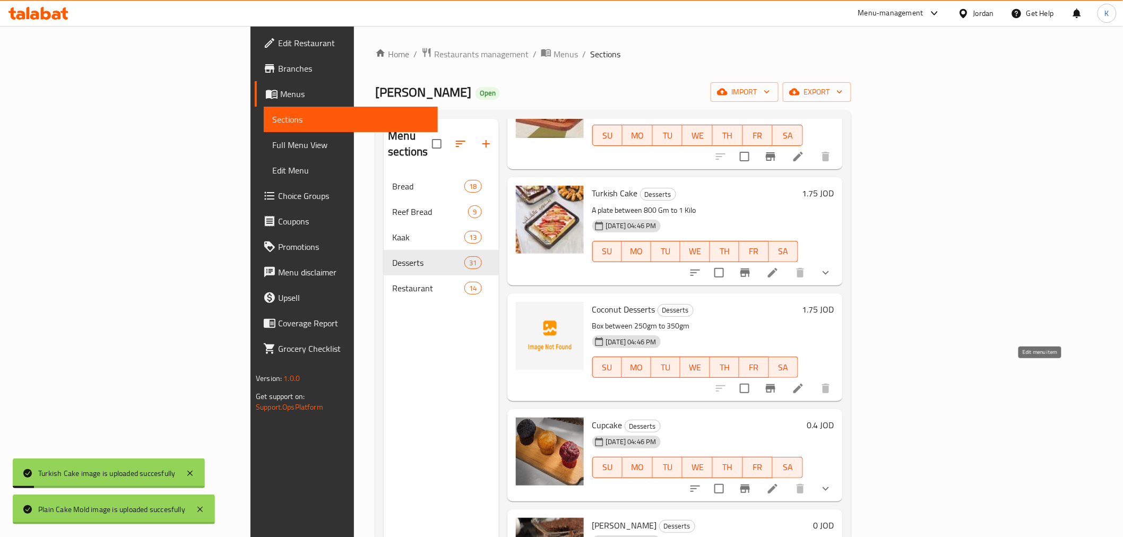
click at [803, 384] on icon at bounding box center [798, 389] width 10 height 10
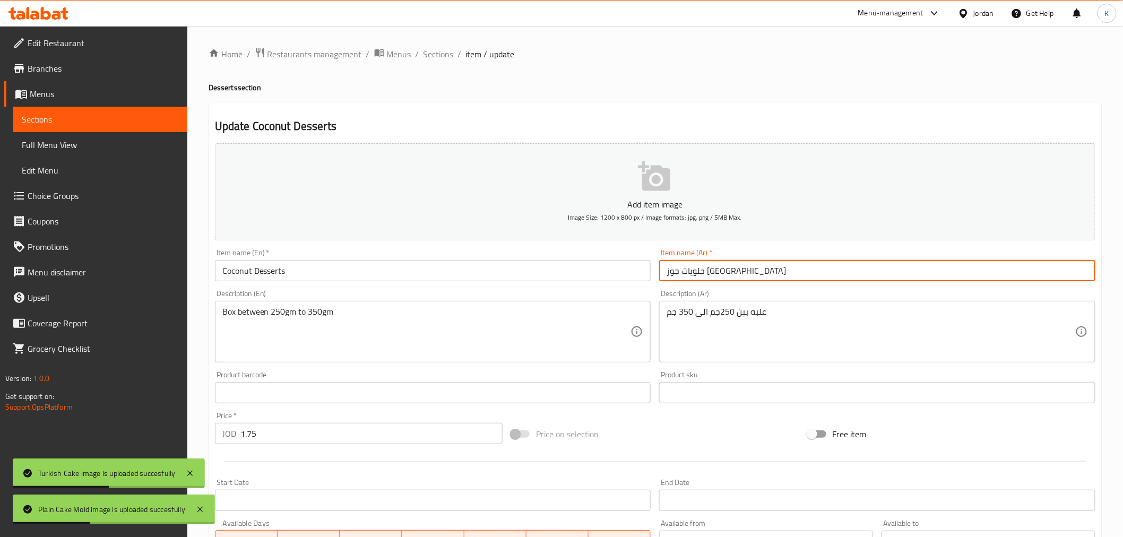
drag, startPoint x: 731, startPoint y: 273, endPoint x: 581, endPoint y: 276, distance: 149.1
click at [581, 276] on div "Add item image Image Size: 1200 x 800 px / Image formats: jpg, png / 5MB Max. I…" at bounding box center [655, 367] width 889 height 457
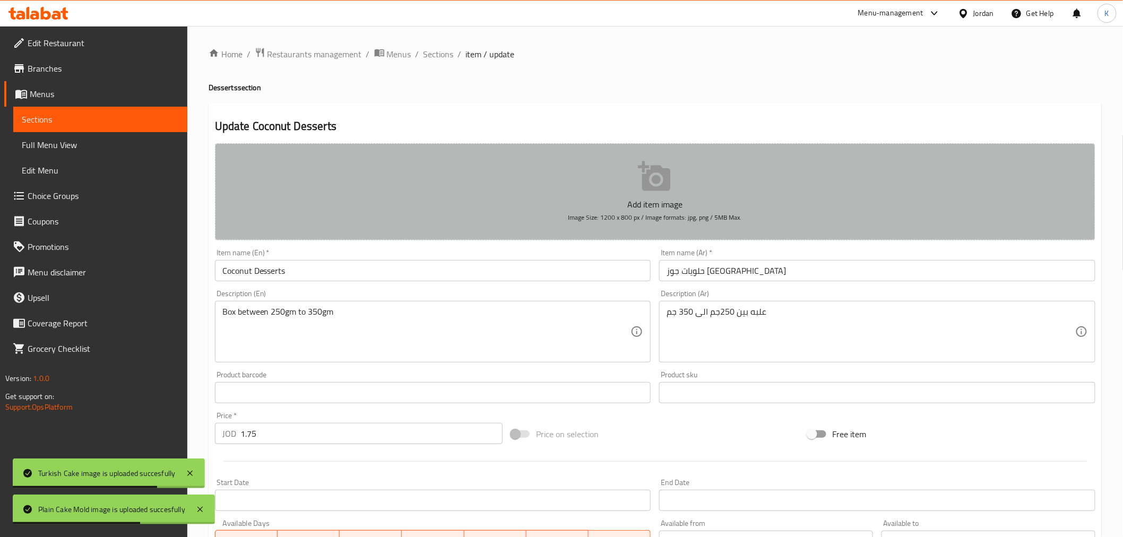
click at [544, 179] on button "Add item image Image Size: 1200 x 800 px / Image formats: jpg, png / 5MB Max." at bounding box center [655, 191] width 880 height 97
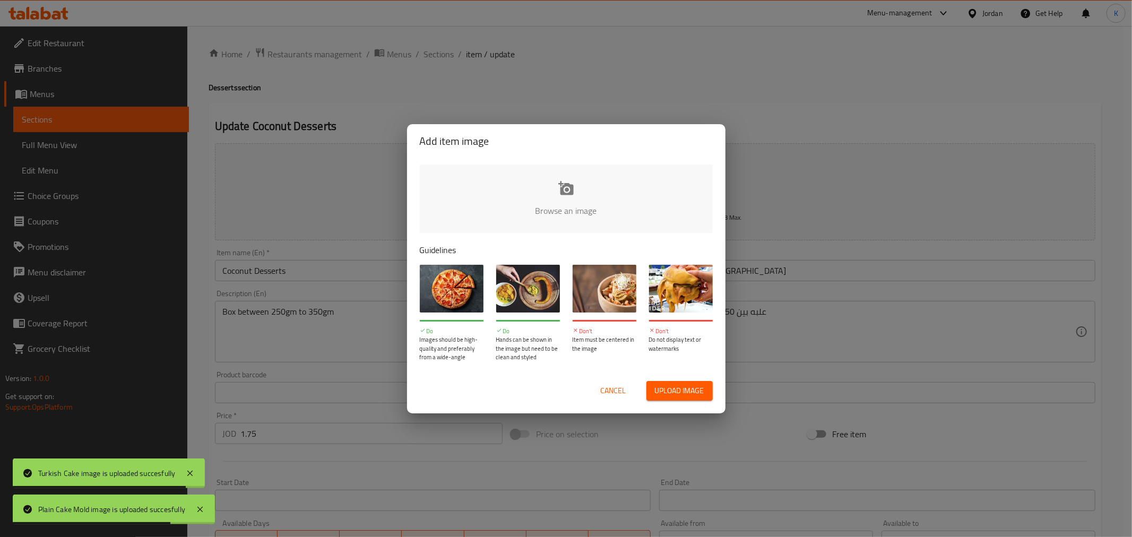
click at [540, 185] on input "file" at bounding box center [925, 213] width 1010 height 99
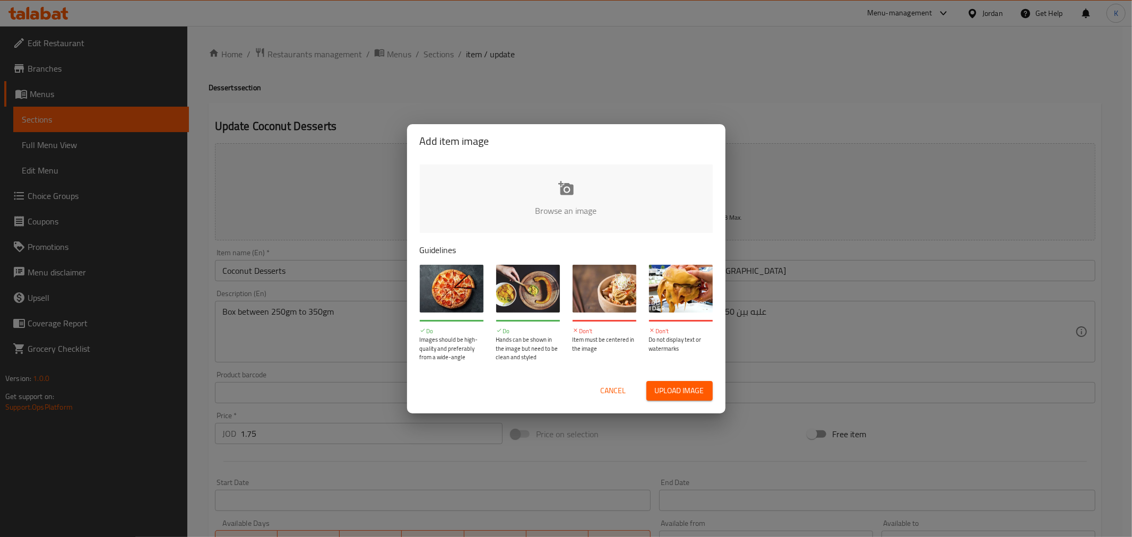
click at [613, 392] on span "Cancel" at bounding box center [613, 390] width 25 height 13
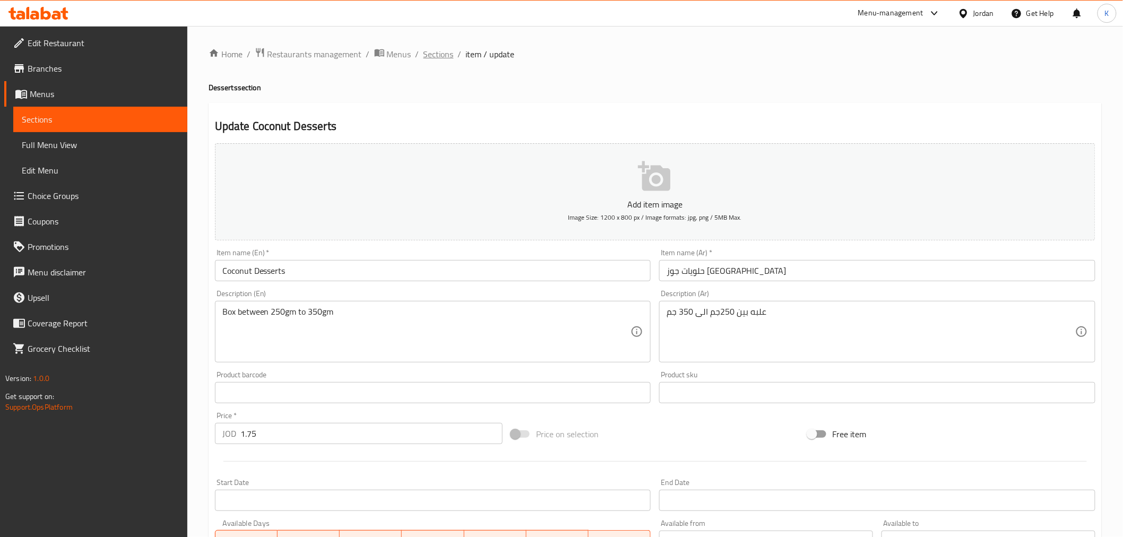
click at [430, 52] on span "Sections" at bounding box center [438, 54] width 30 height 13
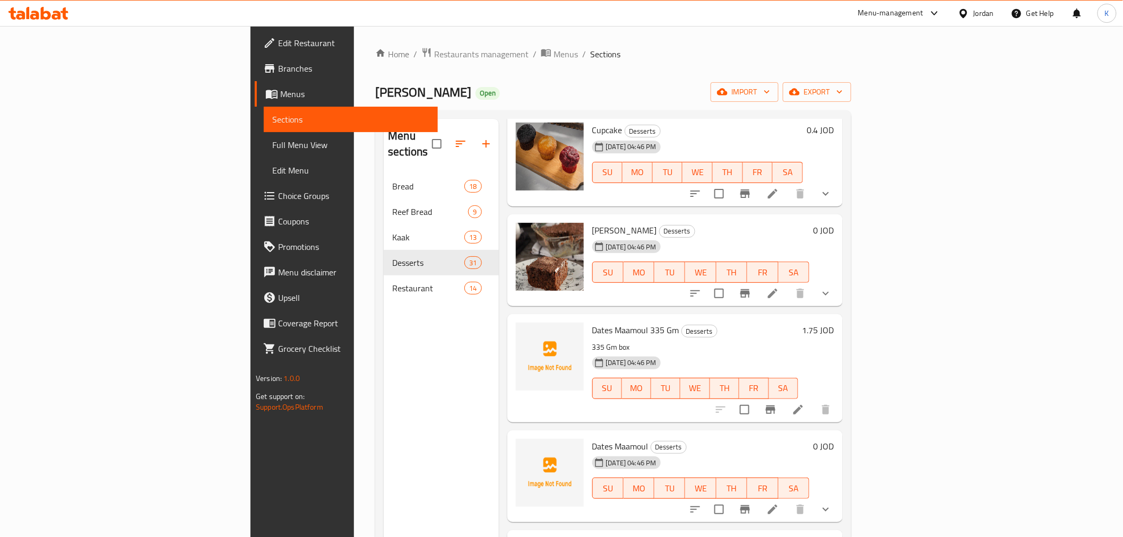
scroll to position [1222, 0]
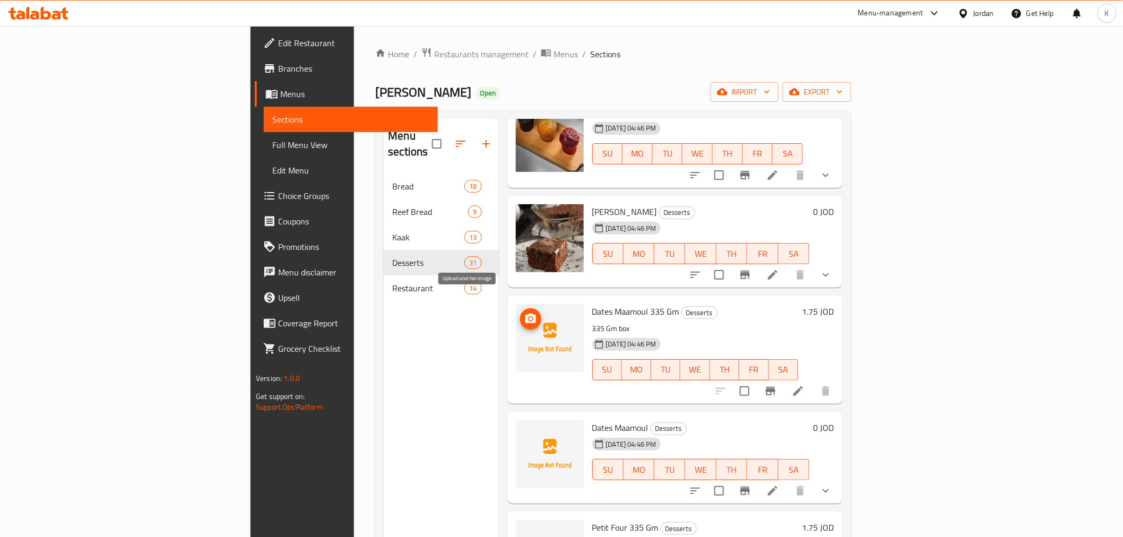
click at [520, 308] on button "upload picture" at bounding box center [530, 318] width 21 height 21
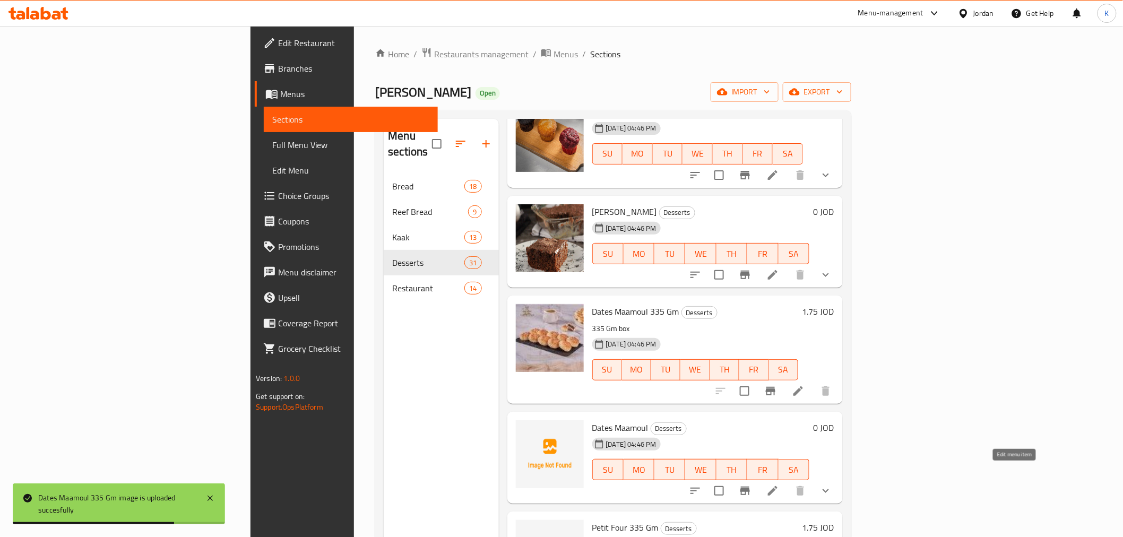
click at [779, 484] on icon at bounding box center [772, 490] width 13 height 13
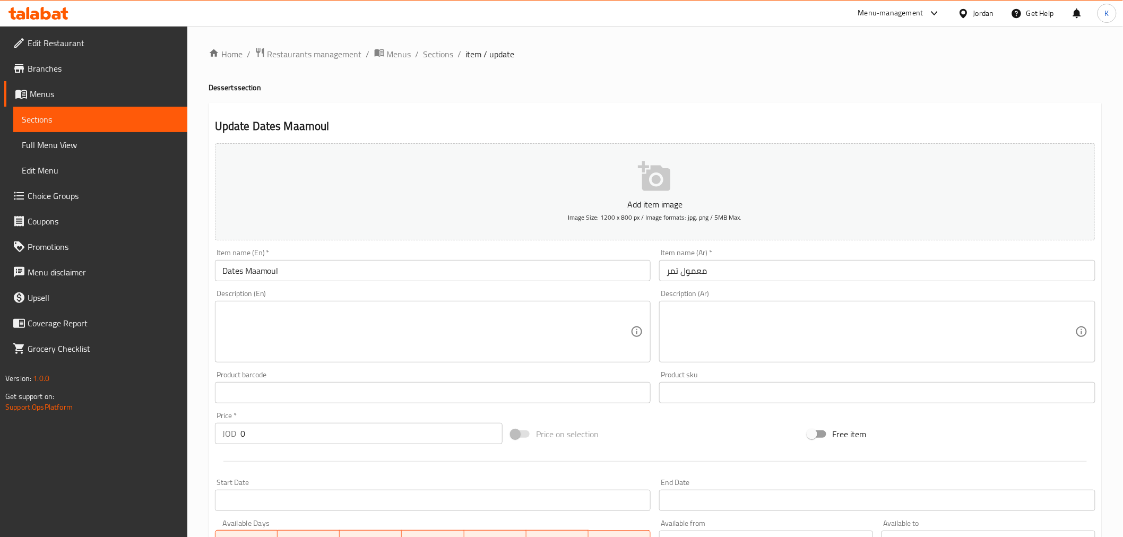
click at [416, 198] on p "Add item image" at bounding box center [654, 204] width 847 height 13
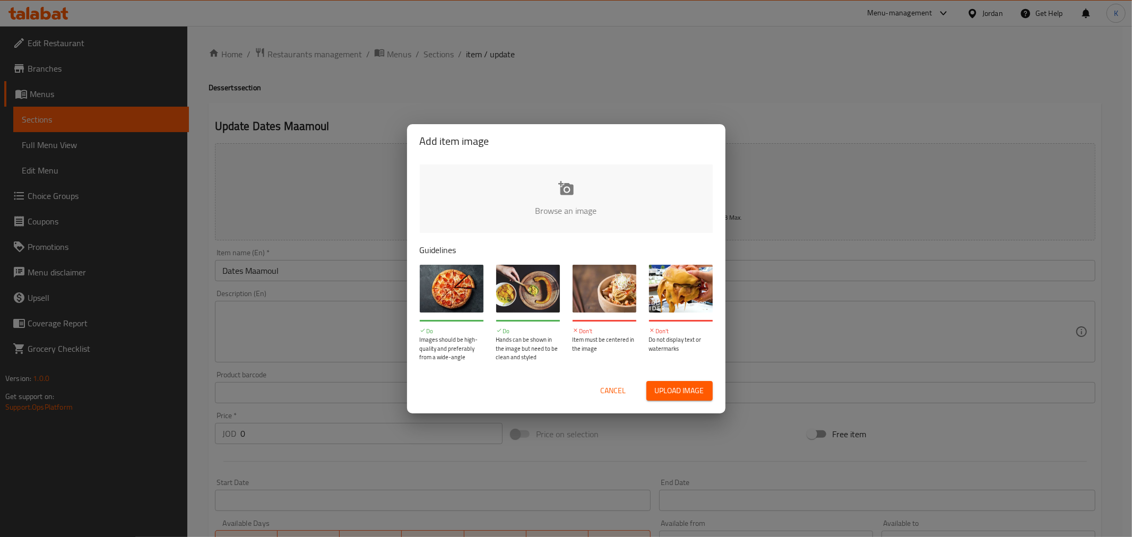
click at [516, 216] on input "file" at bounding box center [925, 213] width 1010 height 99
type input "C:\fakepath\معمول تمر.jpg"
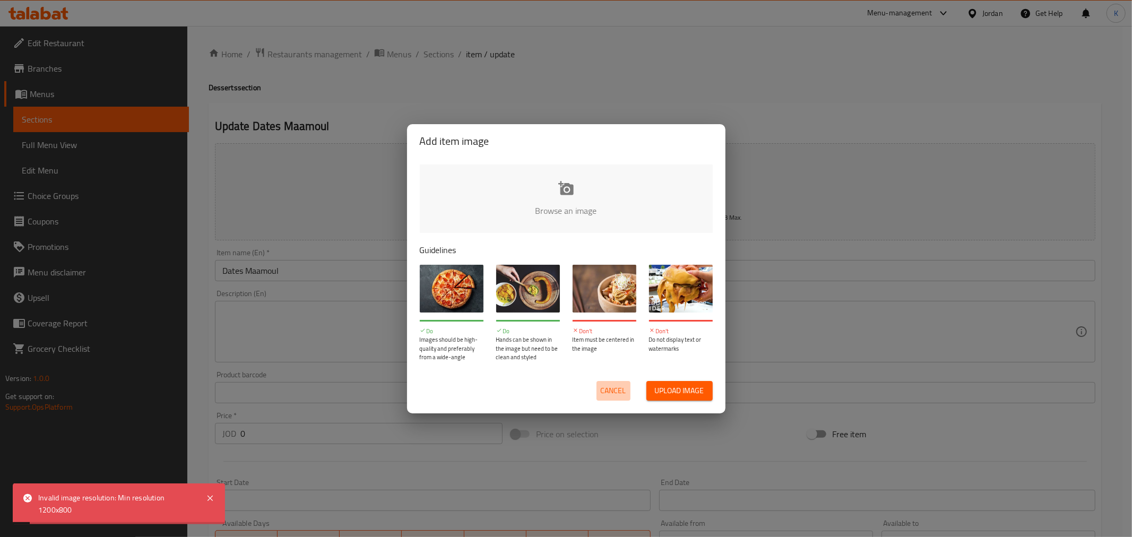
click at [608, 394] on span "Cancel" at bounding box center [613, 390] width 25 height 13
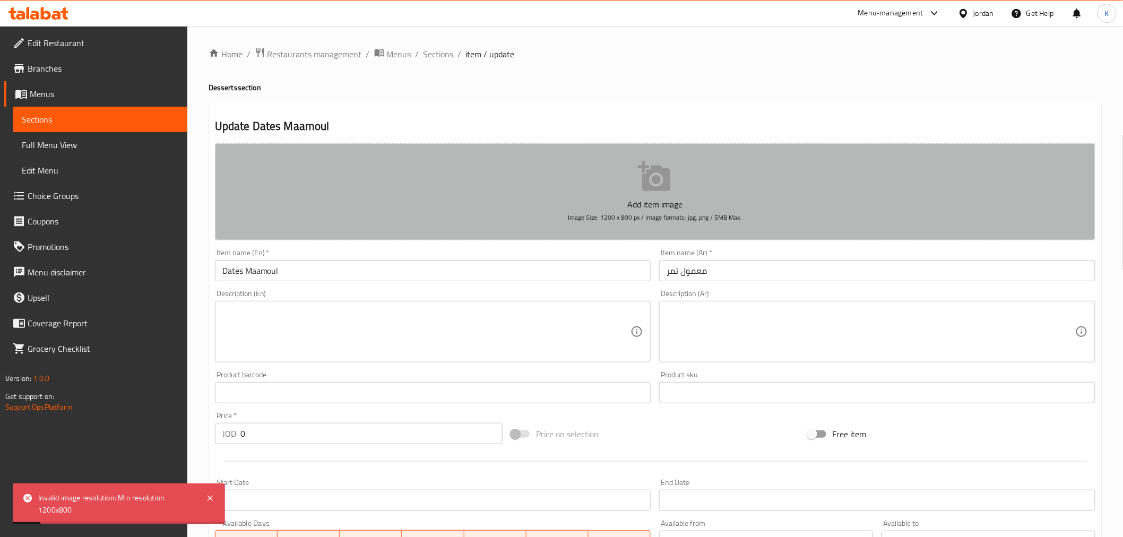
click at [527, 189] on button "Add item image Image Size: 1200 x 800 px / Image formats: jpg, png / 5MB Max." at bounding box center [655, 191] width 880 height 97
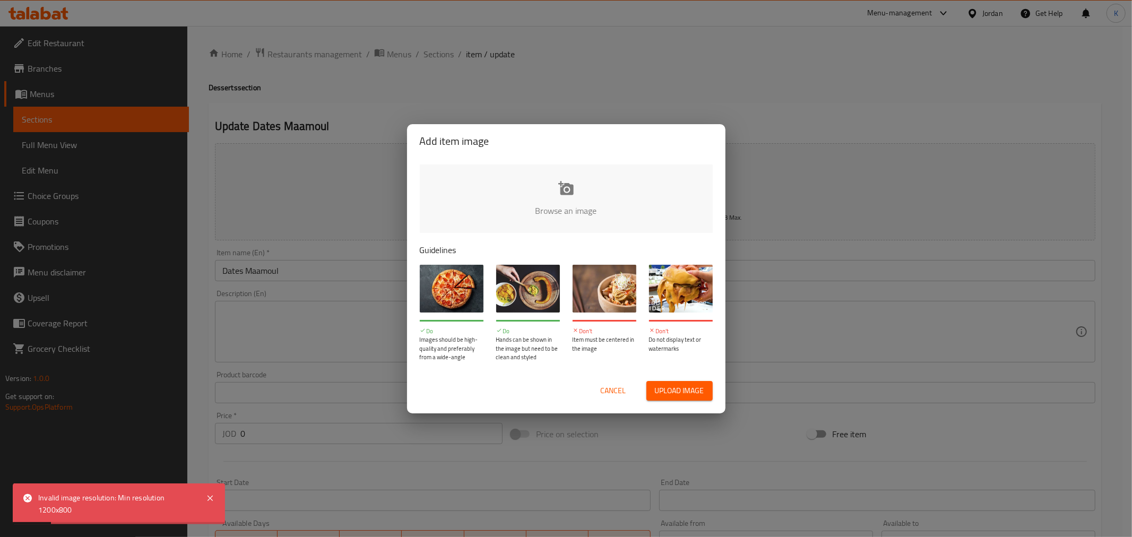
click at [497, 189] on input "file" at bounding box center [925, 213] width 1010 height 99
type input "C:\fakepath\معمول تمر بالبذور الصحية.jpg"
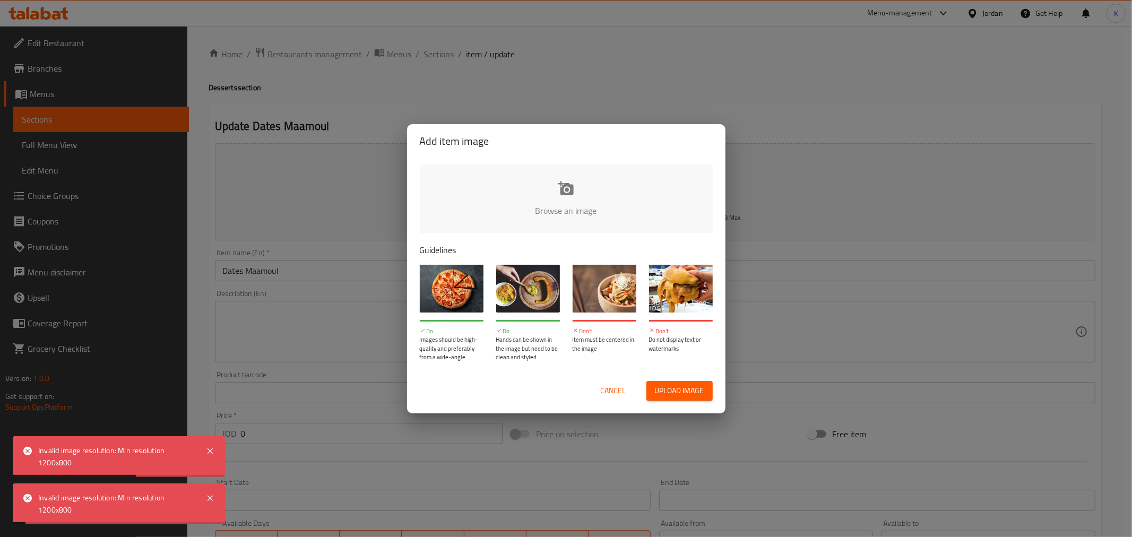
click at [608, 386] on span "Cancel" at bounding box center [613, 390] width 25 height 13
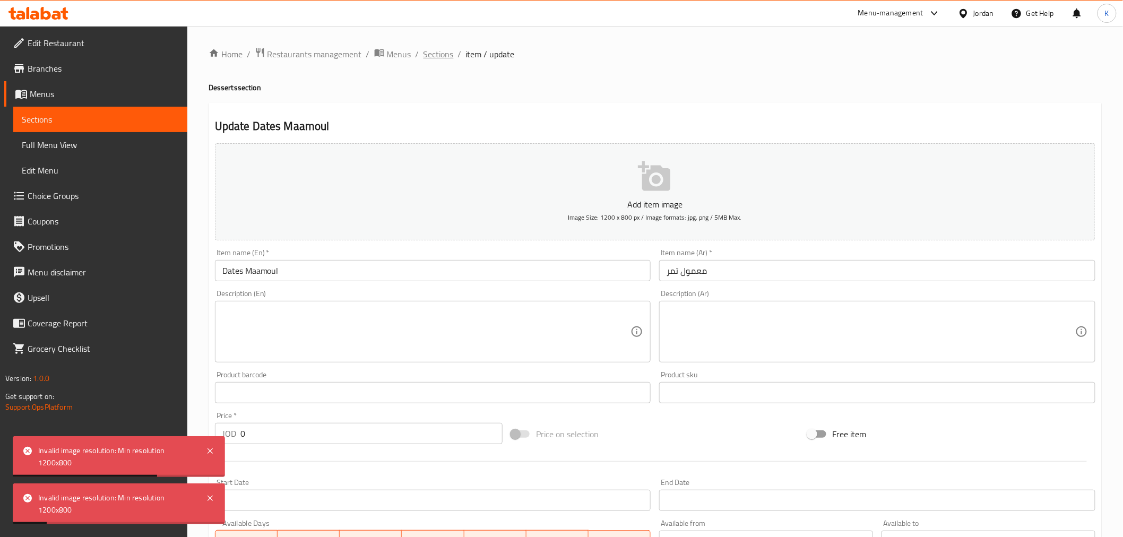
click at [437, 60] on span "Sections" at bounding box center [438, 54] width 30 height 13
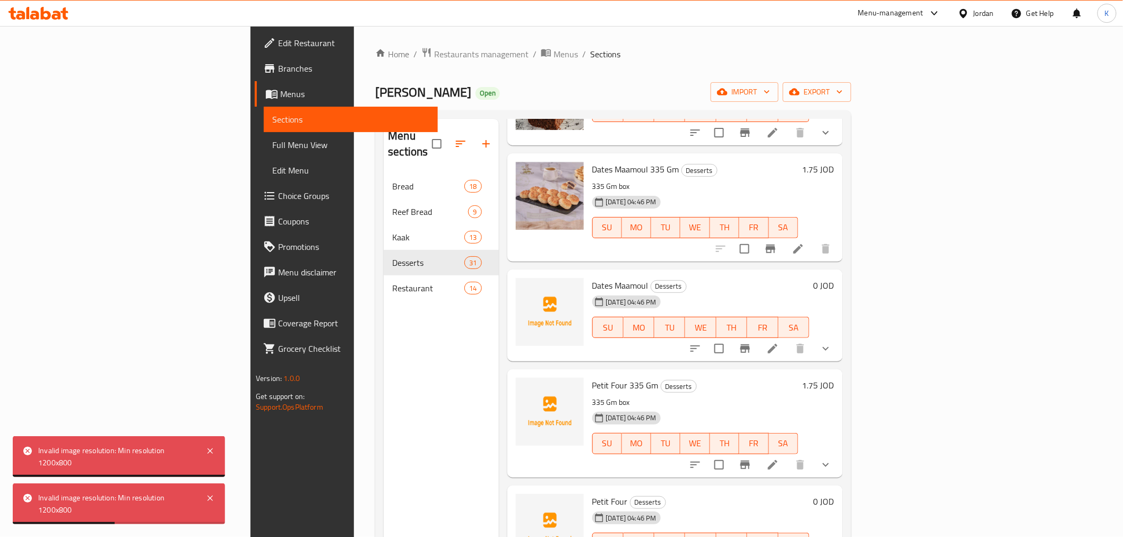
scroll to position [1319, 0]
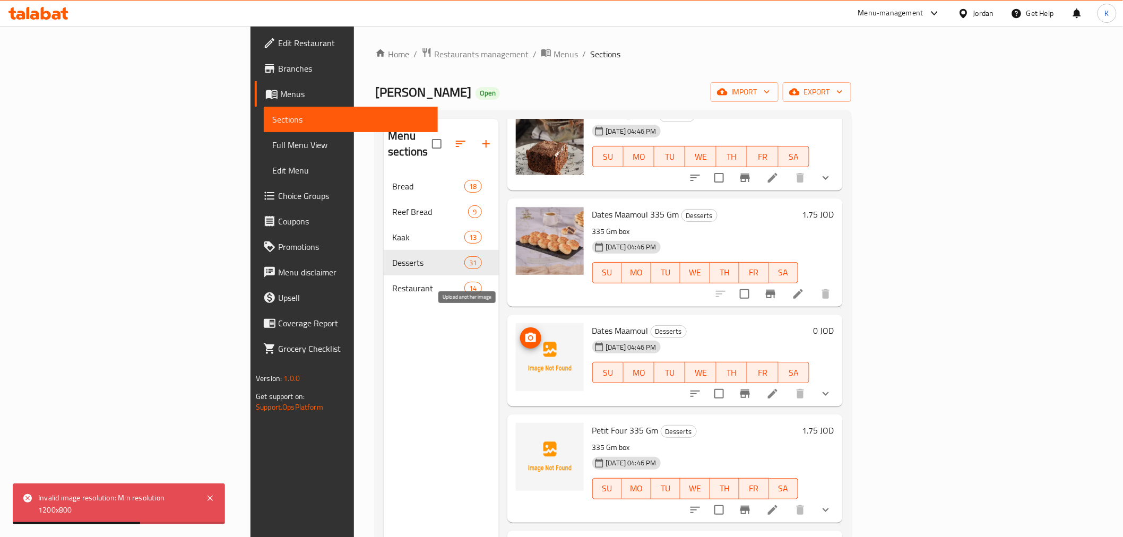
click at [525, 333] on icon "upload picture" at bounding box center [530, 338] width 11 height 10
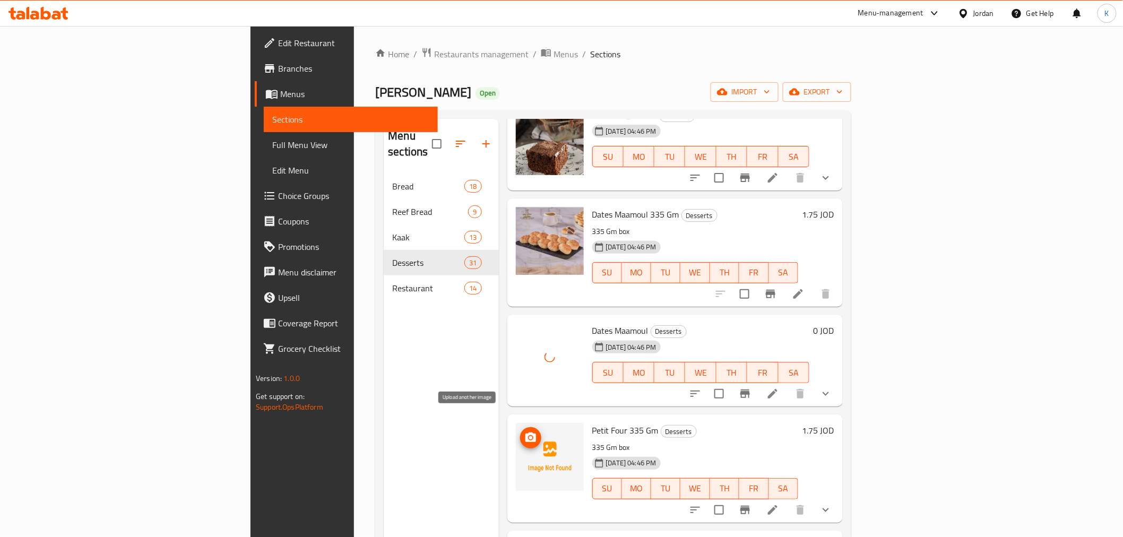
click at [524, 431] on icon "upload picture" at bounding box center [530, 437] width 13 height 13
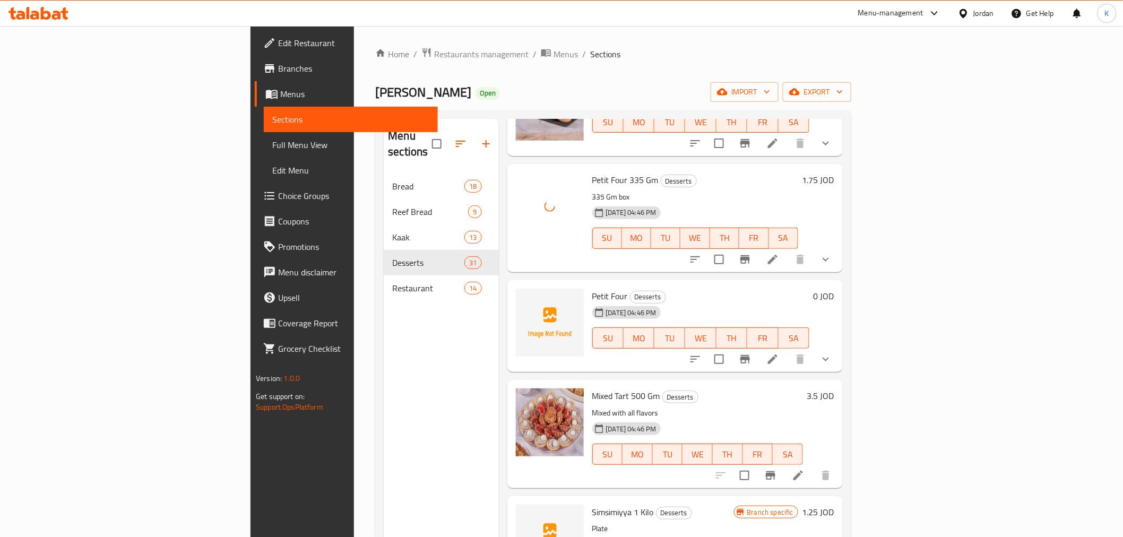
scroll to position [1611, 0]
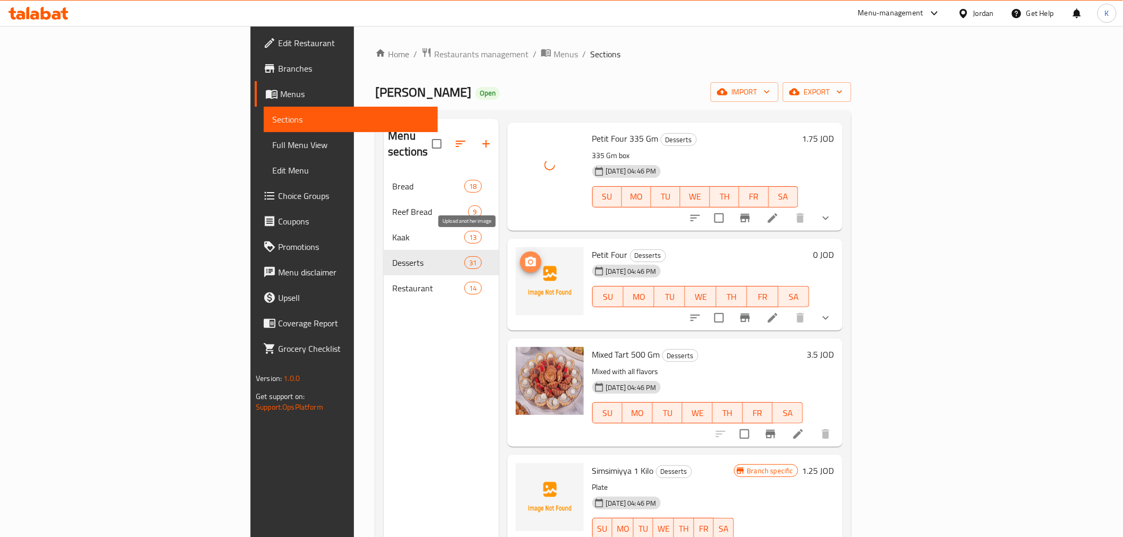
click at [525, 257] on icon "upload picture" at bounding box center [530, 262] width 11 height 10
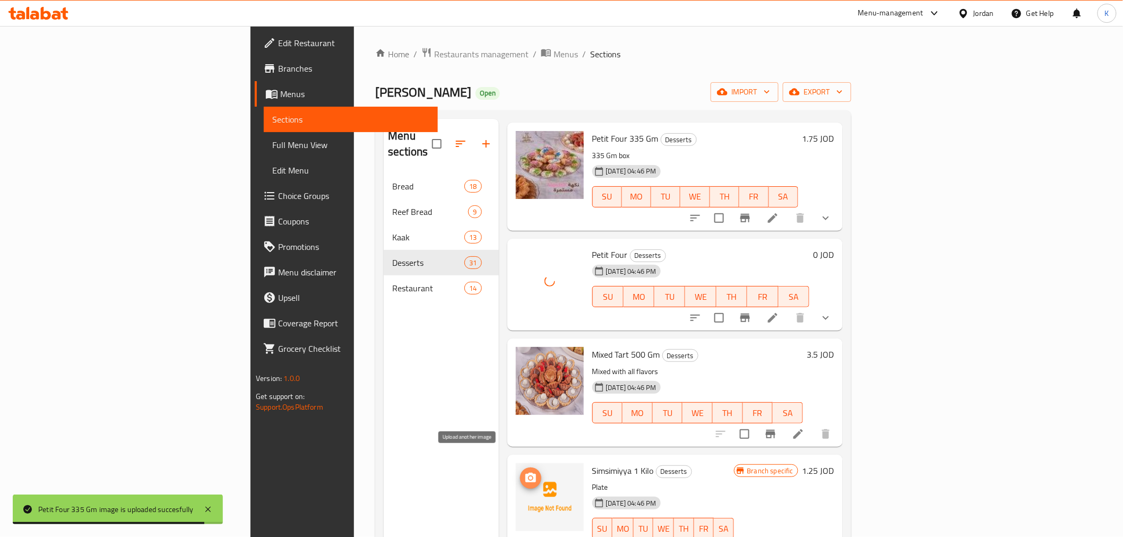
click at [524, 472] on icon "upload picture" at bounding box center [530, 478] width 13 height 13
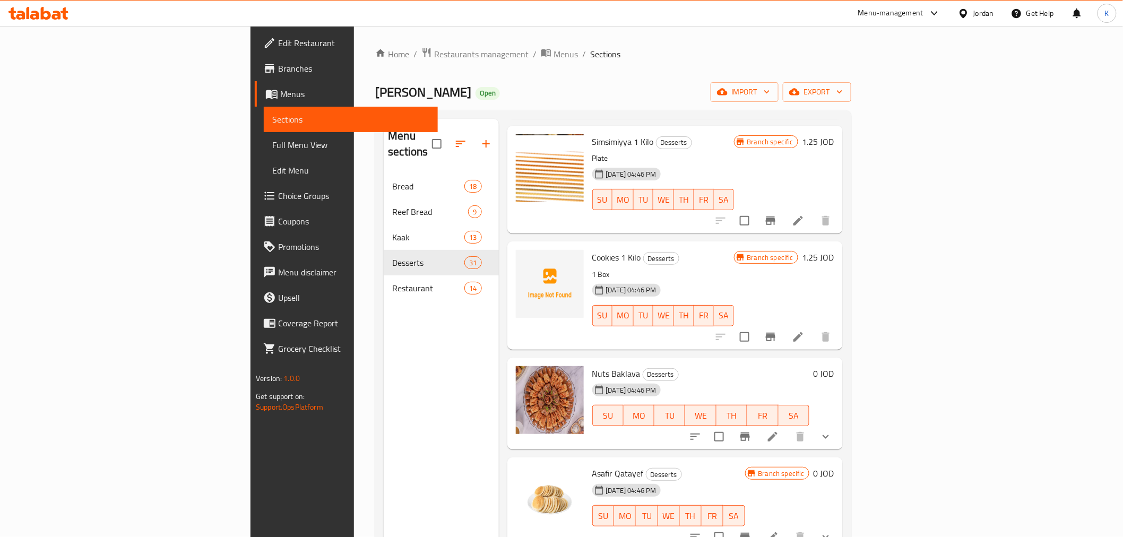
scroll to position [1947, 0]
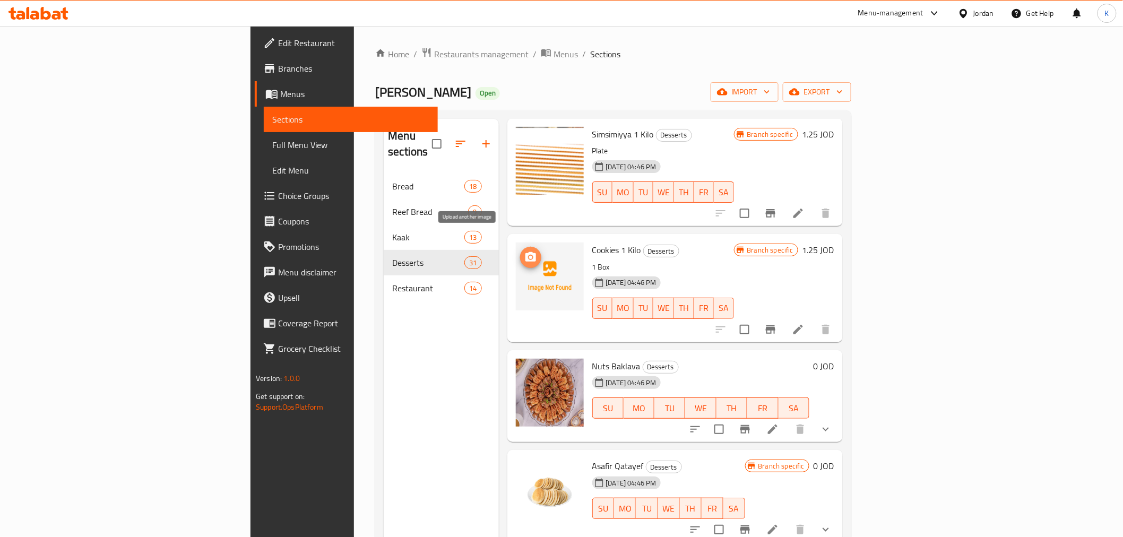
click at [525, 252] on icon "upload picture" at bounding box center [530, 257] width 11 height 10
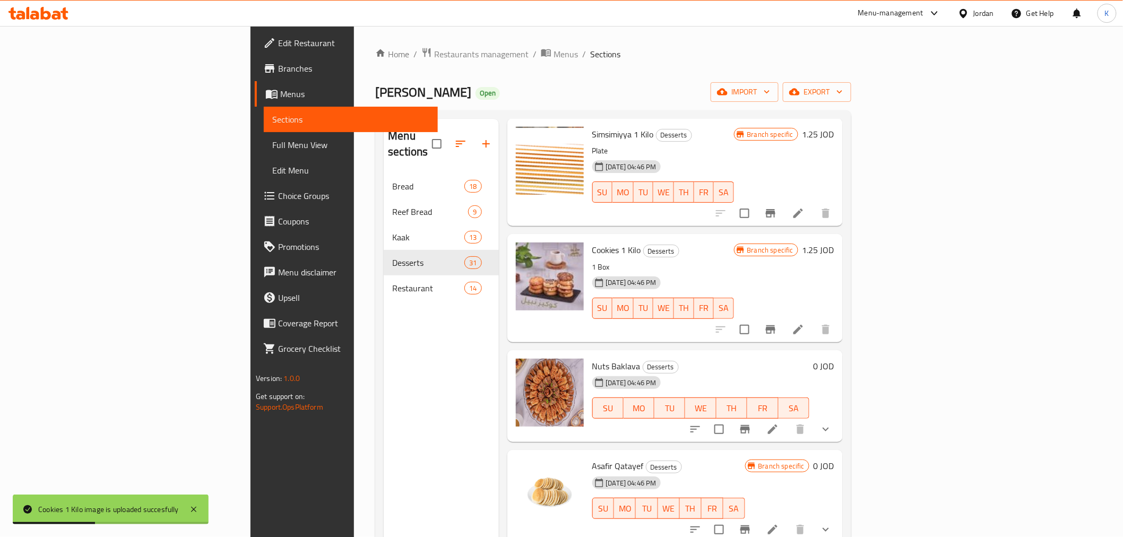
drag, startPoint x: 1094, startPoint y: 451, endPoint x: 1094, endPoint y: 476, distance: 24.4
click at [851, 477] on div "Menu sections Bread 18 Reef Bread 9 Kaak 13 Desserts 31 Restaurant 14 Menu item…" at bounding box center [613, 387] width 476 height 554
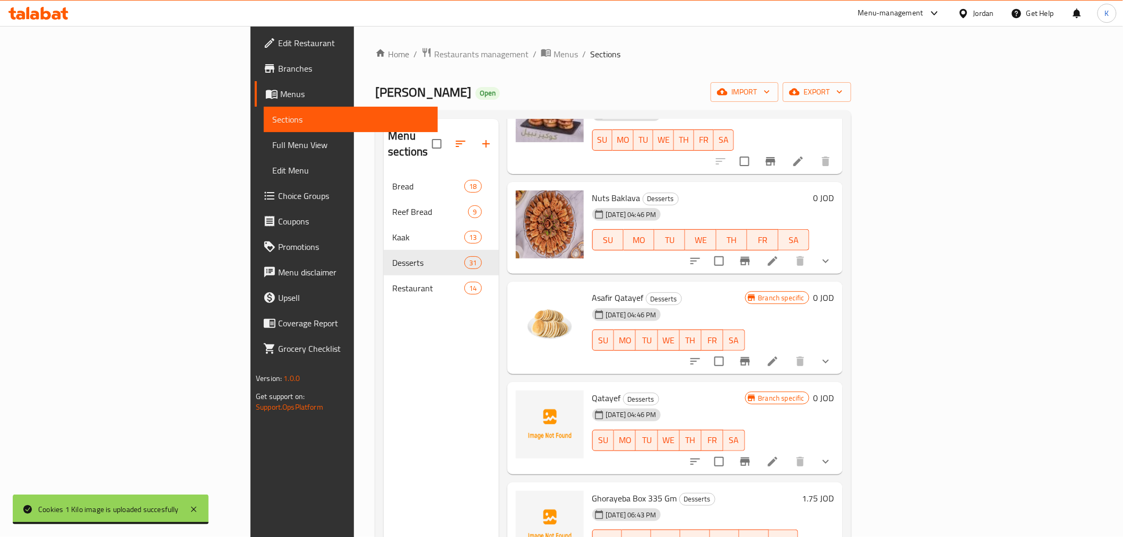
scroll to position [2246, 0]
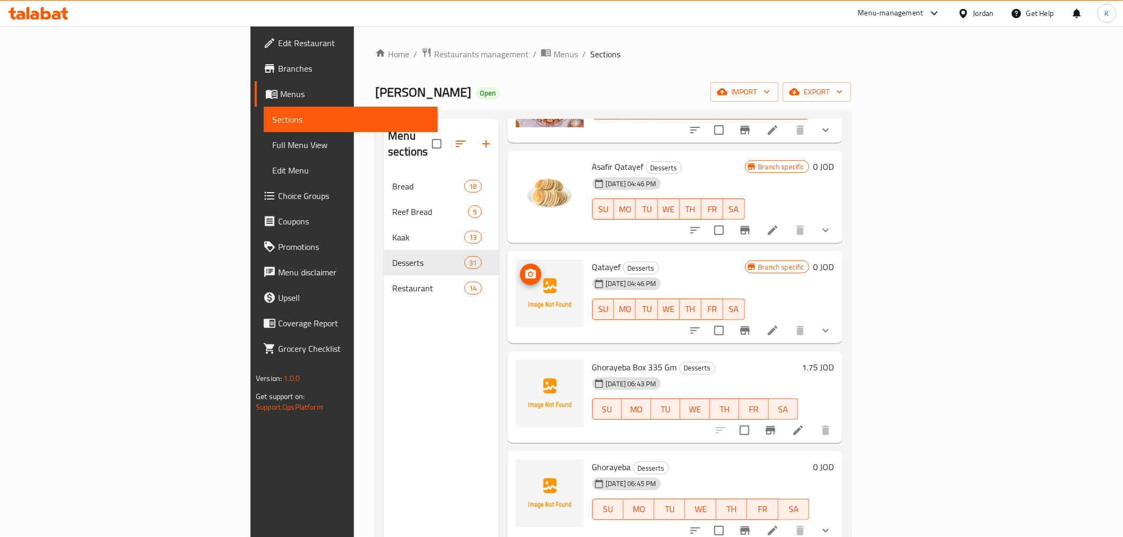
click at [525, 269] on icon "upload picture" at bounding box center [530, 274] width 11 height 10
click at [516, 264] on img at bounding box center [550, 293] width 68 height 68
click at [524, 268] on icon "upload picture" at bounding box center [530, 274] width 13 height 13
click at [520, 268] on span "upload picture" at bounding box center [530, 274] width 21 height 13
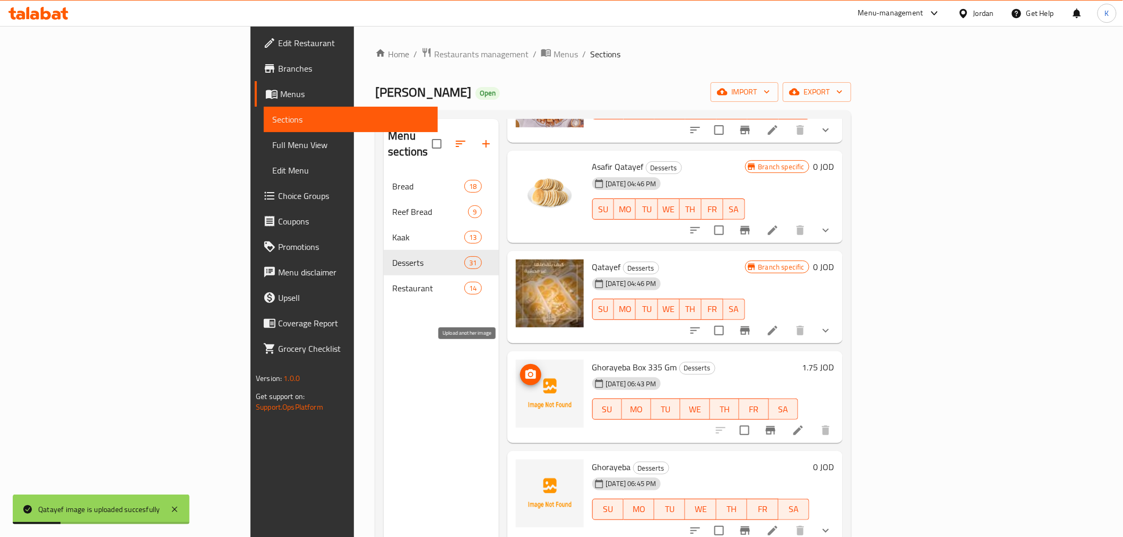
click at [525, 369] on icon "upload picture" at bounding box center [530, 374] width 11 height 10
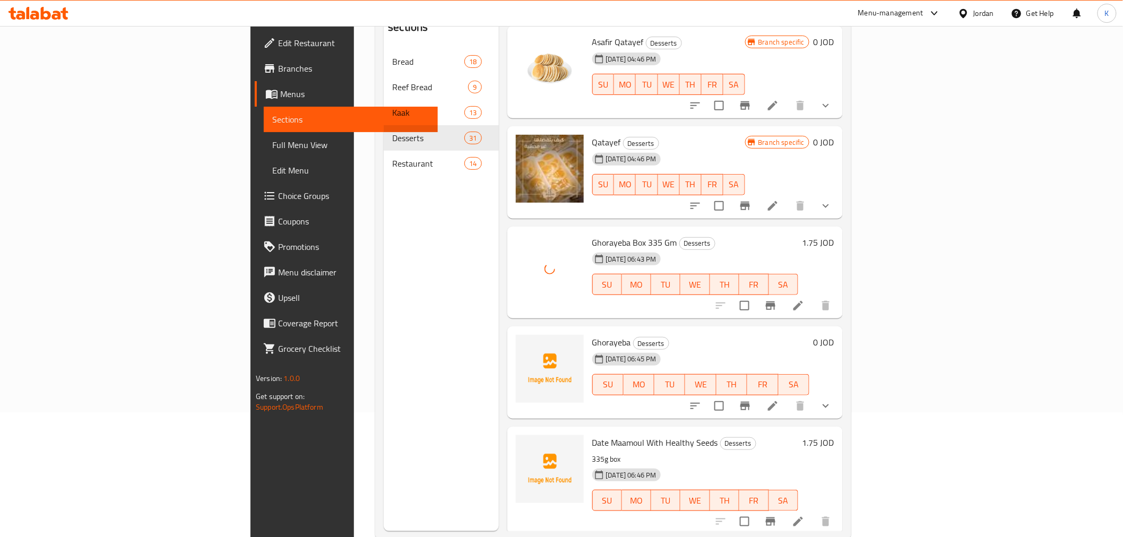
scroll to position [149, 0]
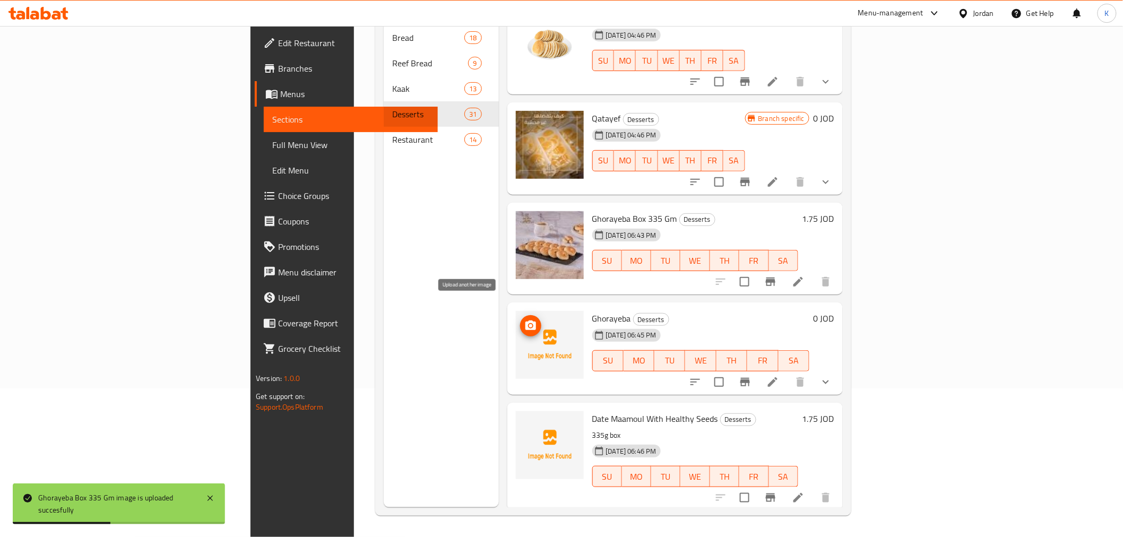
click at [528, 324] on circle "upload picture" at bounding box center [529, 325] width 3 height 3
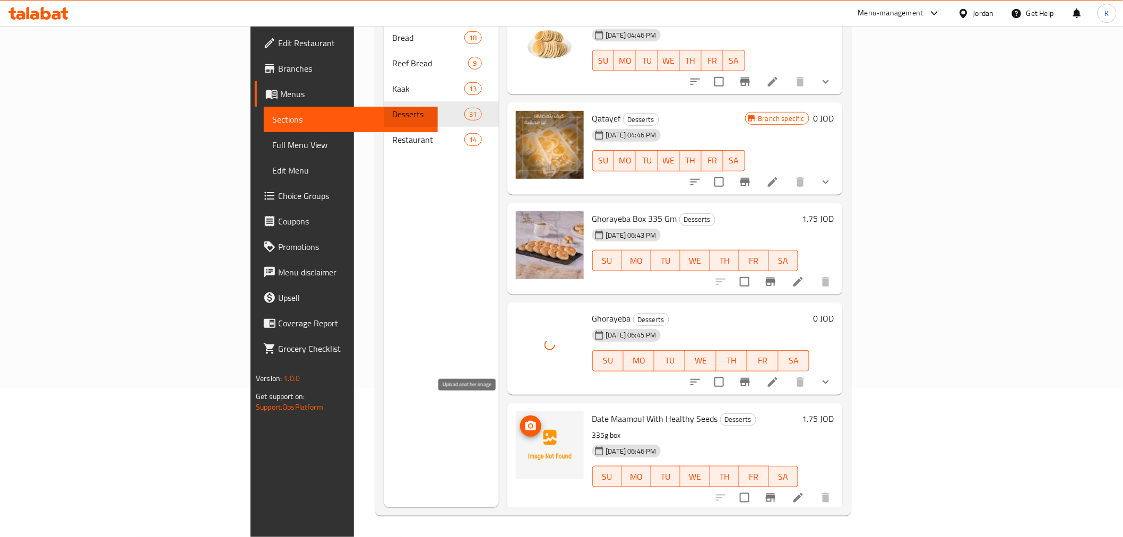
click at [525, 421] on icon "upload picture" at bounding box center [530, 426] width 11 height 10
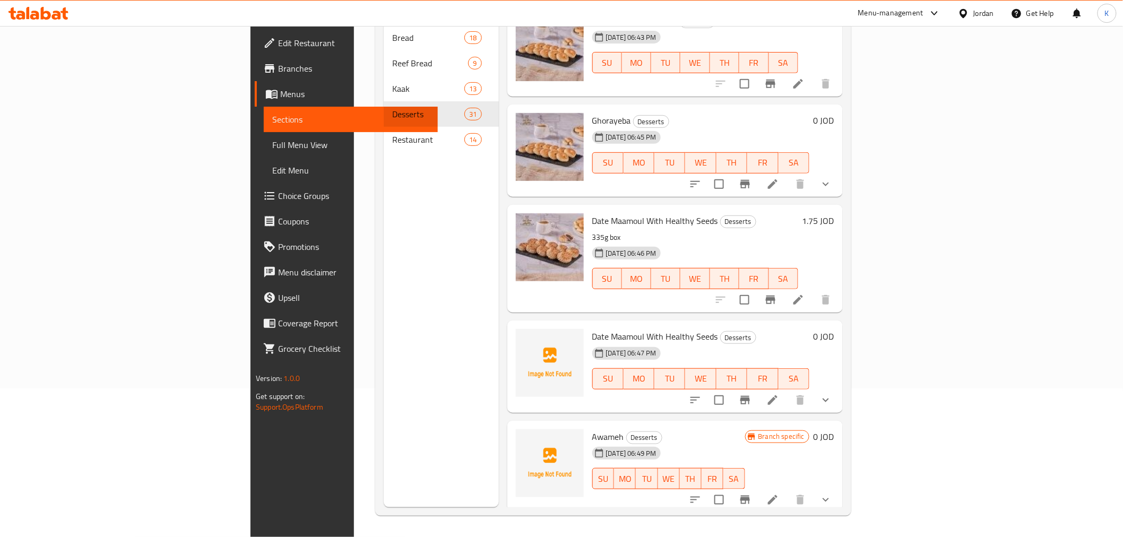
scroll to position [2511, 0]
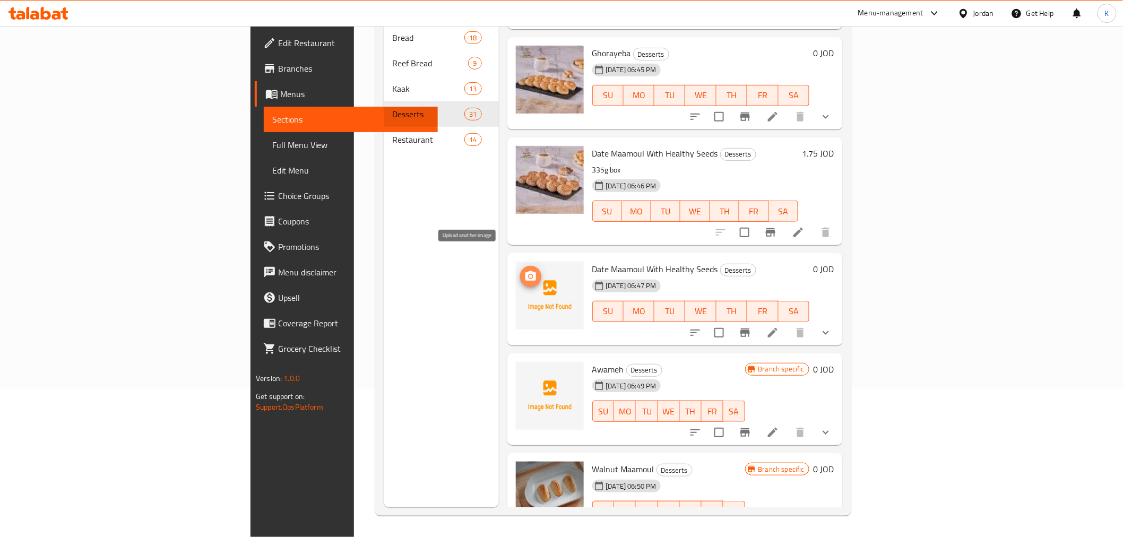
click at [525, 271] on icon "upload picture" at bounding box center [530, 276] width 11 height 10
click at [525, 371] on icon "upload picture" at bounding box center [530, 376] width 11 height 10
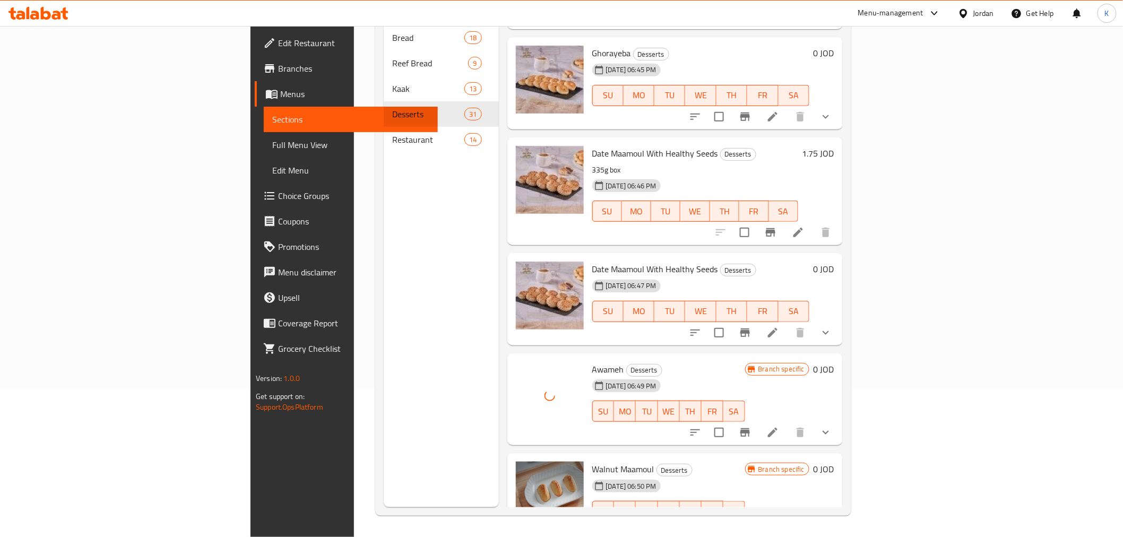
scroll to position [2732, 0]
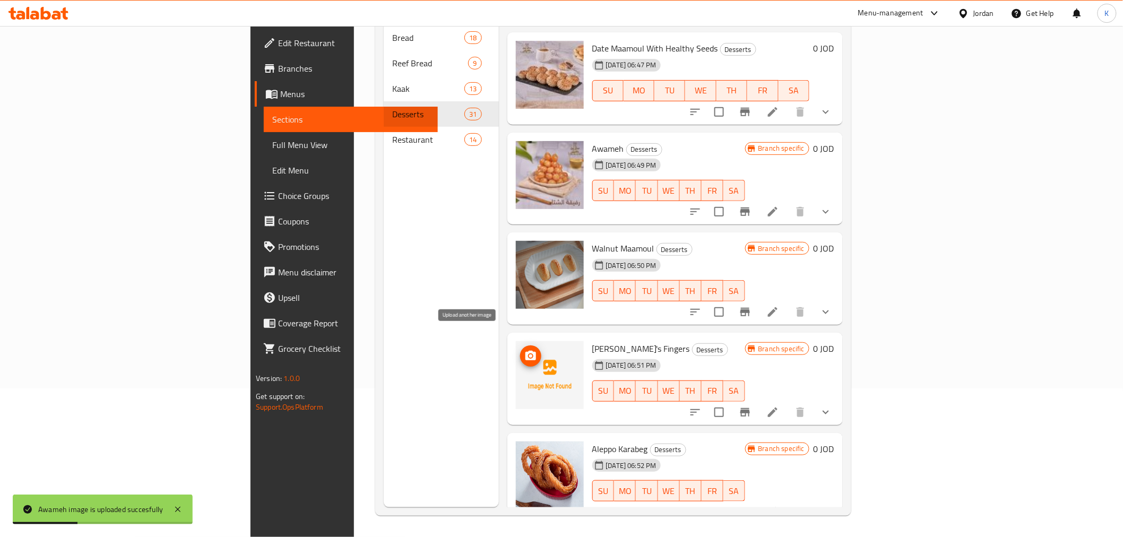
click at [524, 350] on icon "upload picture" at bounding box center [530, 356] width 13 height 13
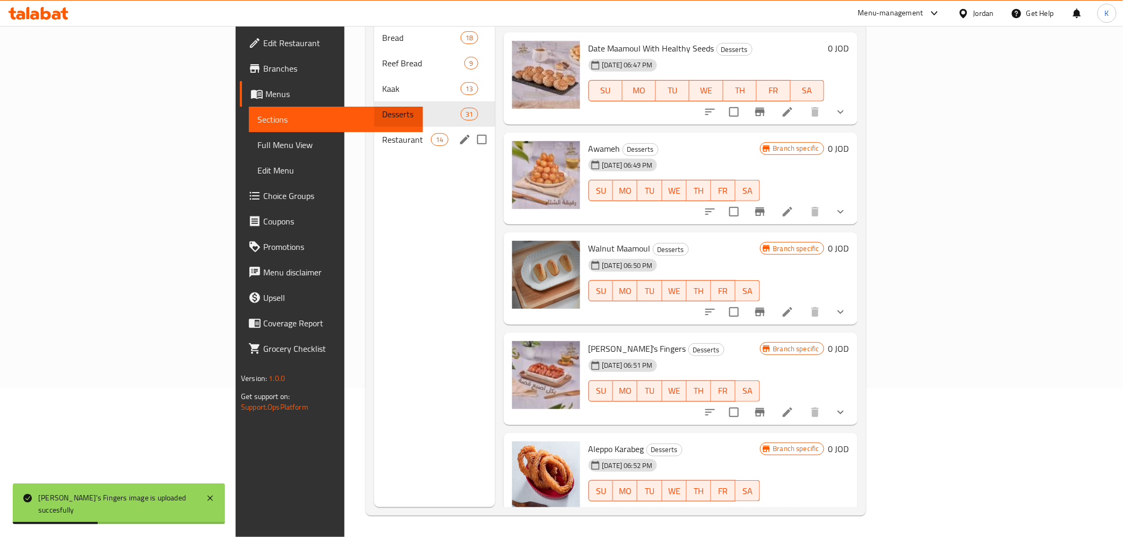
click at [382, 133] on span "Restaurant" at bounding box center [406, 139] width 48 height 13
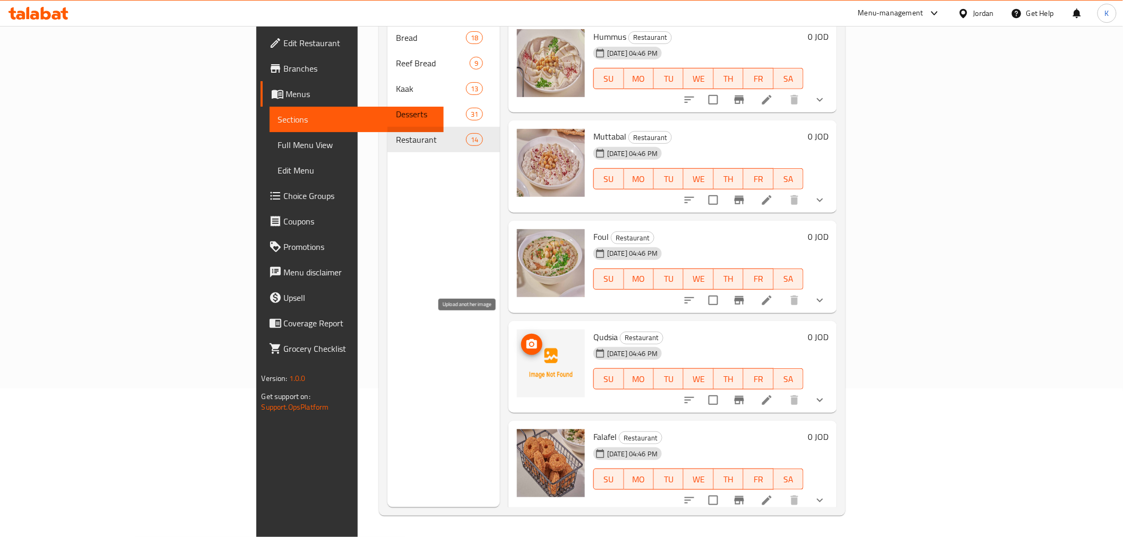
click at [526, 339] on icon "upload picture" at bounding box center [531, 344] width 11 height 10
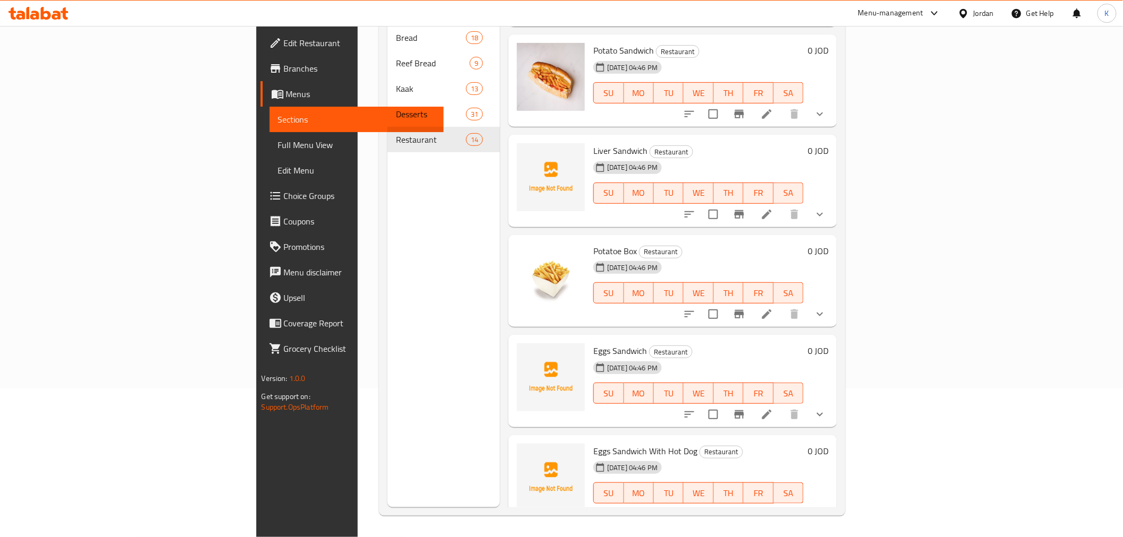
scroll to position [597, 0]
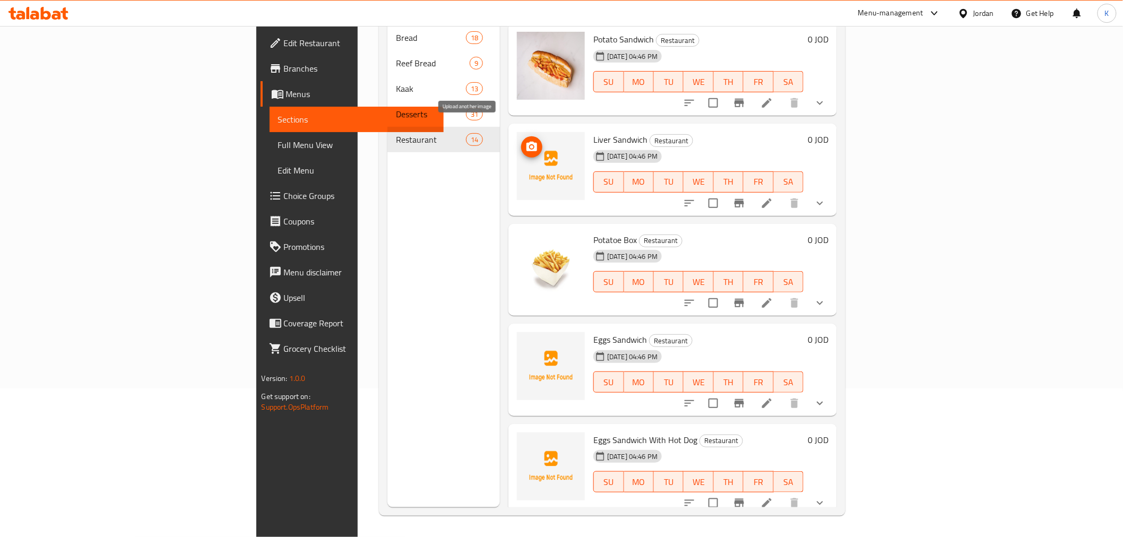
click at [525, 141] on icon "upload picture" at bounding box center [531, 147] width 13 height 13
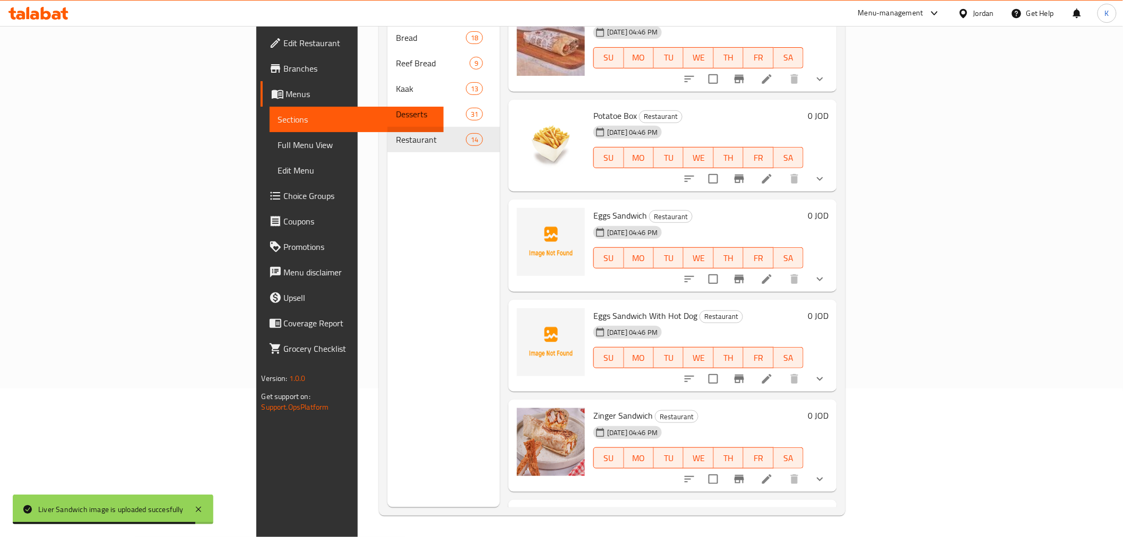
scroll to position [723, 0]
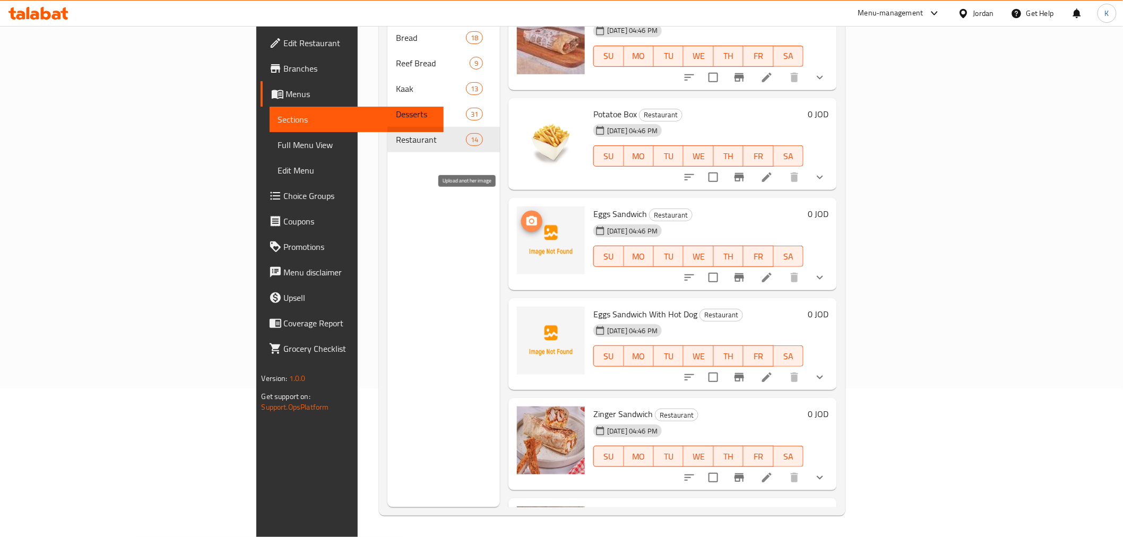
click at [525, 215] on icon "upload picture" at bounding box center [531, 221] width 13 height 13
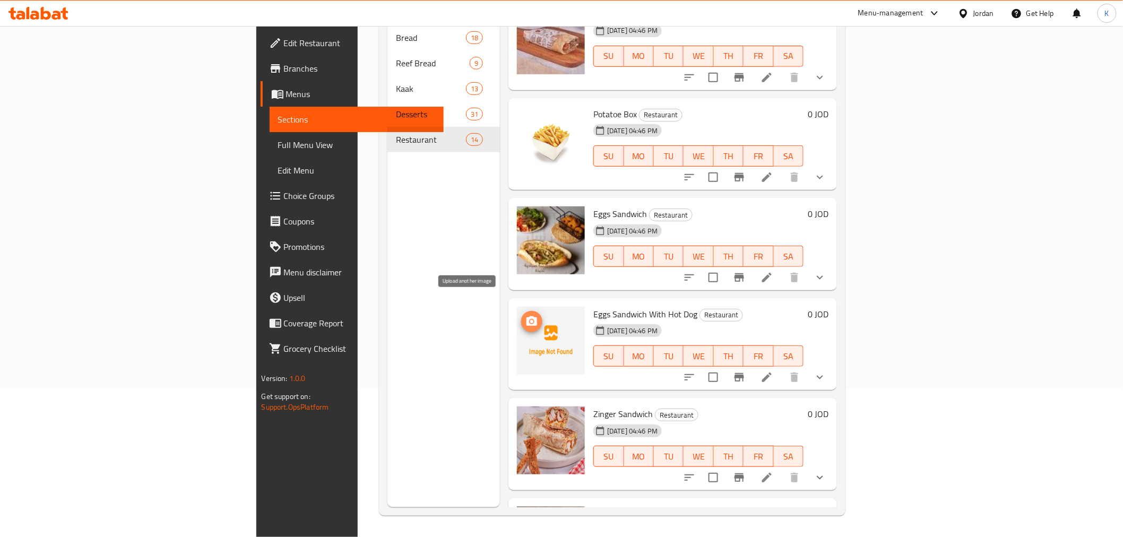
click at [525, 315] on icon "upload picture" at bounding box center [531, 321] width 13 height 13
click at [526, 216] on icon "upload picture" at bounding box center [531, 221] width 11 height 10
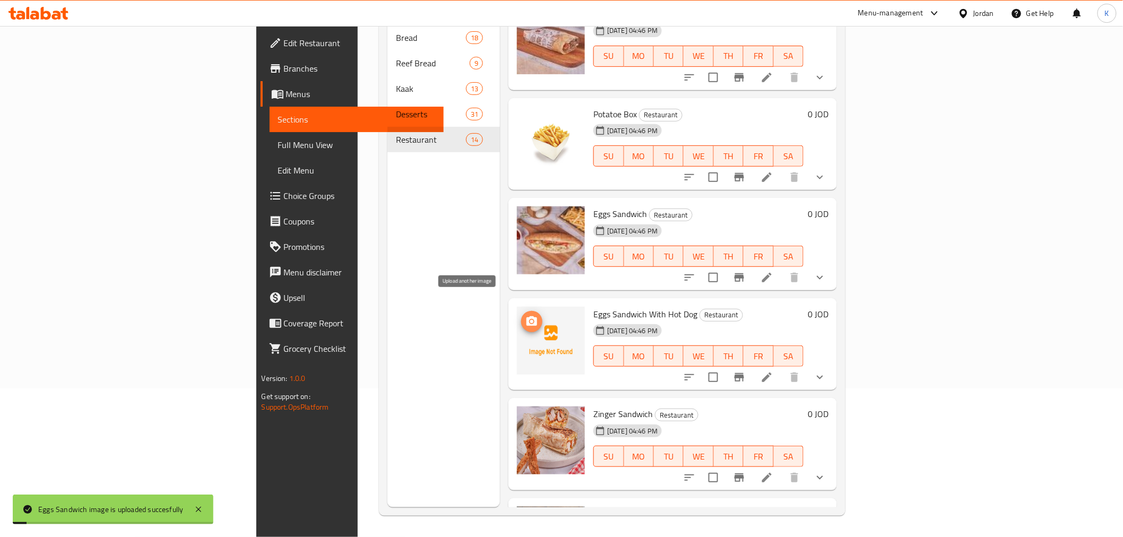
click at [526, 316] on icon "upload picture" at bounding box center [531, 321] width 11 height 10
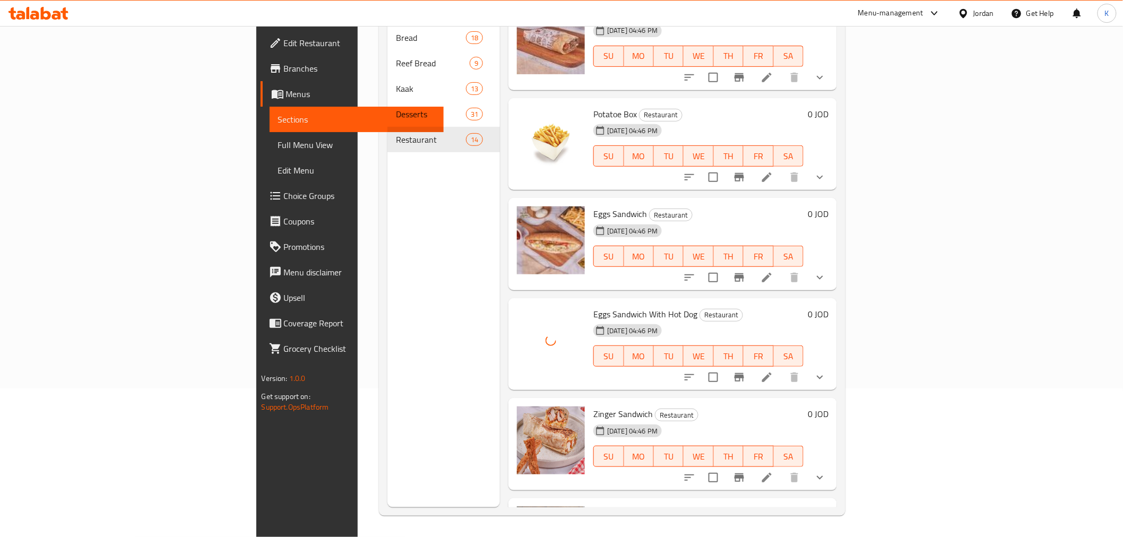
scroll to position [889, 0]
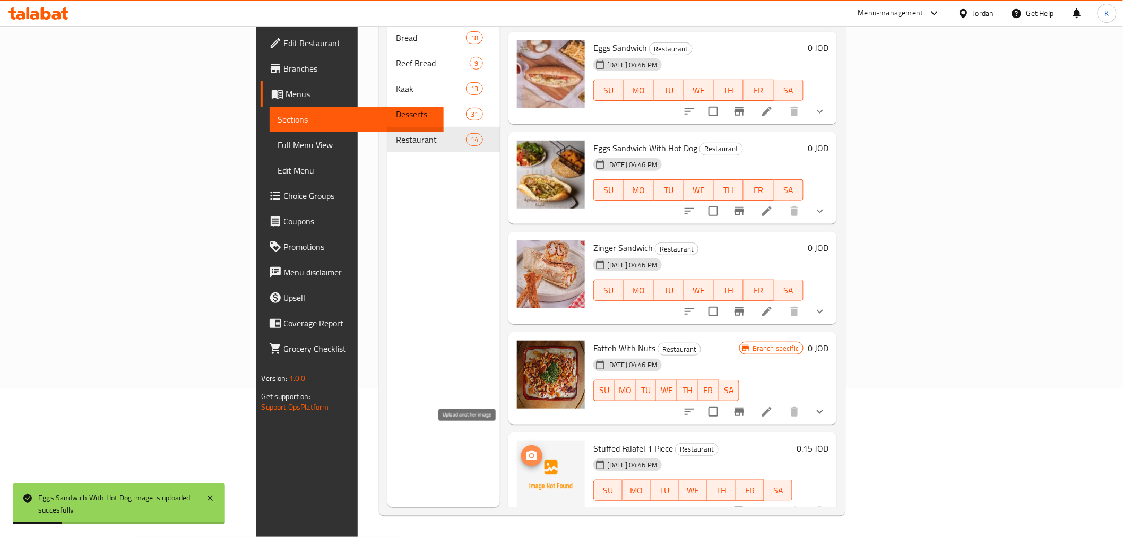
click at [526, 450] on icon "upload picture" at bounding box center [531, 455] width 11 height 10
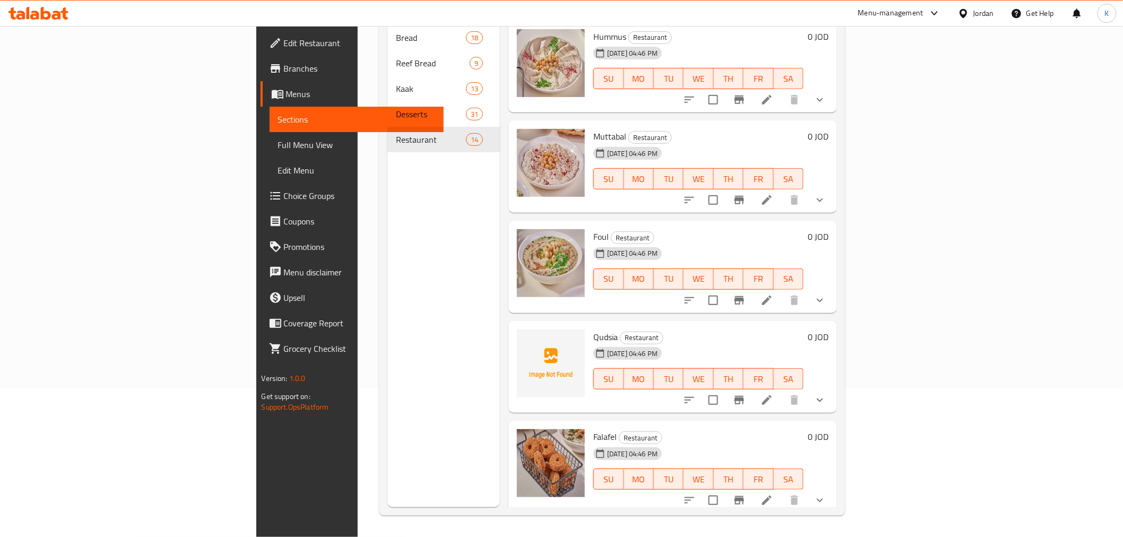
scroll to position [30, 0]
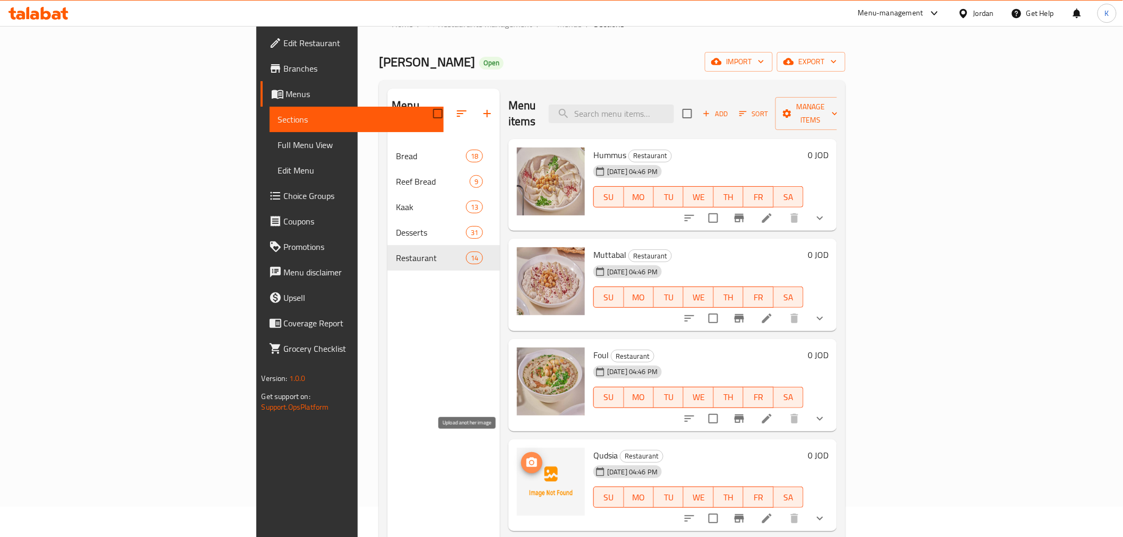
click at [521, 453] on button "upload picture" at bounding box center [531, 462] width 21 height 21
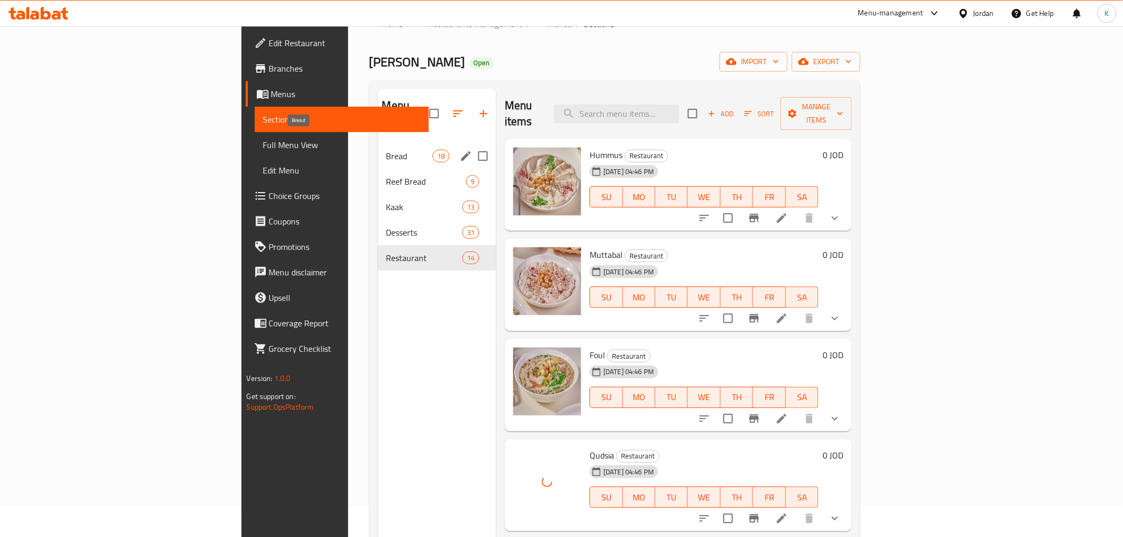
click at [386, 150] on span "Bread" at bounding box center [409, 156] width 46 height 13
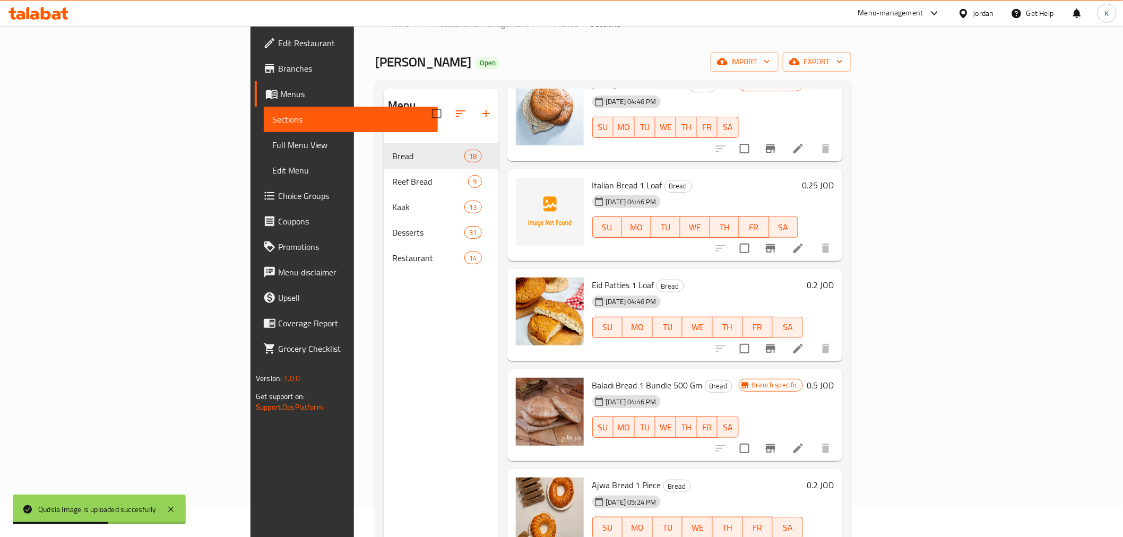
scroll to position [1290, 0]
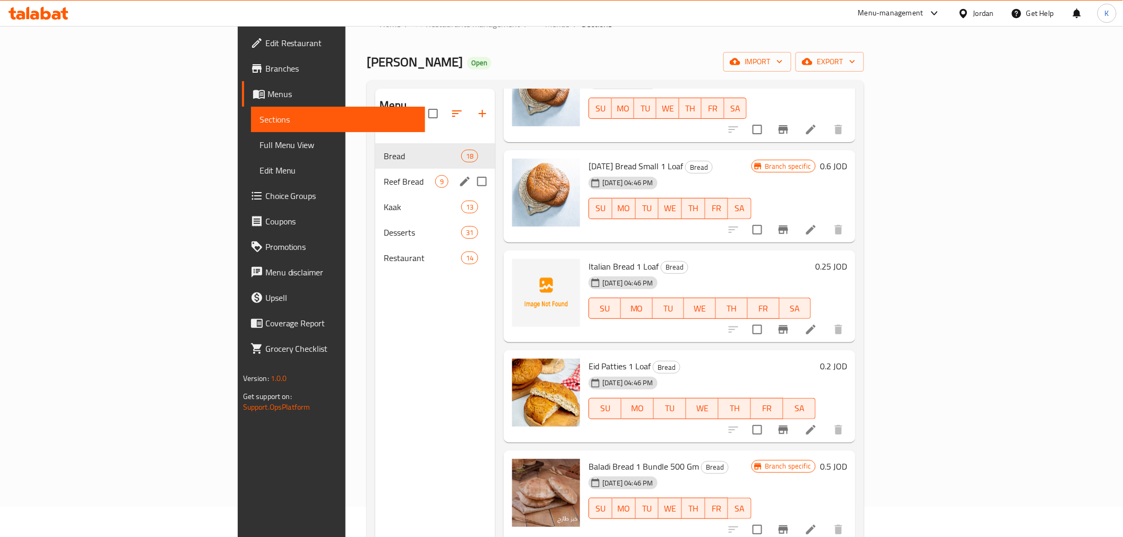
click at [375, 169] on div "Reef Bread 9" at bounding box center [435, 181] width 120 height 25
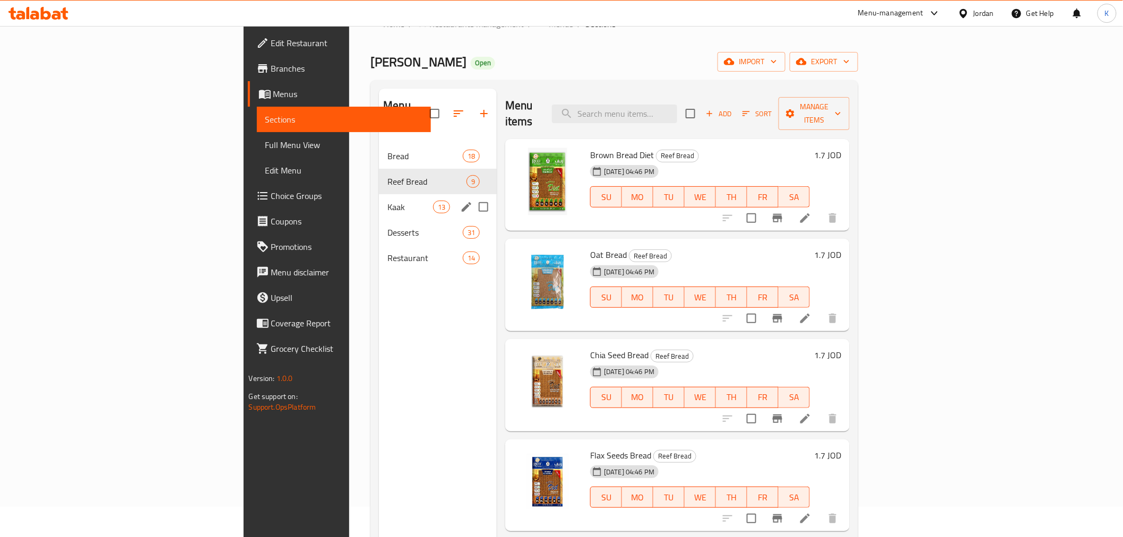
click at [387, 201] on span "Kaak" at bounding box center [409, 207] width 45 height 13
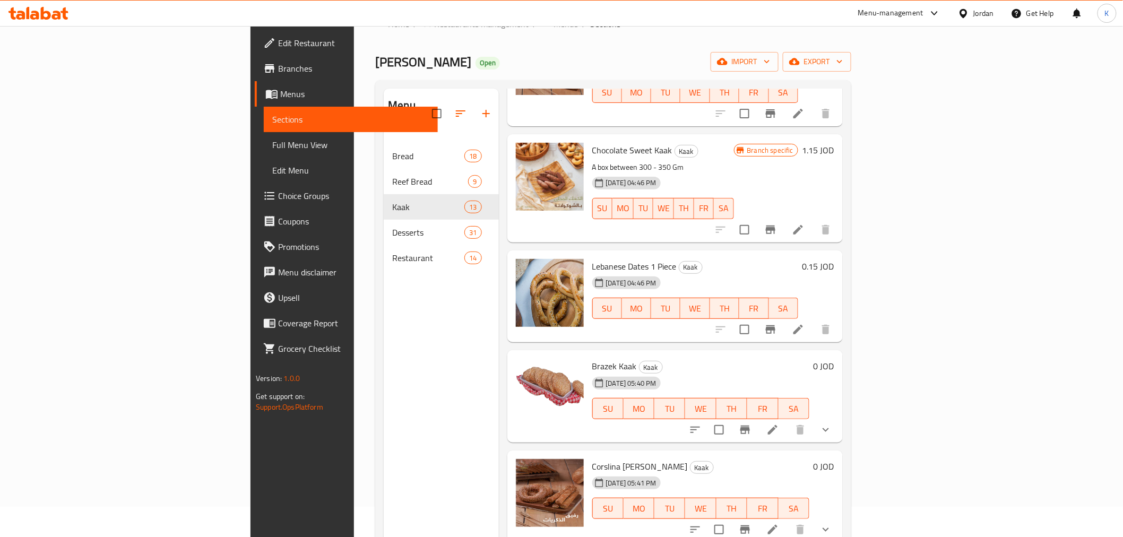
scroll to position [149, 0]
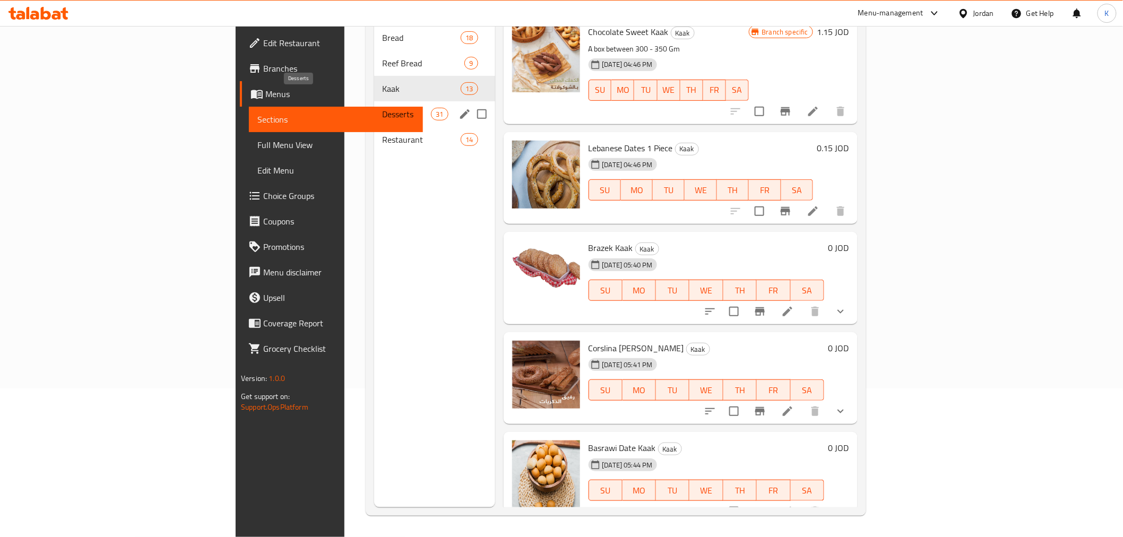
click at [382, 108] on span "Desserts" at bounding box center [406, 114] width 48 height 13
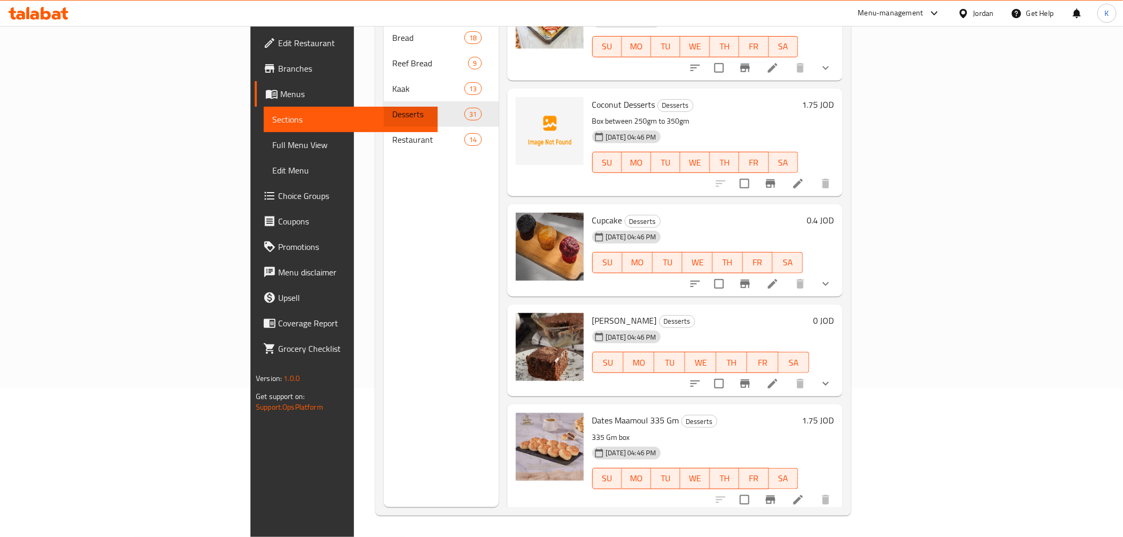
scroll to position [931, 0]
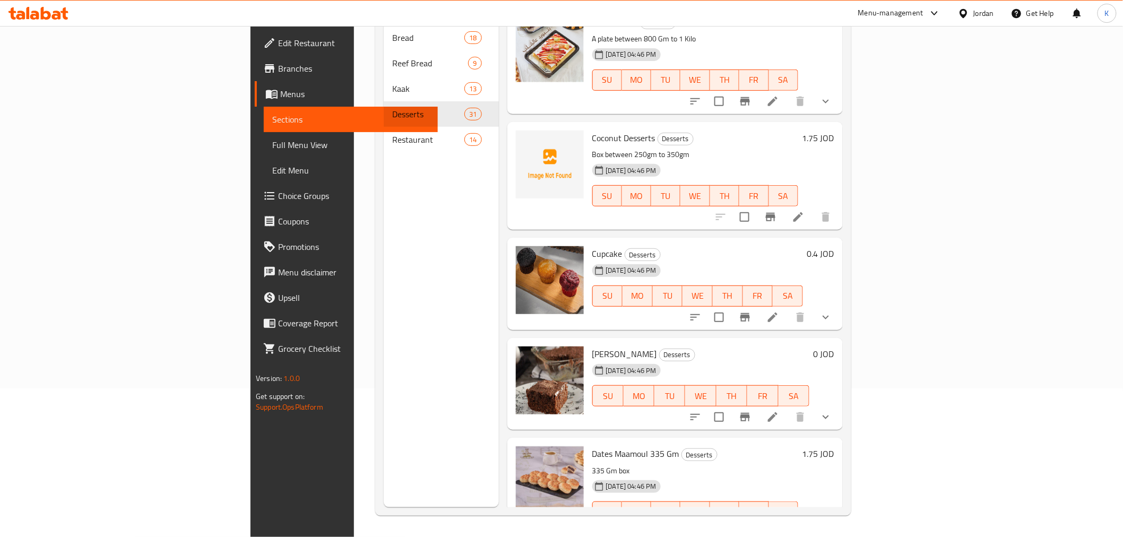
click at [813, 207] on li at bounding box center [798, 216] width 30 height 19
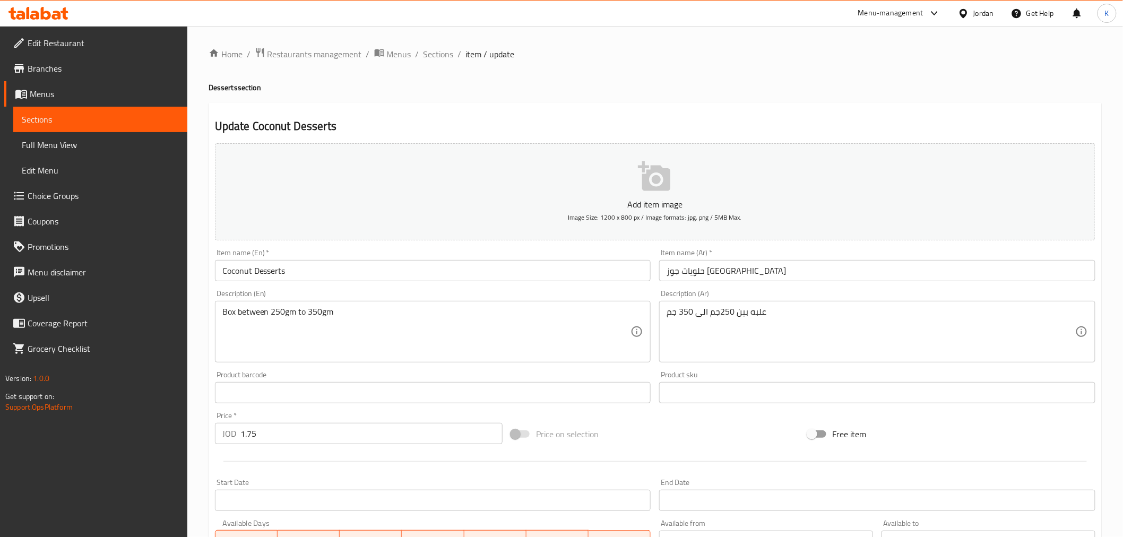
drag, startPoint x: 445, startPoint y: 56, endPoint x: 474, endPoint y: 103, distance: 56.0
click at [445, 56] on span "Sections" at bounding box center [438, 54] width 30 height 13
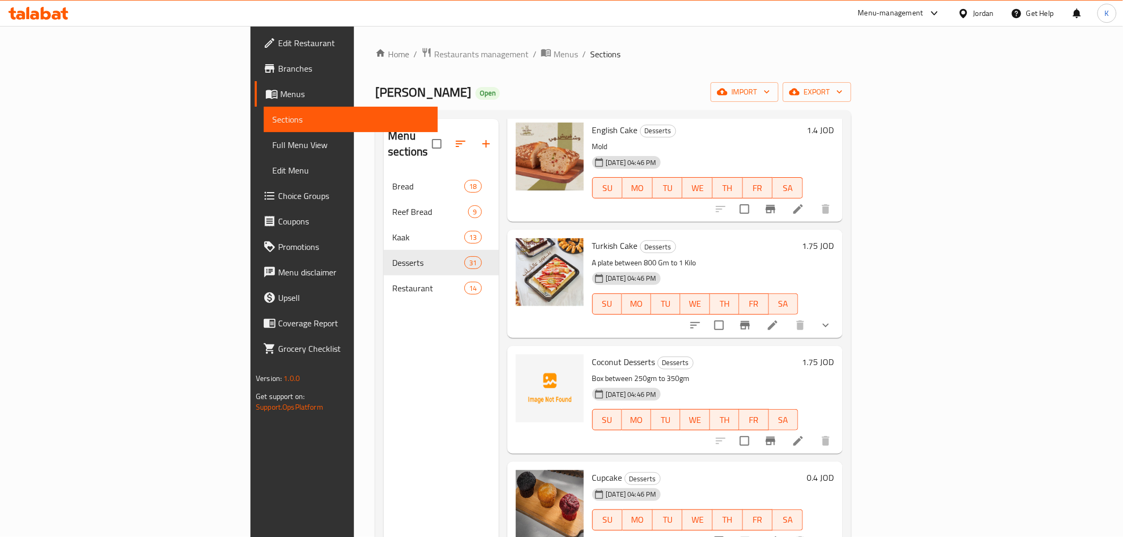
scroll to position [1001, 0]
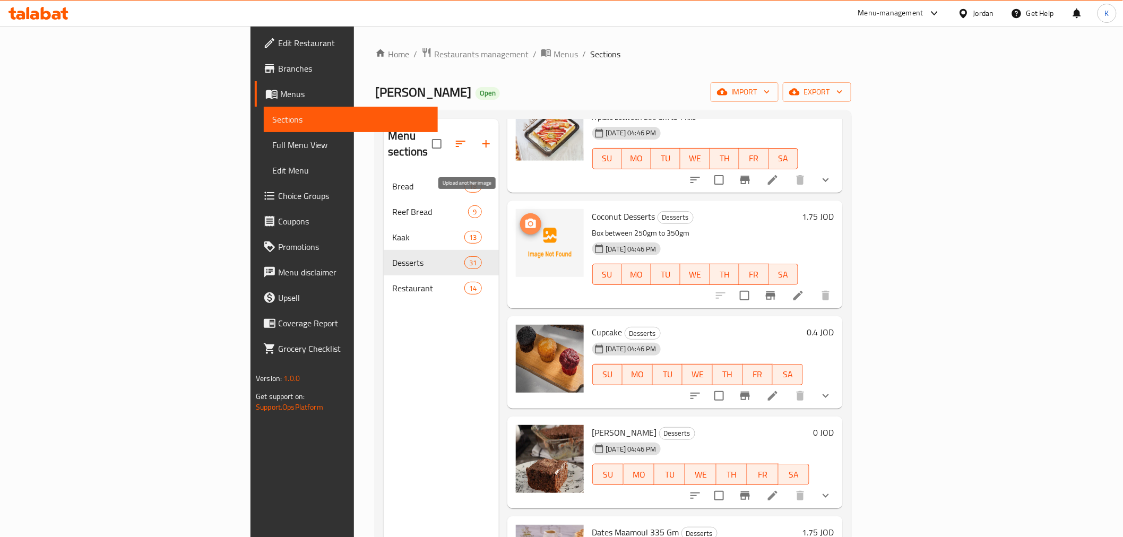
click at [528, 222] on circle "upload picture" at bounding box center [529, 223] width 3 height 3
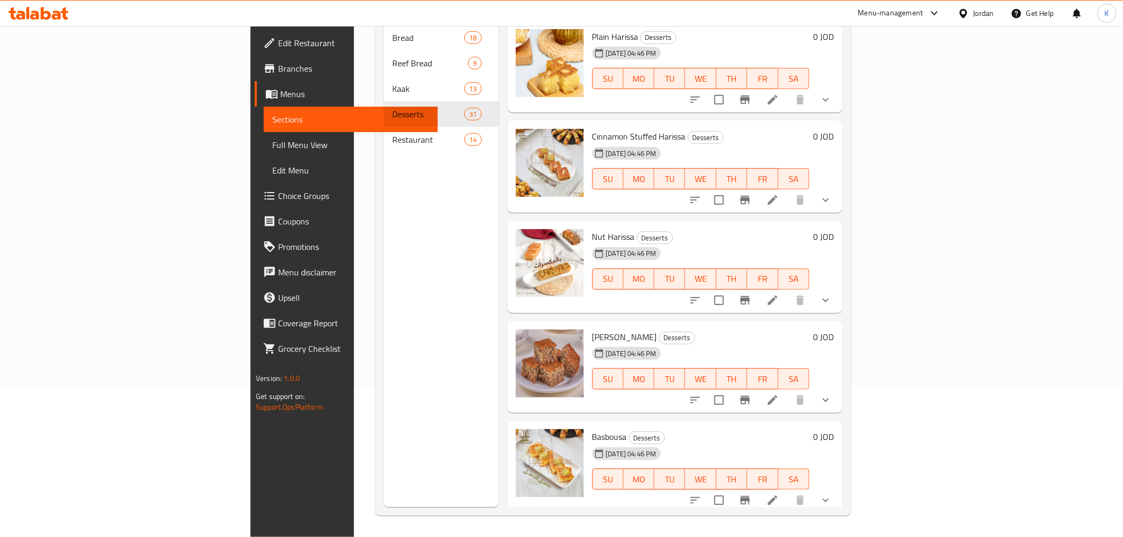
scroll to position [0, 0]
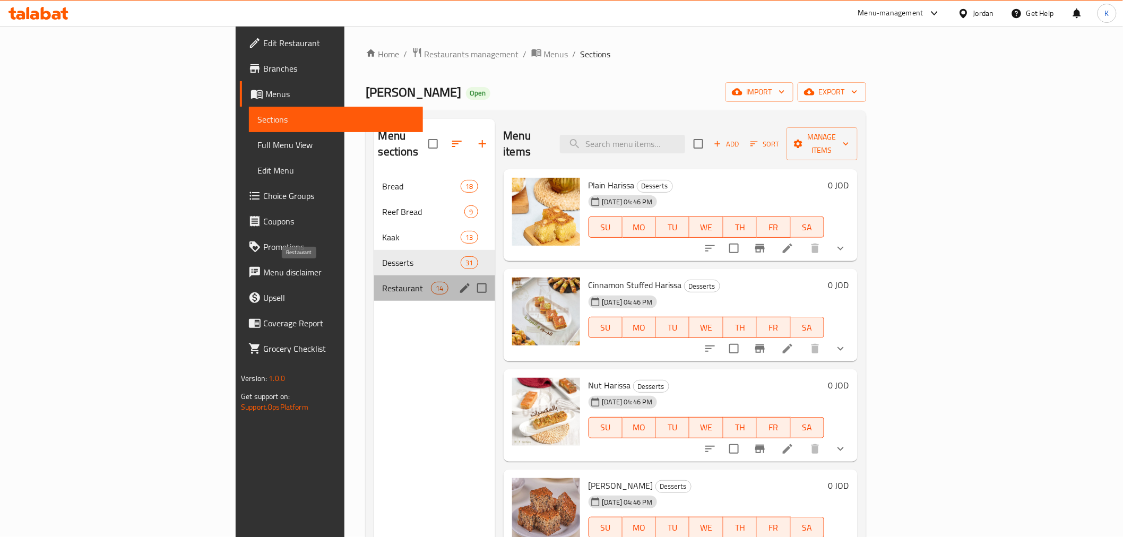
click at [382, 282] on span "Restaurant" at bounding box center [406, 288] width 48 height 13
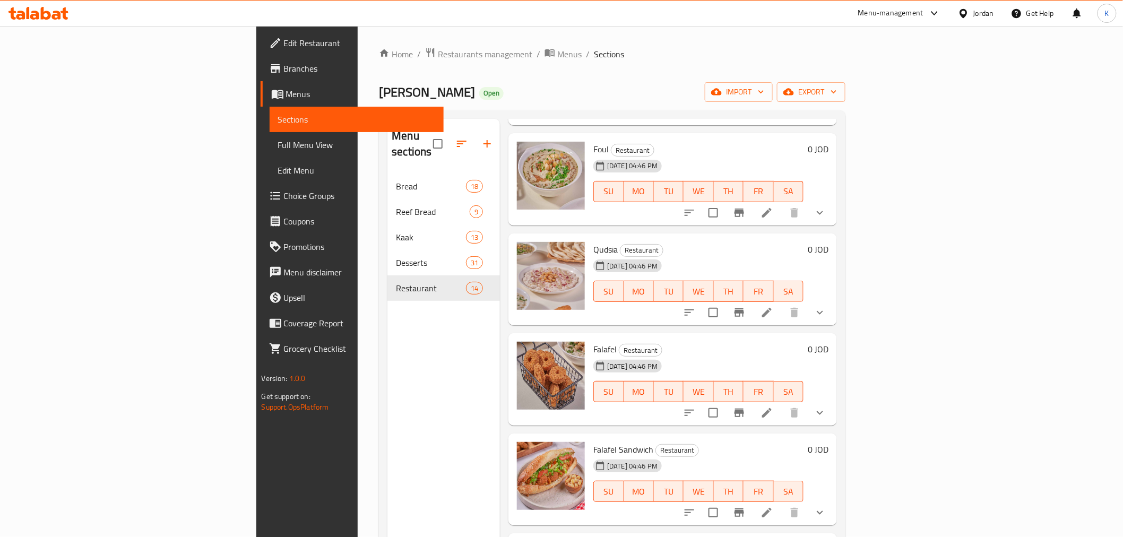
scroll to position [254, 0]
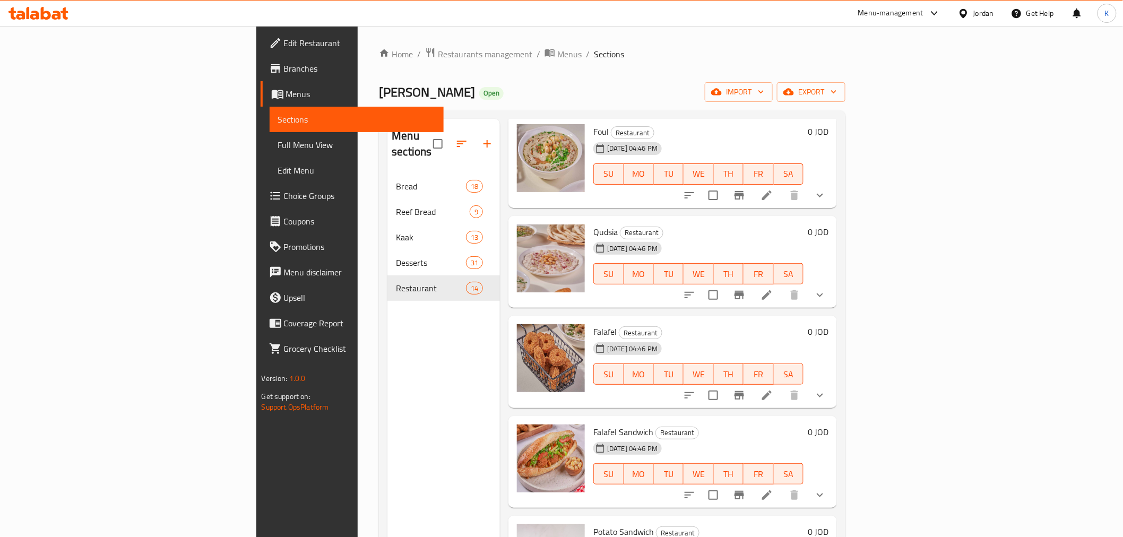
click at [781, 287] on li at bounding box center [767, 294] width 30 height 19
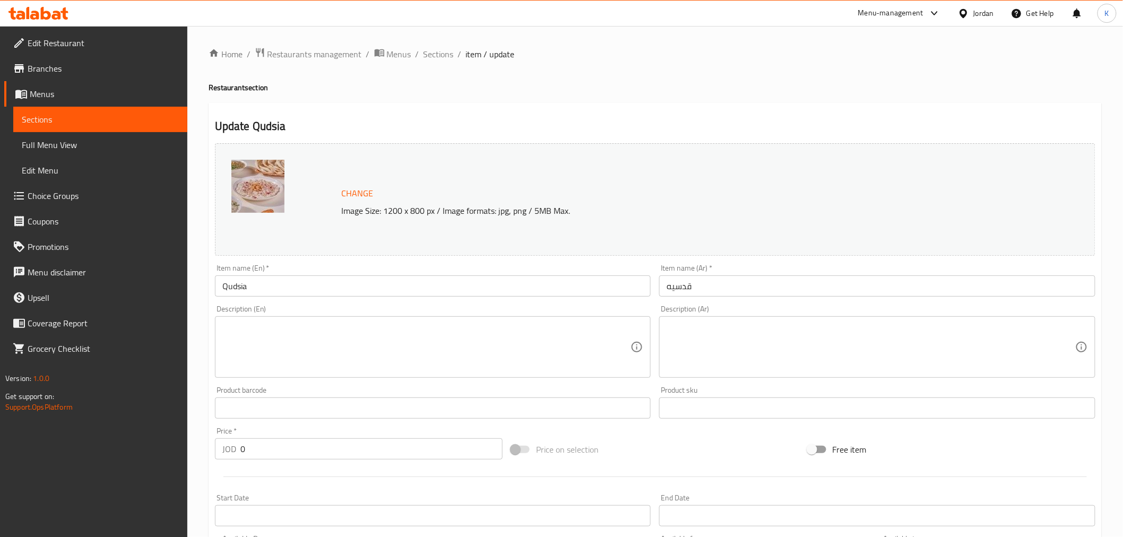
click at [357, 193] on span "Change" at bounding box center [358, 193] width 32 height 15
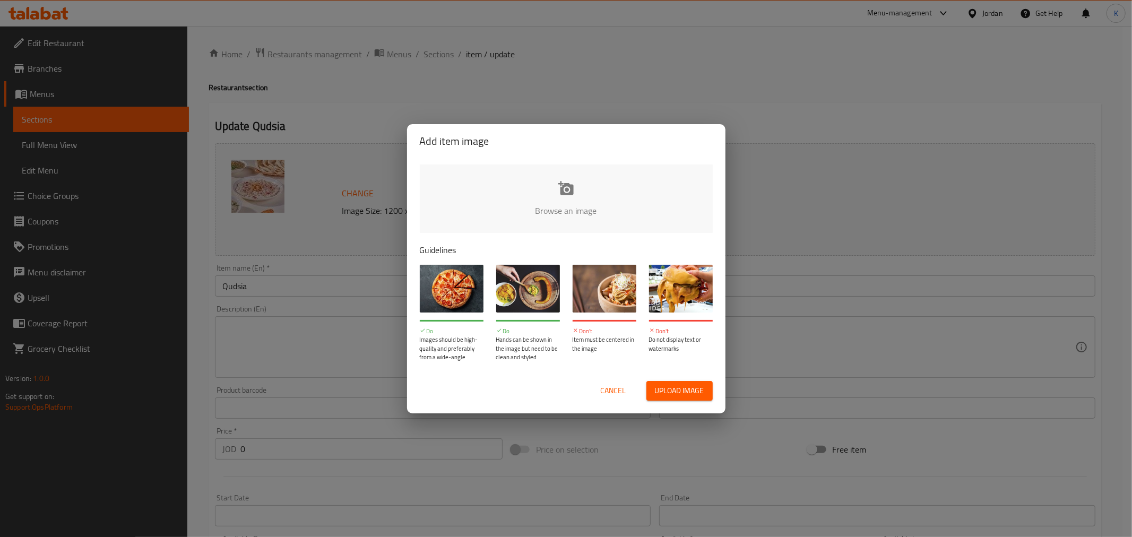
click at [529, 192] on input "file" at bounding box center [925, 213] width 1010 height 99
type input "C:\fakepath\متبل.jpg"
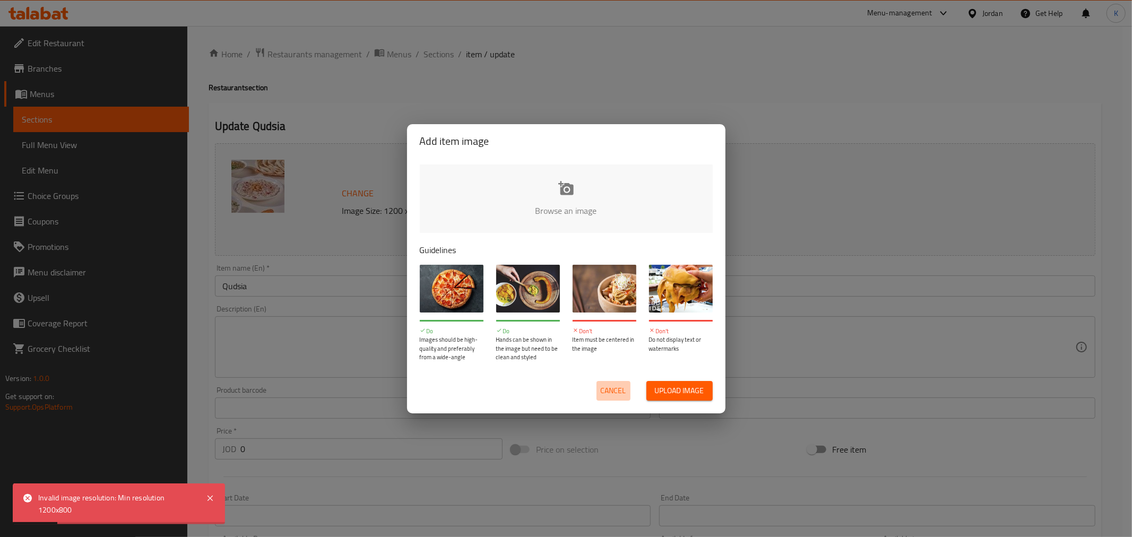
click at [623, 393] on span "Cancel" at bounding box center [613, 390] width 25 height 13
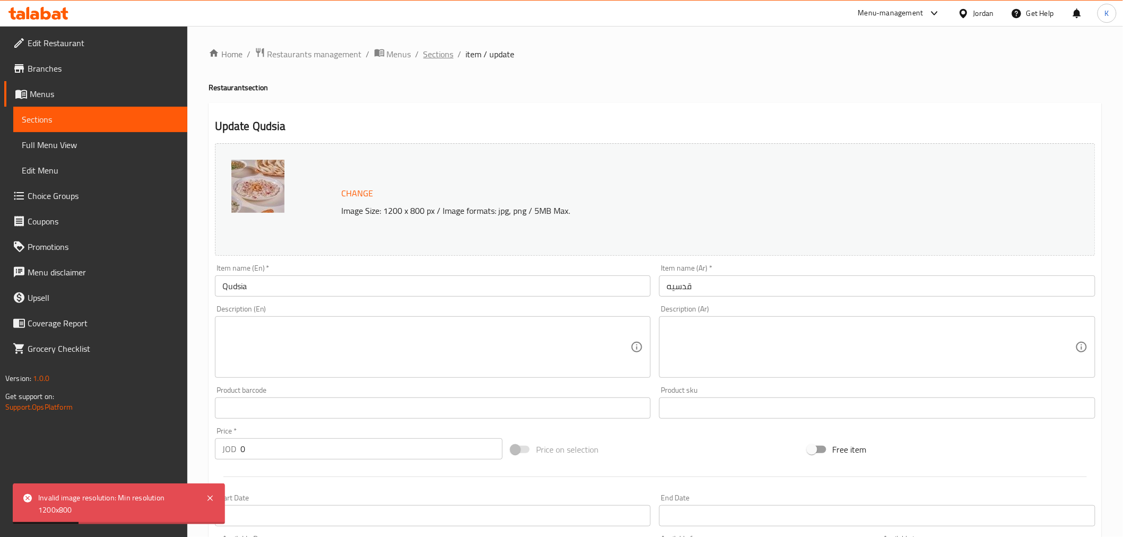
click at [434, 57] on span "Sections" at bounding box center [438, 54] width 30 height 13
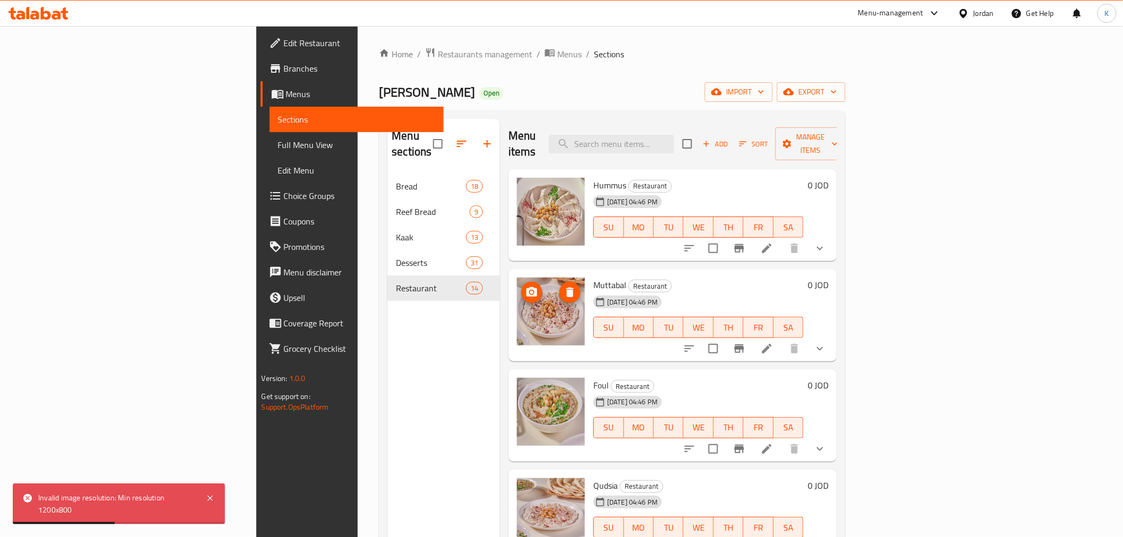
click at [517, 288] on img at bounding box center [551, 311] width 68 height 68
click at [773, 342] on icon at bounding box center [766, 348] width 13 height 13
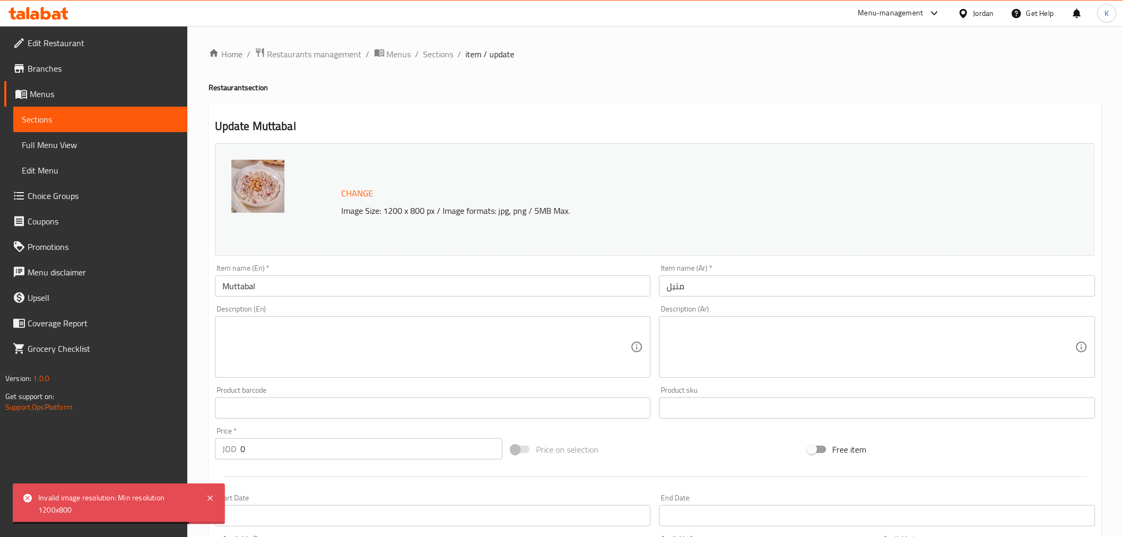
click at [258, 191] on img at bounding box center [257, 186] width 53 height 53
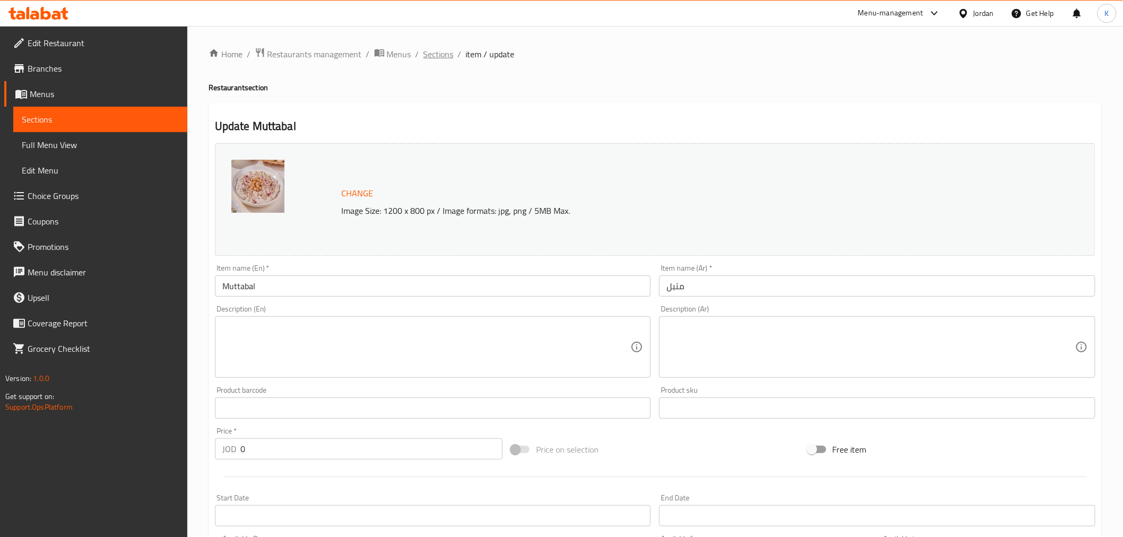
click at [442, 57] on span "Sections" at bounding box center [438, 54] width 30 height 13
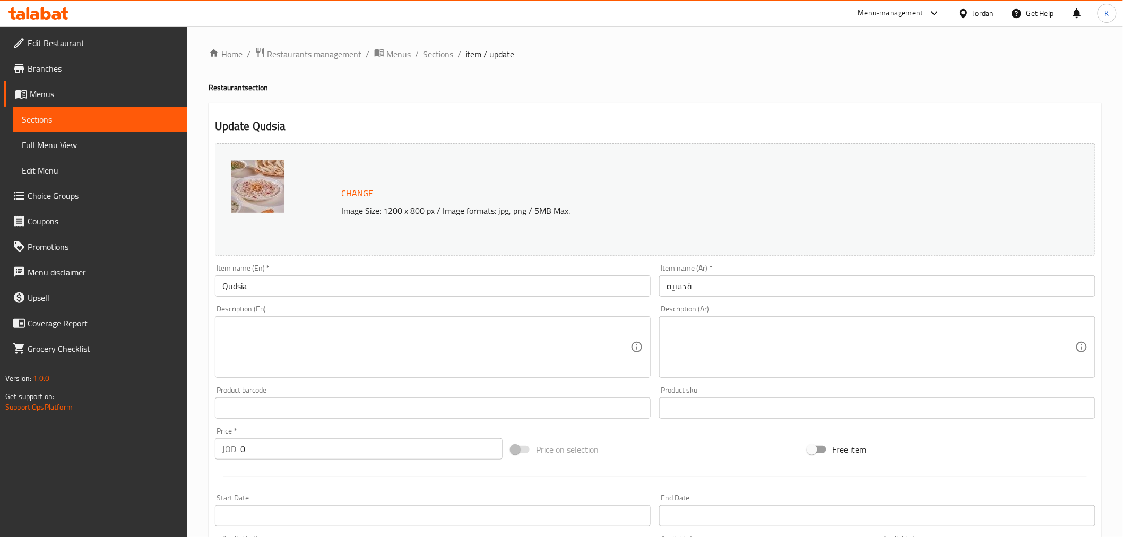
click at [369, 188] on span "Change" at bounding box center [358, 193] width 32 height 15
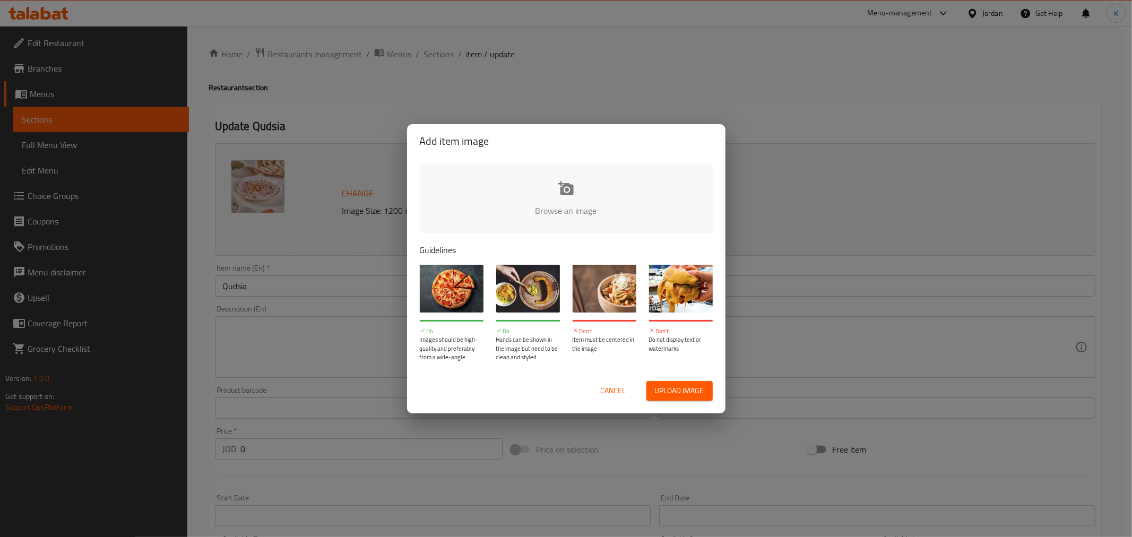
click at [518, 204] on input "file" at bounding box center [925, 213] width 1010 height 99
type input "C:\fakepath\متبل638948919698280756.png"
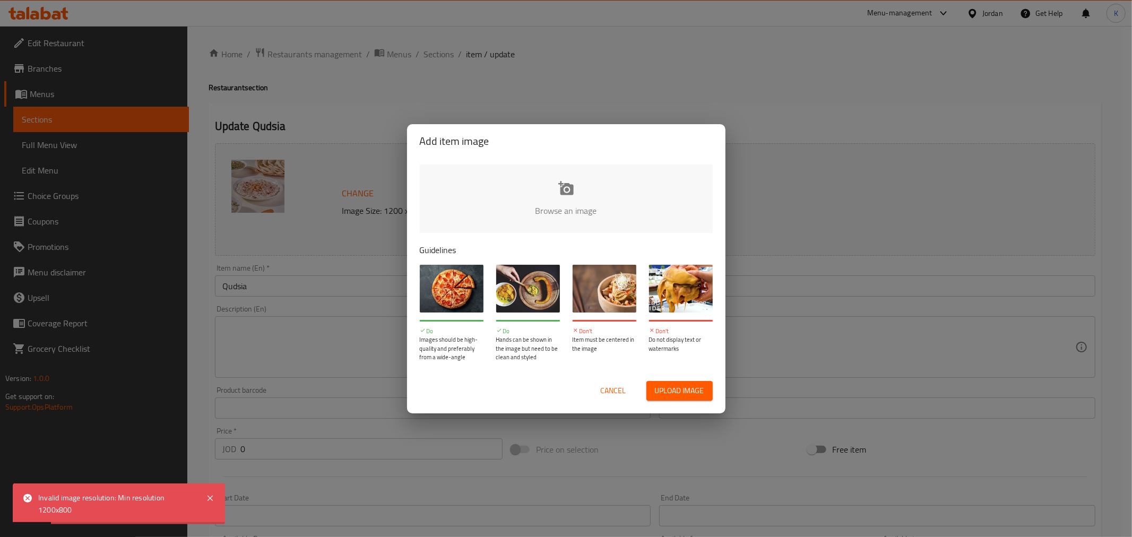
click at [619, 386] on span "Cancel" at bounding box center [613, 390] width 25 height 13
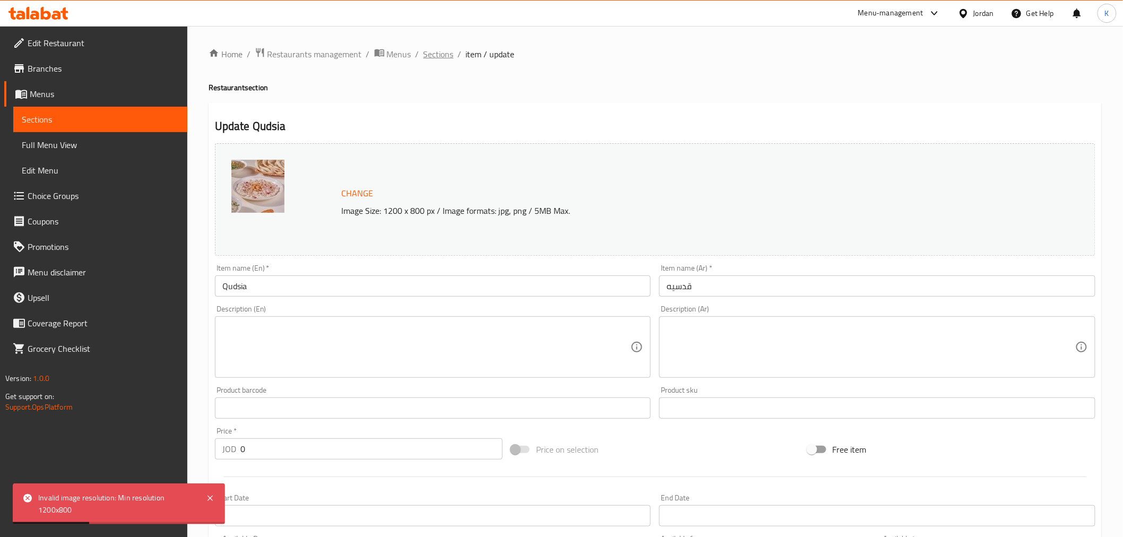
click at [430, 51] on span "Sections" at bounding box center [438, 54] width 30 height 13
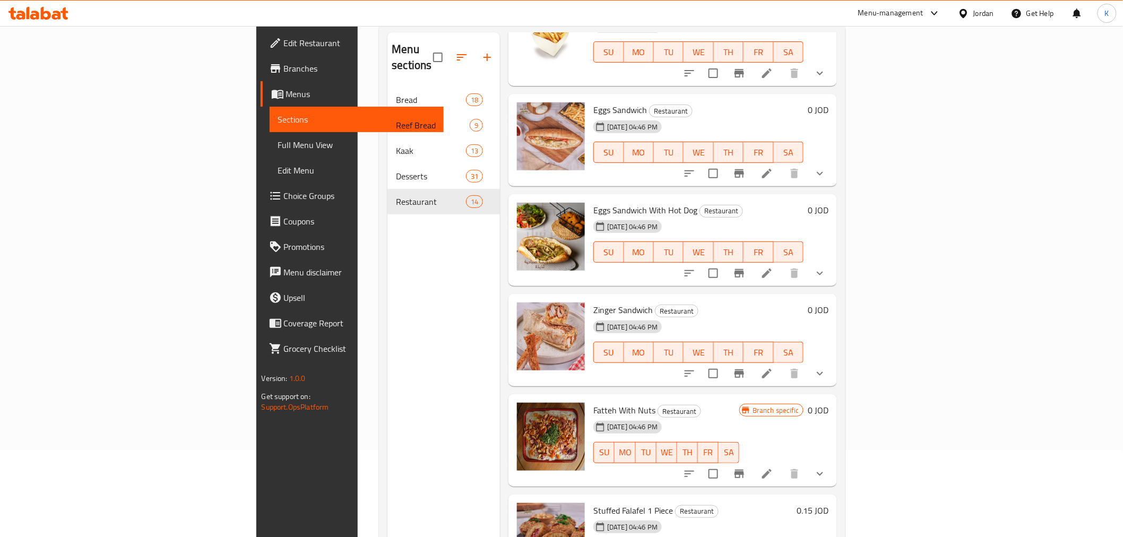
scroll to position [149, 0]
